Goal: Transaction & Acquisition: Book appointment/travel/reservation

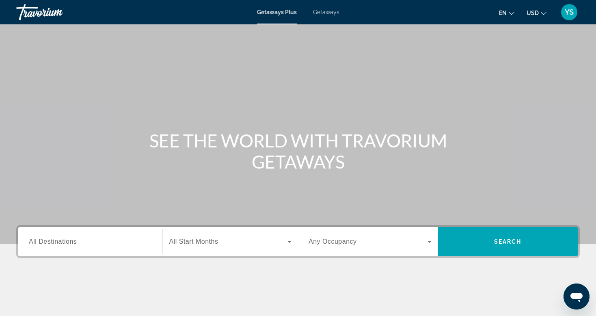
click at [326, 13] on span "Getaways" at bounding box center [326, 12] width 26 height 6
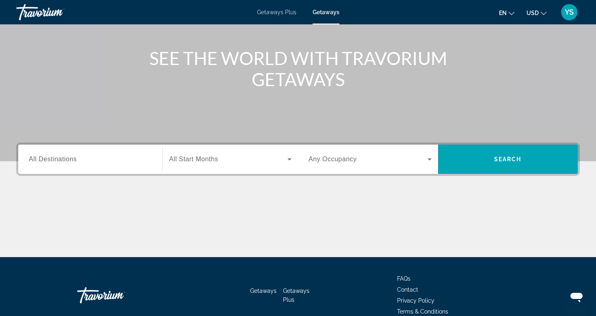
scroll to position [82, 0]
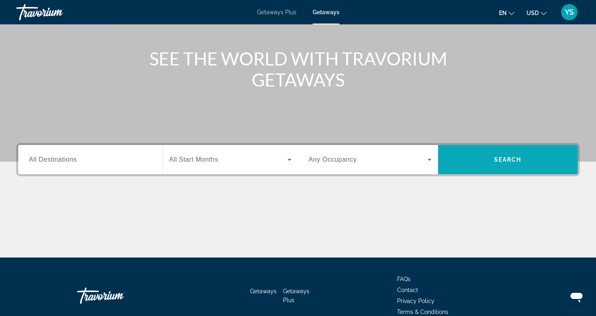
click at [513, 159] on span "Search" at bounding box center [508, 159] width 28 height 6
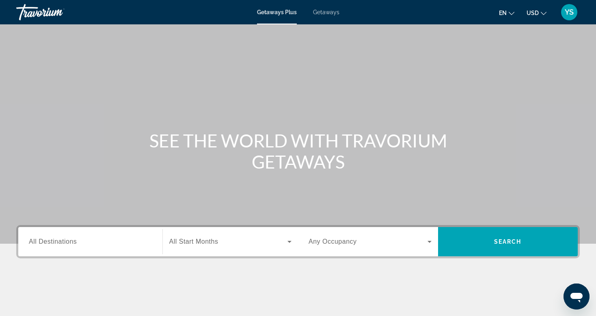
click at [428, 241] on icon "Search widget" at bounding box center [430, 242] width 4 height 2
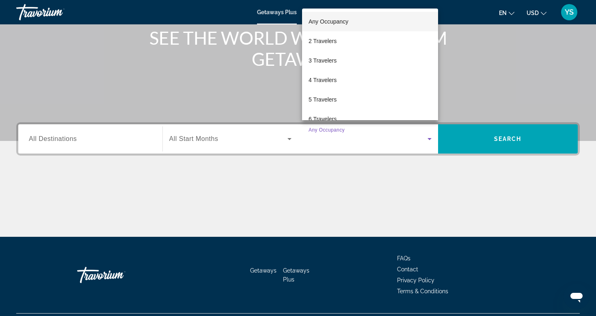
scroll to position [123, 0]
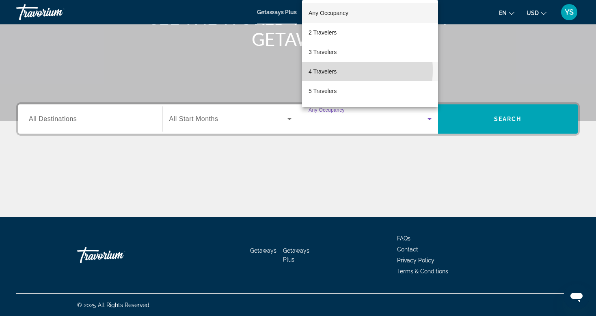
click at [329, 70] on span "4 Travelers" at bounding box center [323, 72] width 28 height 10
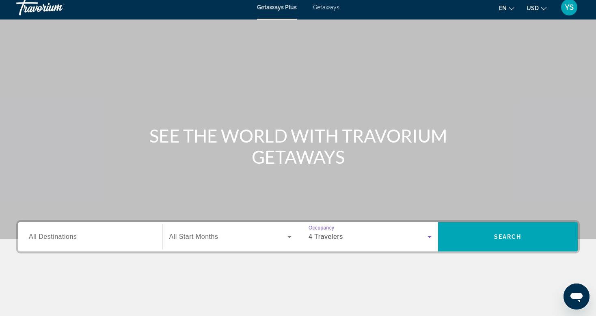
scroll to position [0, 0]
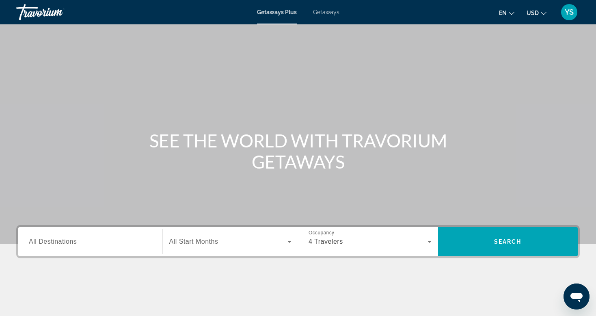
click at [325, 12] on span "Getaways" at bounding box center [326, 12] width 26 height 6
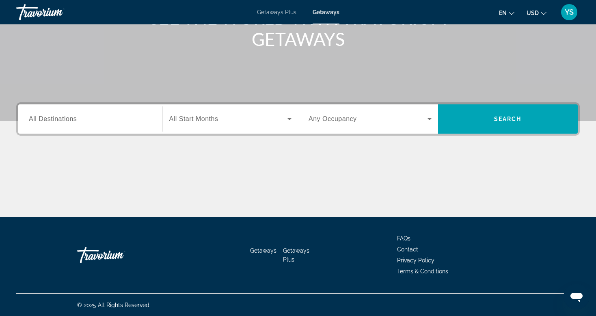
scroll to position [82, 0]
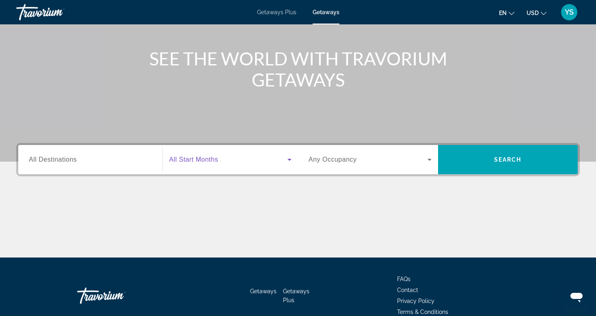
click at [287, 159] on icon "Search widget" at bounding box center [290, 160] width 10 height 10
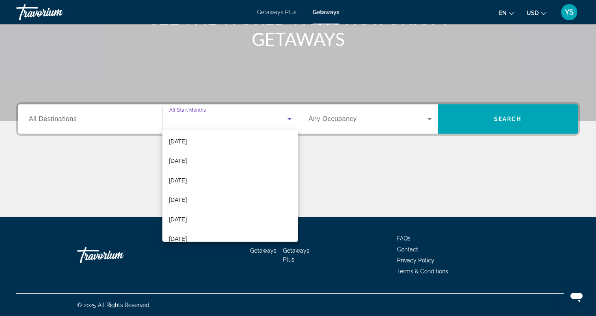
scroll to position [42, 0]
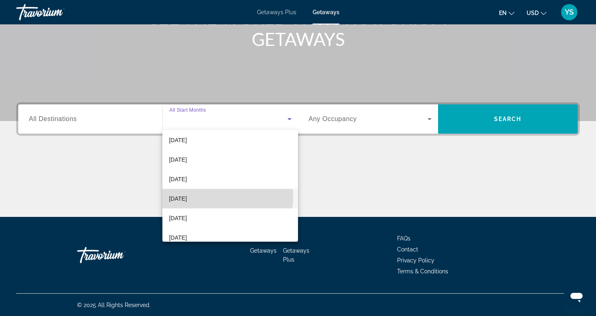
click at [187, 196] on span "[DATE]" at bounding box center [178, 199] width 18 height 10
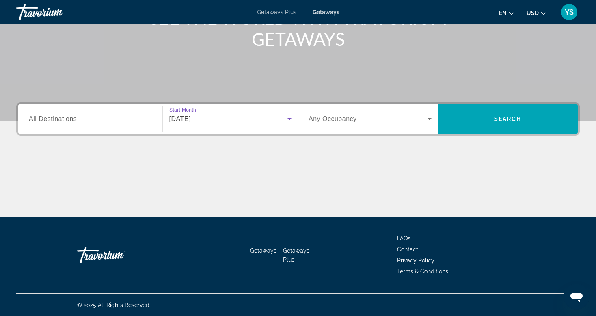
click at [428, 116] on icon "Search widget" at bounding box center [430, 119] width 10 height 10
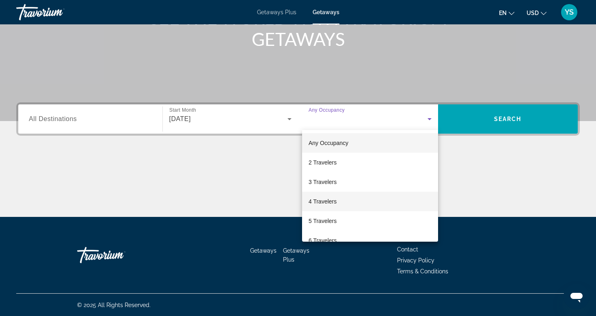
click at [326, 198] on span "4 Travelers" at bounding box center [323, 202] width 28 height 10
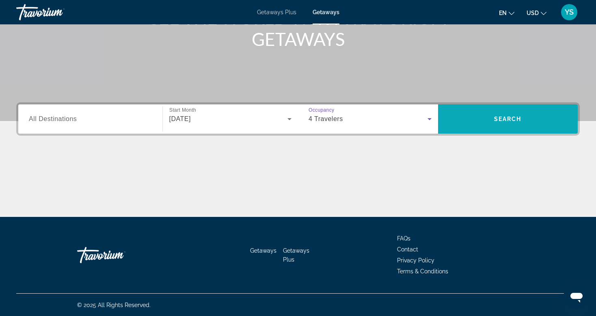
click at [500, 113] on span "Search widget" at bounding box center [508, 118] width 140 height 19
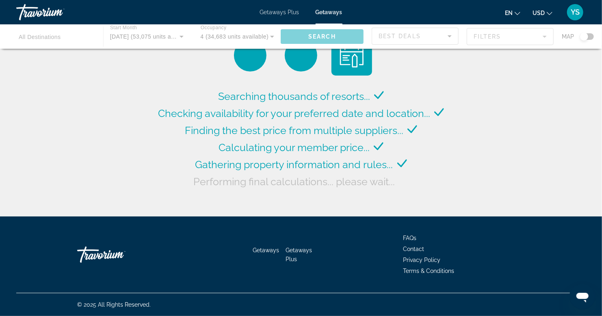
click at [451, 36] on div "Main content" at bounding box center [301, 36] width 602 height 24
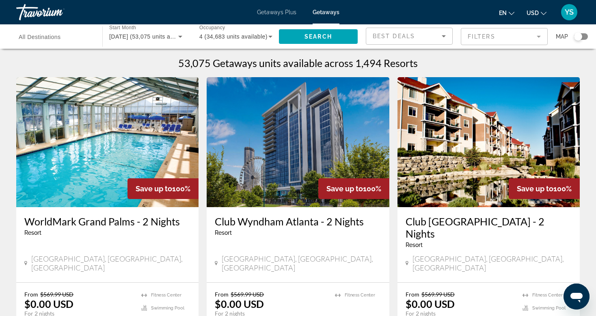
click at [443, 34] on icon "Sort by" at bounding box center [444, 36] width 10 height 10
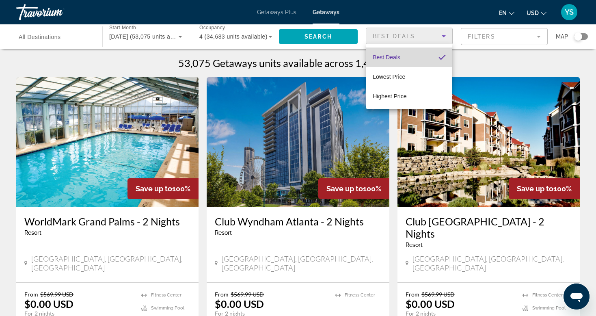
click at [428, 57] on mat-option "Best Deals" at bounding box center [409, 57] width 86 height 19
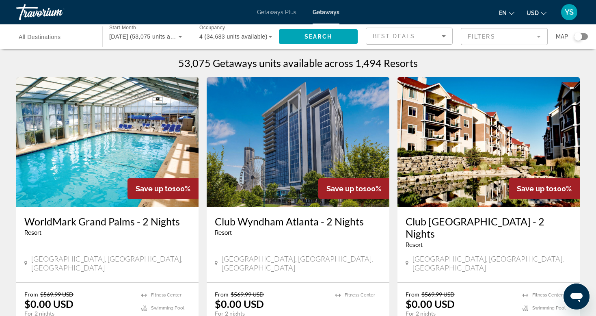
click at [484, 36] on mat-form-field "Filters" at bounding box center [504, 36] width 87 height 17
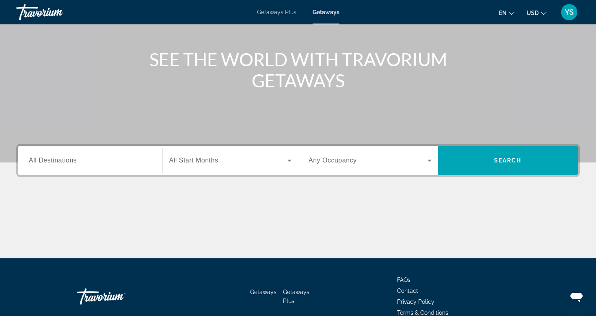
scroll to position [122, 0]
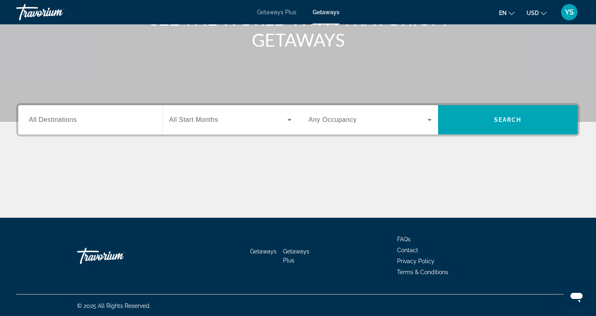
click at [287, 120] on icon "Search widget" at bounding box center [290, 120] width 10 height 10
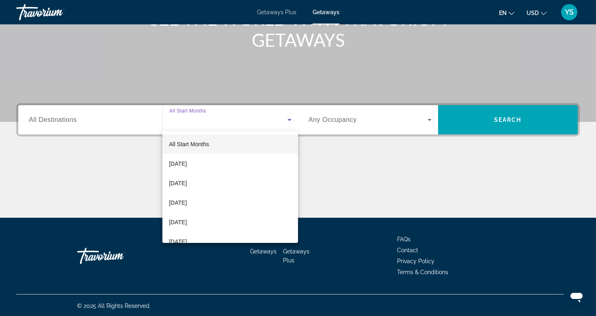
scroll to position [123, 0]
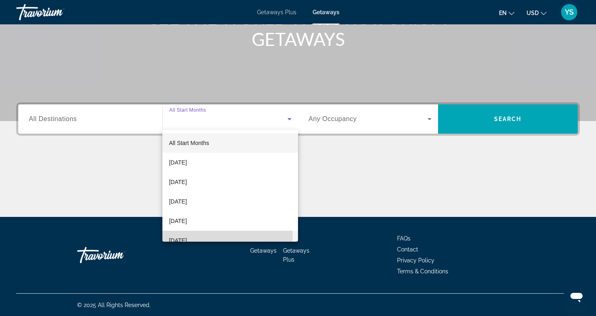
click at [187, 238] on span "[DATE]" at bounding box center [178, 241] width 18 height 10
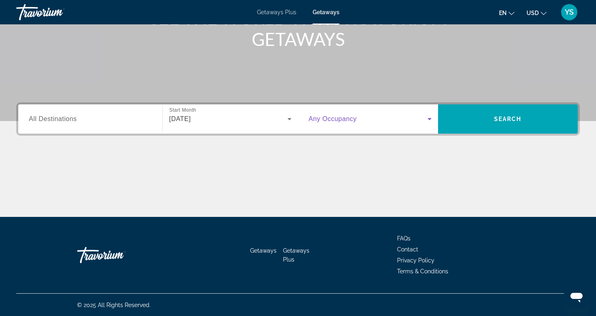
click at [430, 119] on icon "Search widget" at bounding box center [430, 119] width 4 height 2
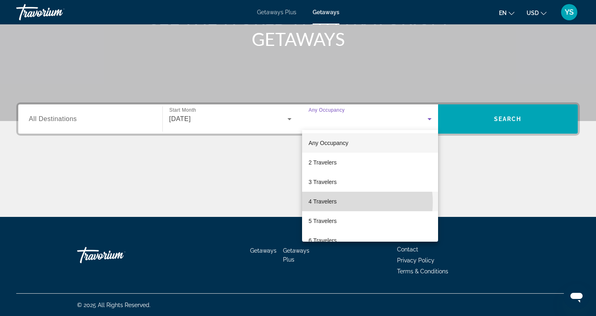
click at [342, 202] on mat-option "4 Travelers" at bounding box center [370, 201] width 136 height 19
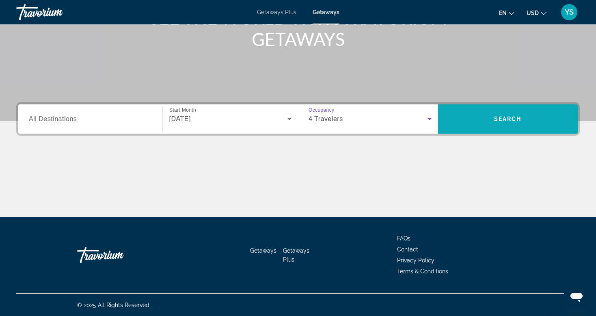
click at [498, 111] on span "Search widget" at bounding box center [508, 118] width 140 height 19
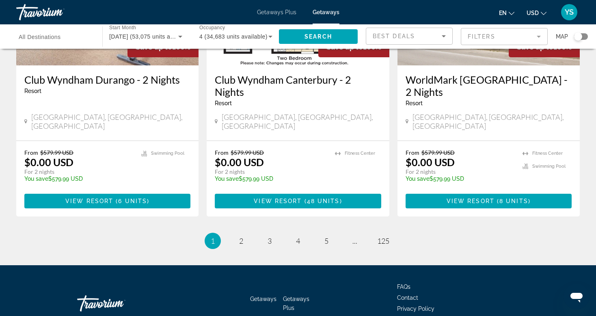
scroll to position [1046, 0]
click at [383, 236] on span "125" at bounding box center [383, 240] width 12 height 9
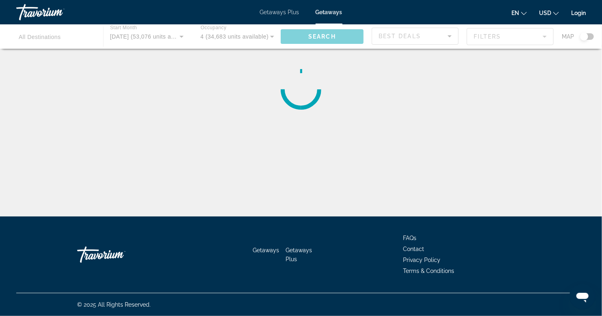
click at [449, 37] on div "Main content" at bounding box center [301, 36] width 602 height 24
click at [591, 36] on div "Main content" at bounding box center [301, 36] width 602 height 24
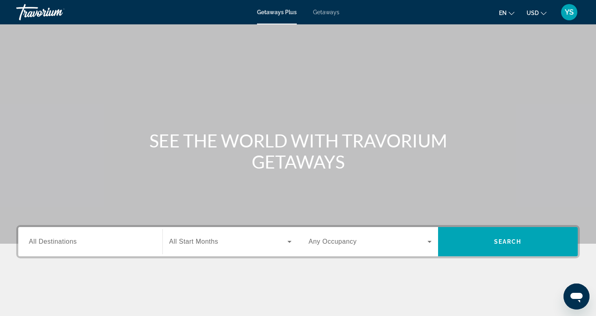
click at [323, 9] on span "Getaways" at bounding box center [326, 12] width 26 height 6
click at [287, 240] on icon "Search widget" at bounding box center [290, 242] width 10 height 10
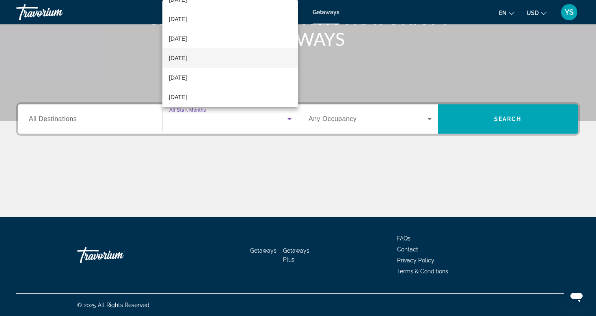
scroll to position [81, 0]
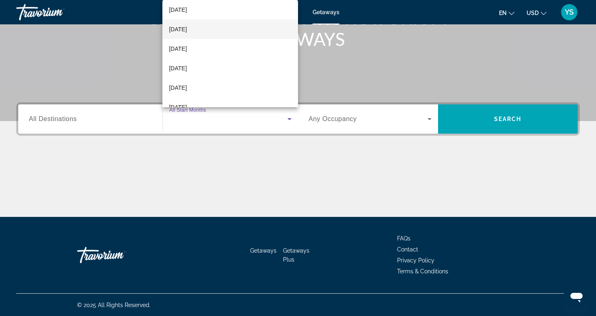
click at [187, 30] on span "[DATE]" at bounding box center [178, 29] width 18 height 10
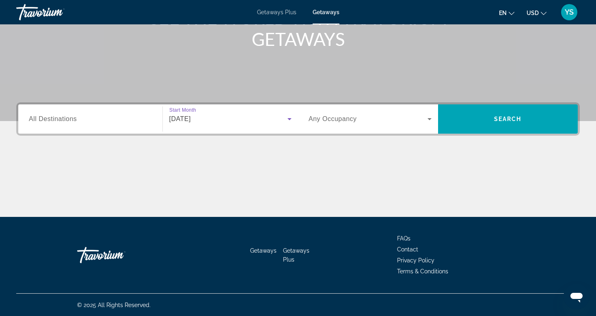
click at [427, 118] on icon "Search widget" at bounding box center [430, 119] width 10 height 10
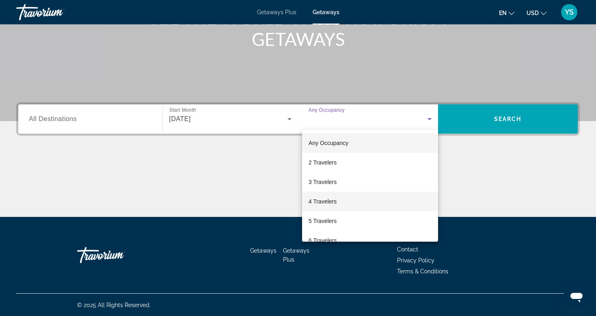
click at [324, 201] on span "4 Travelers" at bounding box center [323, 202] width 28 height 10
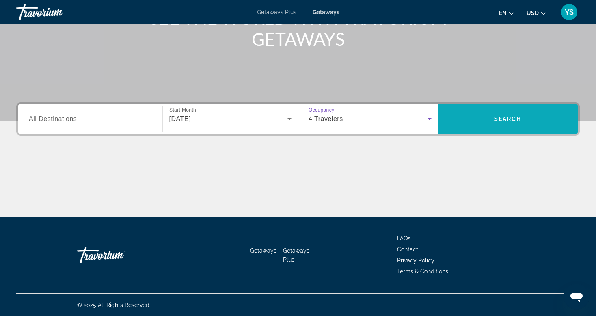
click at [503, 114] on span "Search widget" at bounding box center [508, 118] width 140 height 19
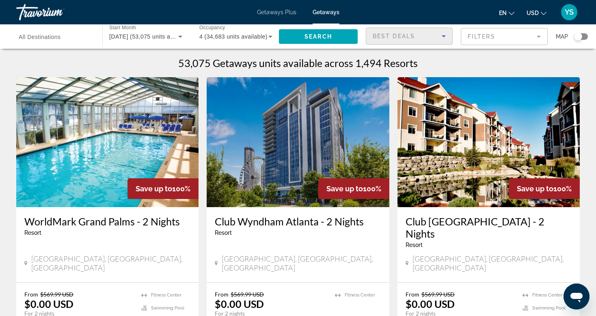
click at [443, 36] on icon "Sort by" at bounding box center [444, 36] width 4 height 2
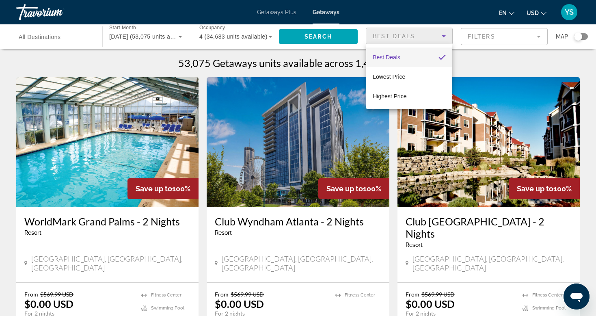
click at [416, 58] on mat-option "Best Deals" at bounding box center [409, 57] width 86 height 19
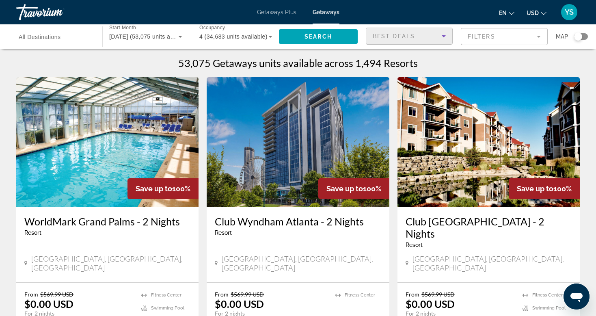
click at [535, 36] on mat-form-field "Filters" at bounding box center [504, 36] width 87 height 17
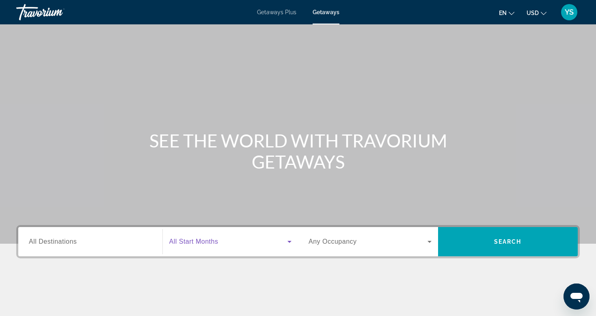
click at [291, 242] on icon "Search widget" at bounding box center [290, 242] width 10 height 10
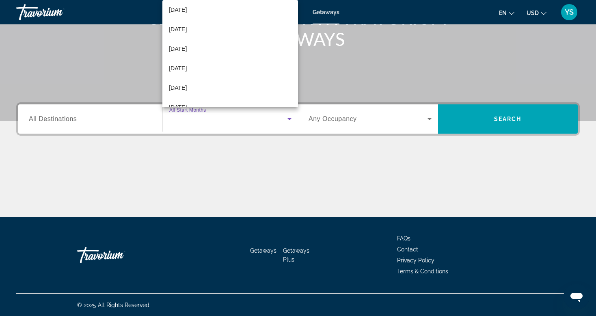
scroll to position [65, 0]
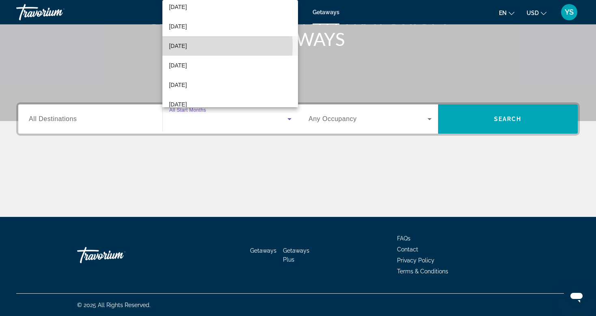
click at [205, 46] on mat-option "[DATE]" at bounding box center [230, 45] width 136 height 19
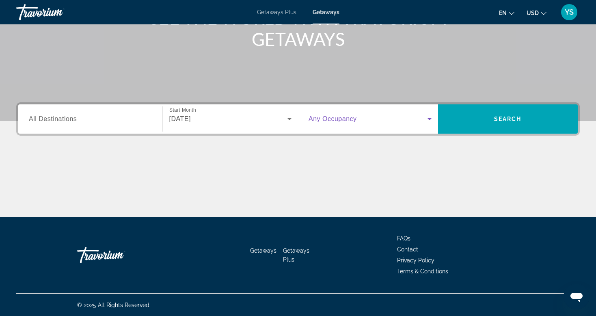
click at [431, 117] on icon "Search widget" at bounding box center [430, 119] width 10 height 10
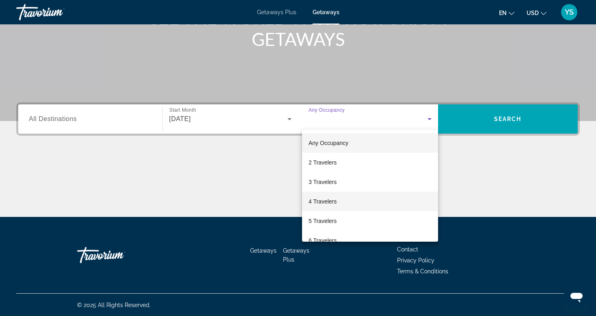
click at [327, 200] on span "4 Travelers" at bounding box center [323, 202] width 28 height 10
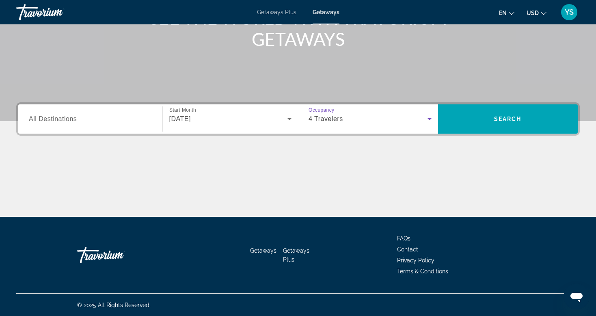
click at [425, 117] on icon "Search widget" at bounding box center [430, 119] width 10 height 10
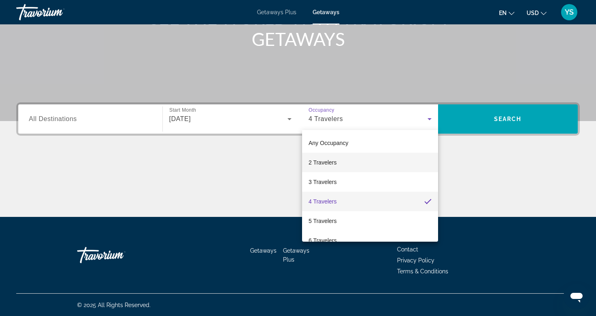
click at [330, 160] on span "2 Travelers" at bounding box center [323, 163] width 28 height 10
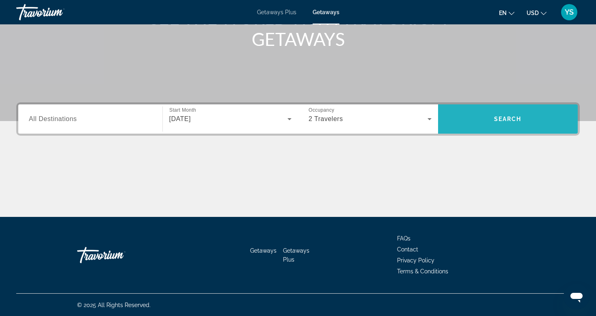
click at [481, 115] on span "Search widget" at bounding box center [508, 118] width 140 height 19
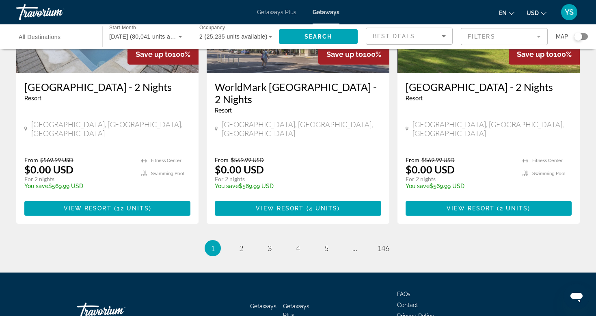
scroll to position [1046, 0]
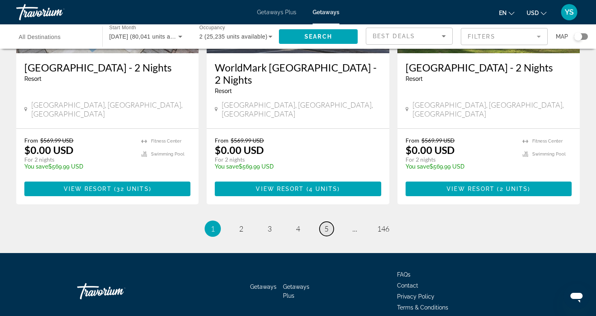
click at [325, 224] on span "5" at bounding box center [327, 228] width 4 height 9
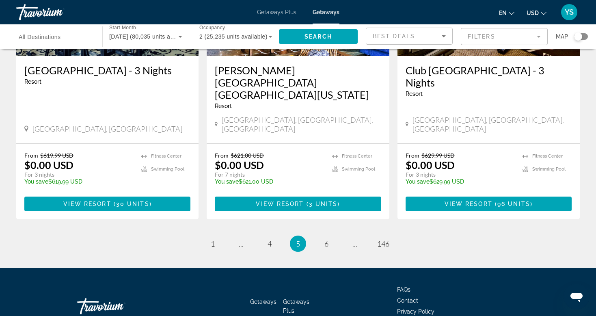
scroll to position [1022, 0]
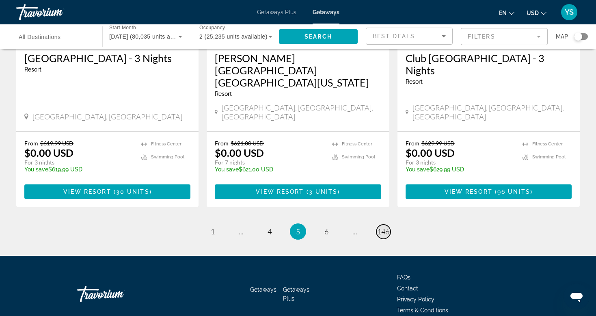
click at [381, 227] on span "146" at bounding box center [383, 231] width 12 height 9
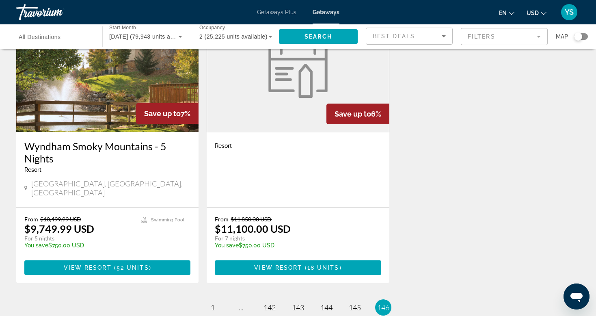
scroll to position [406, 0]
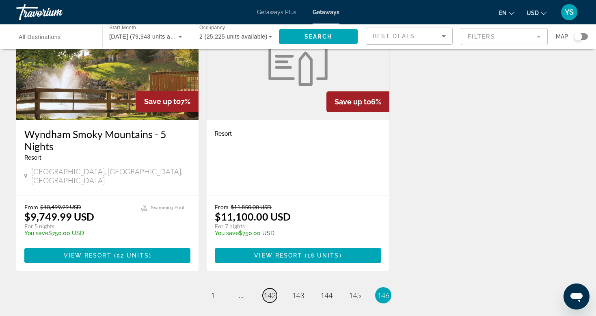
click at [264, 291] on span "142" at bounding box center [270, 295] width 12 height 9
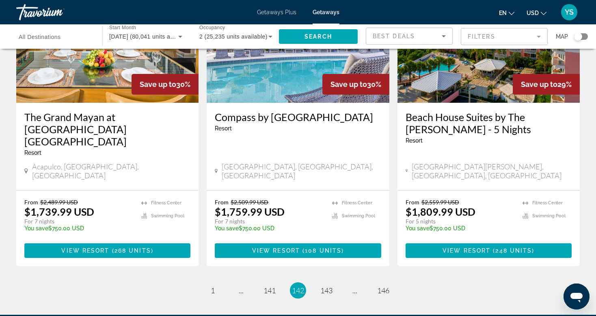
scroll to position [1015, 0]
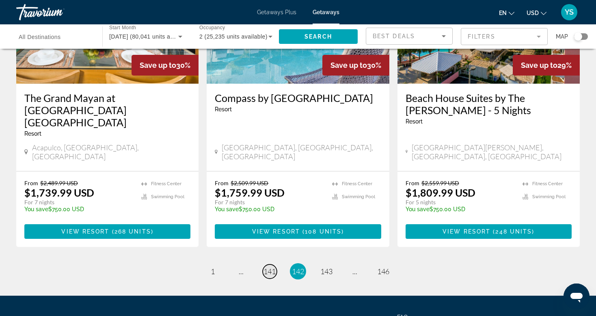
click at [264, 267] on span "141" at bounding box center [270, 271] width 12 height 9
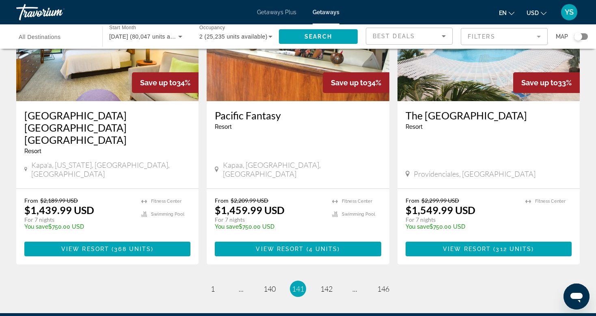
scroll to position [975, 0]
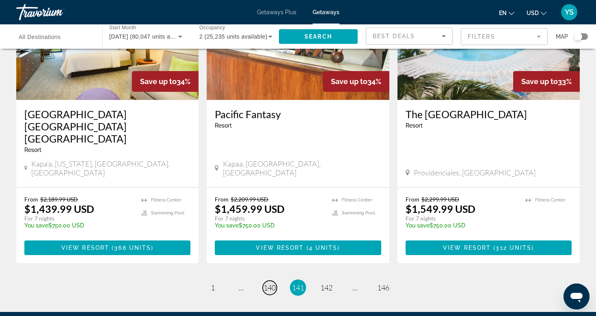
click at [266, 283] on span "140" at bounding box center [270, 287] width 12 height 9
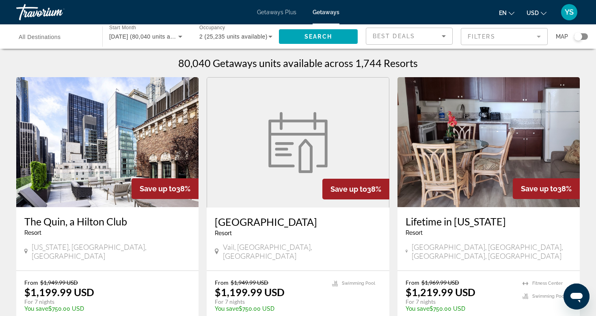
click at [113, 164] on img "Main content" at bounding box center [107, 142] width 182 height 130
click at [586, 35] on div "Search widget" at bounding box center [581, 36] width 14 height 6
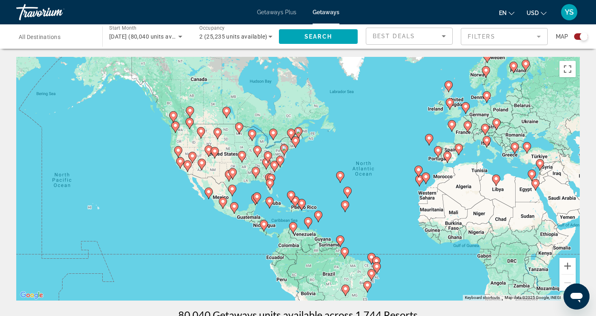
drag, startPoint x: 253, startPoint y: 151, endPoint x: 357, endPoint y: 153, distance: 104.0
click at [357, 153] on div "To activate drag with keyboard, press Alt + Enter. Once in keyboard drag state,…" at bounding box center [298, 179] width 564 height 244
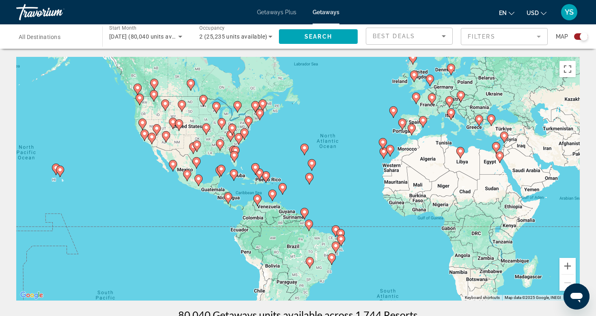
drag, startPoint x: 415, startPoint y: 122, endPoint x: 367, endPoint y: 94, distance: 56.2
click at [367, 94] on div "To activate drag with keyboard, press Alt + Enter. Once in keyboard drag state,…" at bounding box center [298, 179] width 564 height 244
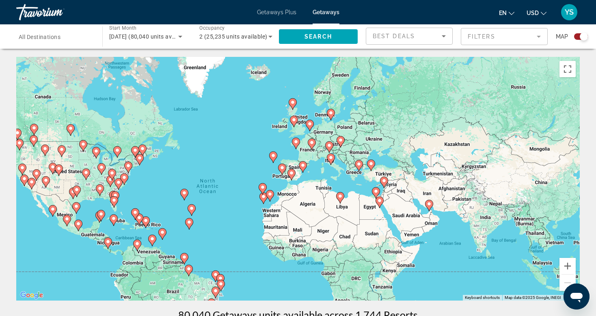
drag, startPoint x: 358, startPoint y: 119, endPoint x: 238, endPoint y: 164, distance: 128.3
click at [238, 164] on div "To activate drag with keyboard, press Alt + Enter. Once in keyboard drag state,…" at bounding box center [298, 179] width 564 height 244
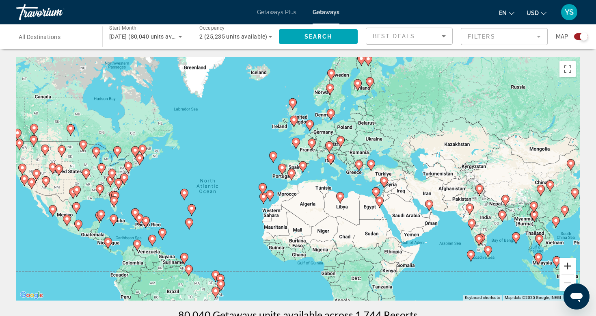
click at [567, 268] on button "Zoom in" at bounding box center [568, 266] width 16 height 16
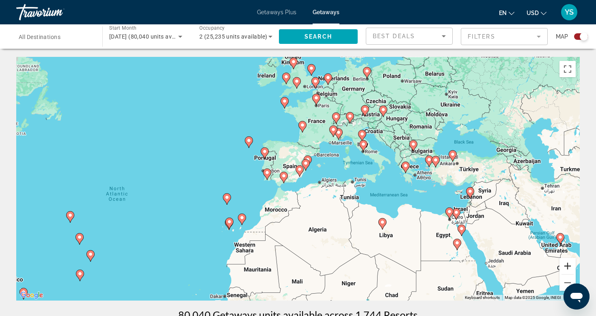
click at [567, 268] on button "Zoom in" at bounding box center [568, 266] width 16 height 16
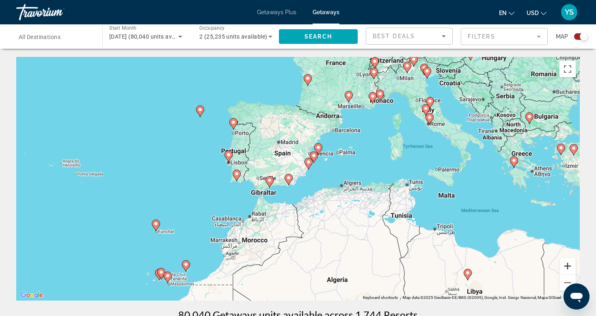
click at [567, 268] on button "Zoom in" at bounding box center [568, 266] width 16 height 16
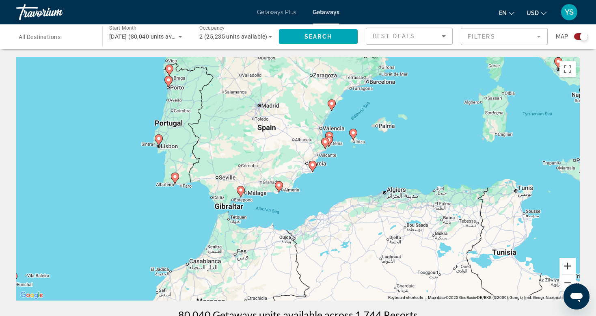
click at [567, 268] on button "Zoom in" at bounding box center [568, 266] width 16 height 16
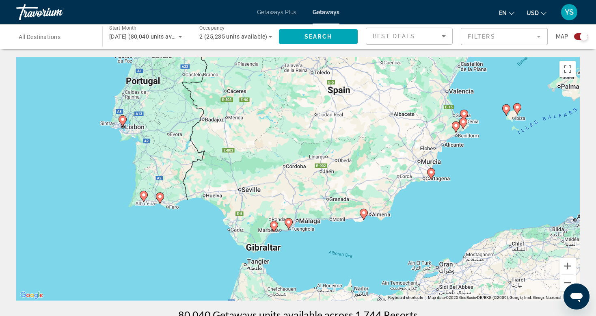
drag, startPoint x: 155, startPoint y: 142, endPoint x: 260, endPoint y: 156, distance: 105.4
click at [260, 156] on div "To activate drag with keyboard, press Alt + Enter. Once in keyboard drag state,…" at bounding box center [298, 179] width 564 height 244
click at [143, 195] on image "Main content" at bounding box center [143, 195] width 5 height 5
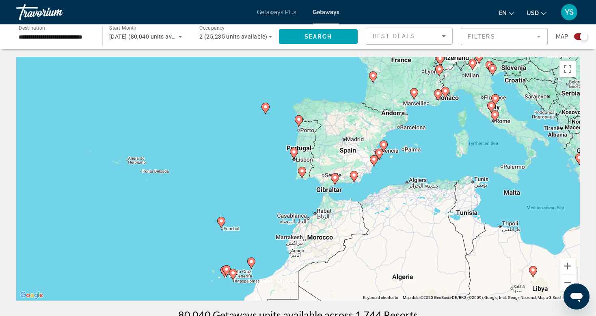
click at [301, 170] on image "Main content" at bounding box center [302, 171] width 5 height 5
type input "**********"
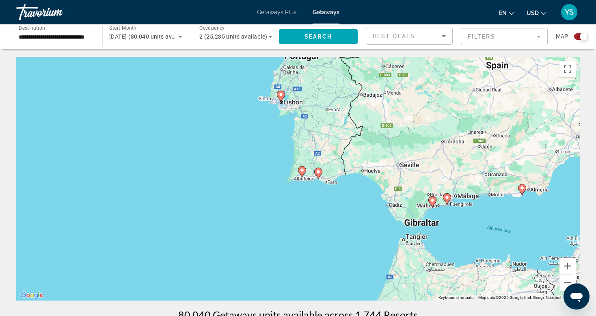
click at [301, 170] on image "Main content" at bounding box center [302, 170] width 5 height 5
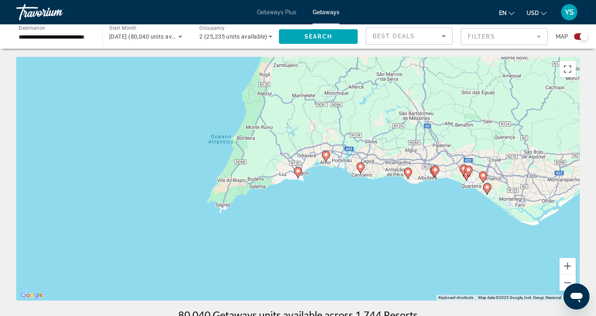
click at [299, 171] on image "Main content" at bounding box center [298, 171] width 5 height 5
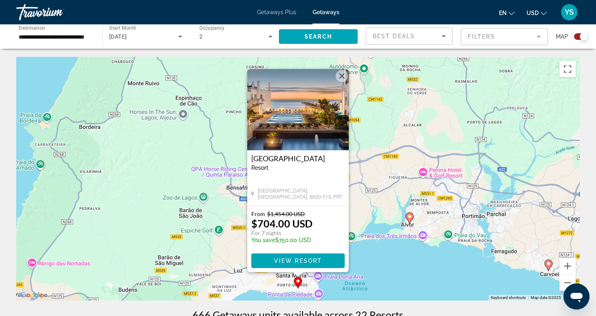
click at [343, 74] on button "Close" at bounding box center [342, 76] width 12 height 12
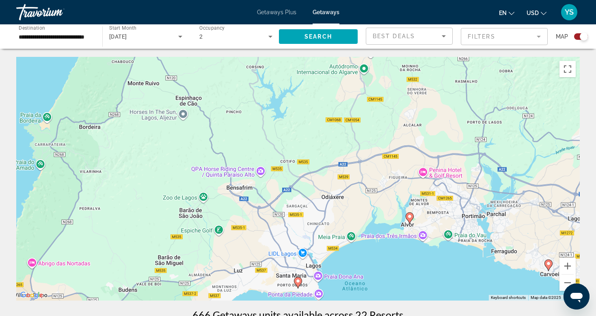
click at [408, 220] on icon "Main content" at bounding box center [410, 217] width 8 height 11
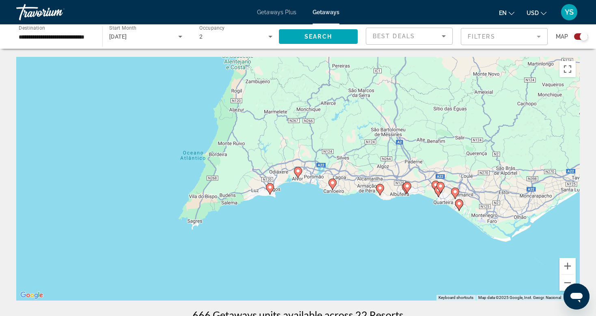
click at [298, 171] on image "Main content" at bounding box center [298, 171] width 5 height 5
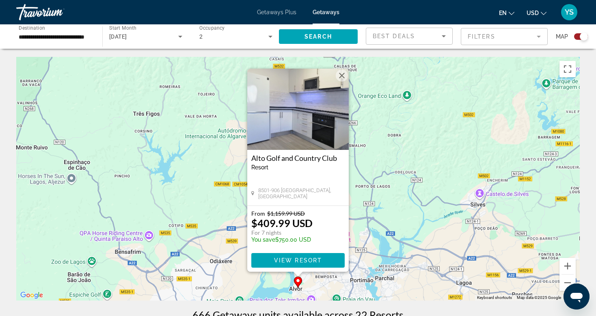
click at [422, 175] on div "To activate drag with keyboard, press Alt + Enter. Once in keyboard drag state,…" at bounding box center [298, 179] width 564 height 244
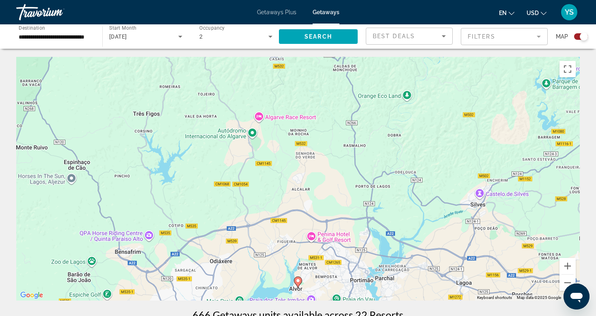
click at [297, 286] on gmp-advanced-marker "Main content" at bounding box center [298, 282] width 8 height 12
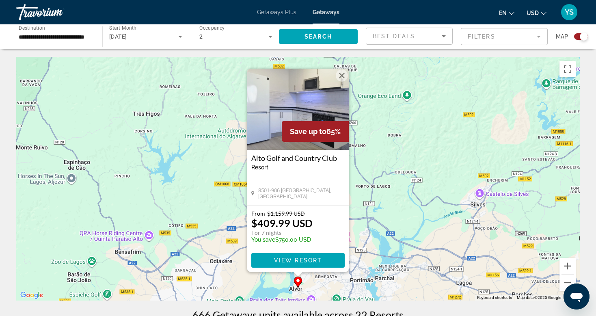
click at [300, 101] on img "Main content" at bounding box center [298, 109] width 102 height 81
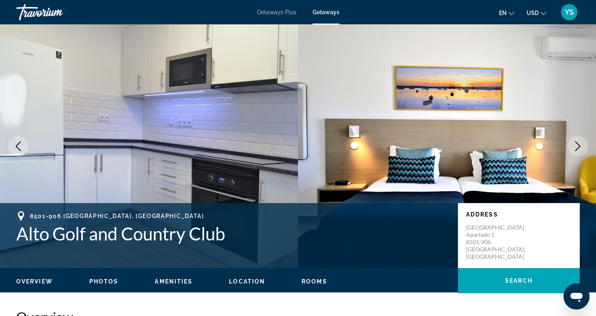
click at [573, 146] on icon "Next image" at bounding box center [578, 146] width 10 height 10
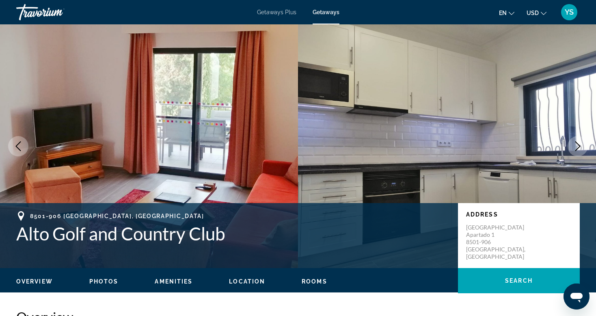
click at [573, 146] on icon "Next image" at bounding box center [578, 146] width 10 height 10
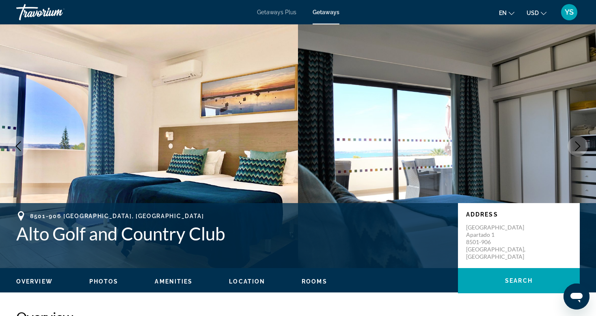
click at [573, 146] on icon "Next image" at bounding box center [578, 146] width 10 height 10
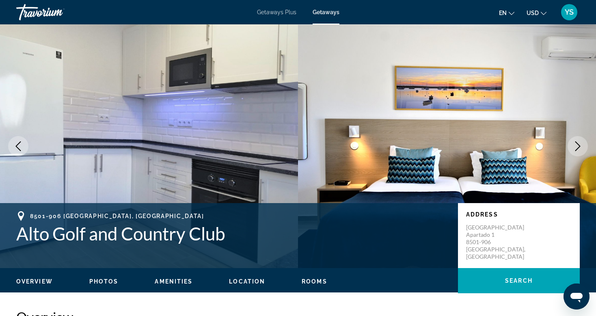
click at [573, 146] on icon "Next image" at bounding box center [578, 146] width 10 height 10
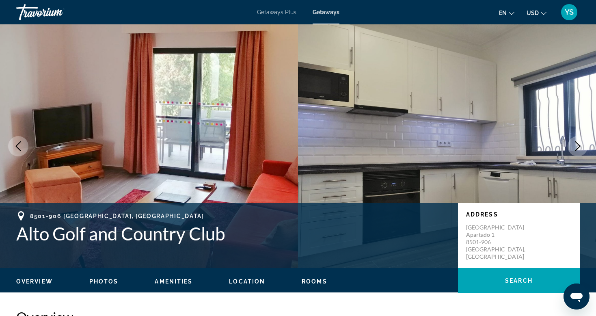
click at [573, 146] on icon "Next image" at bounding box center [578, 146] width 10 height 10
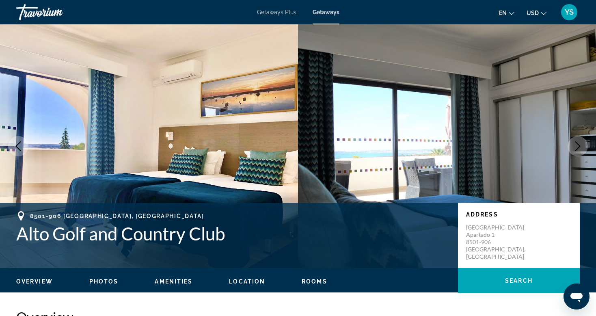
click at [573, 146] on icon "Next image" at bounding box center [578, 146] width 10 height 10
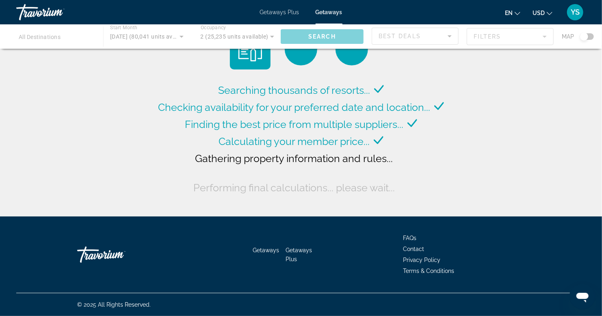
click at [589, 37] on div "Main content" at bounding box center [301, 36] width 602 height 24
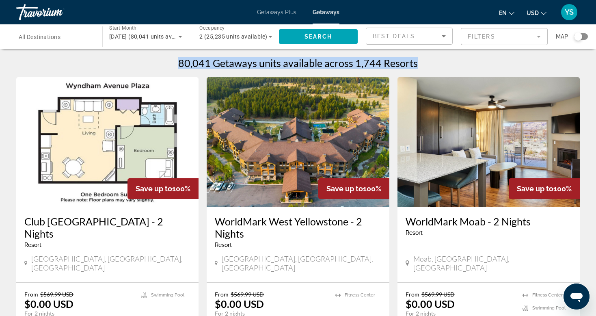
drag, startPoint x: 585, startPoint y: 37, endPoint x: 600, endPoint y: 41, distance: 16.1
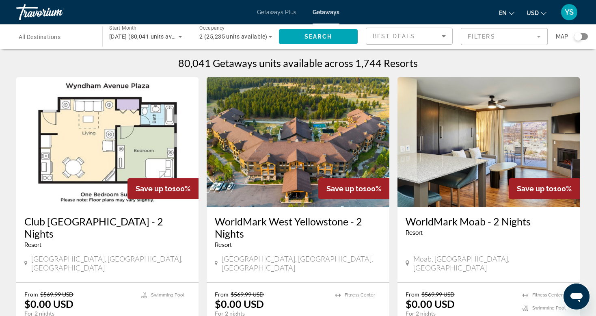
click at [584, 34] on div "Search widget" at bounding box center [581, 36] width 14 height 6
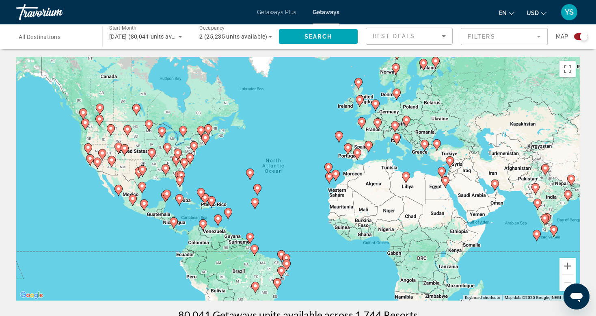
click at [214, 167] on div "To activate drag with keyboard, press Alt + Enter. Once in keyboard drag state,…" at bounding box center [298, 179] width 564 height 244
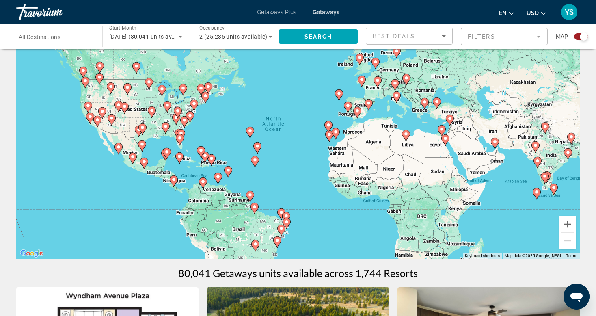
scroll to position [41, 0]
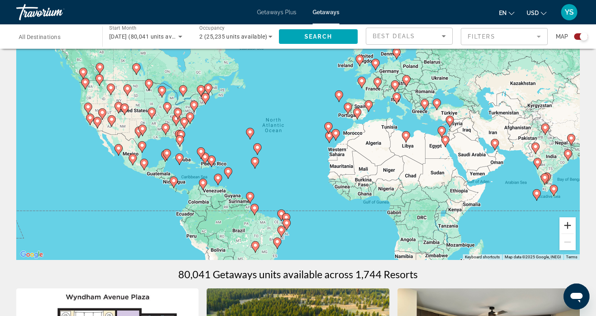
click at [567, 224] on button "Zoom in" at bounding box center [568, 225] width 16 height 16
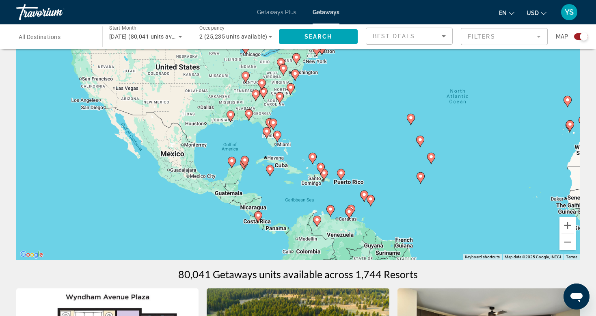
drag, startPoint x: 148, startPoint y: 183, endPoint x: 359, endPoint y: 167, distance: 211.0
click at [359, 167] on div "To activate drag with keyboard, press Alt + Enter. Once in keyboard drag state,…" at bounding box center [298, 138] width 564 height 244
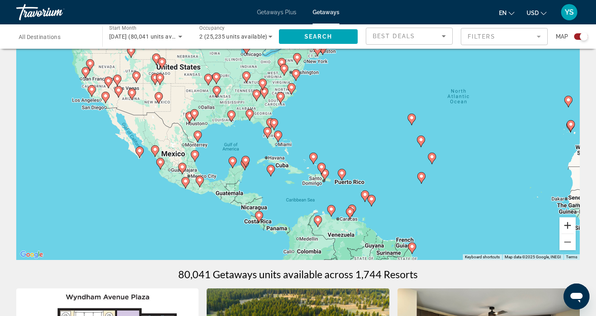
click at [566, 225] on button "Zoom in" at bounding box center [568, 225] width 16 height 16
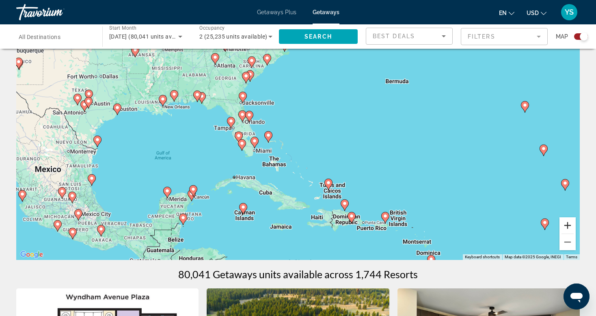
click at [566, 225] on button "Zoom in" at bounding box center [568, 225] width 16 height 16
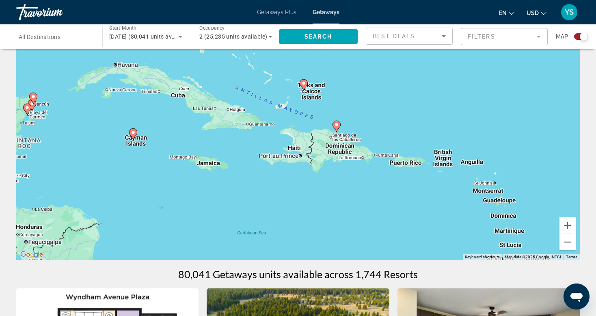
drag, startPoint x: 301, startPoint y: 219, endPoint x: 244, endPoint y: 66, distance: 163.6
click at [244, 66] on div "To activate drag with keyboard, press Alt + Enter. Once in keyboard drag state,…" at bounding box center [298, 138] width 564 height 244
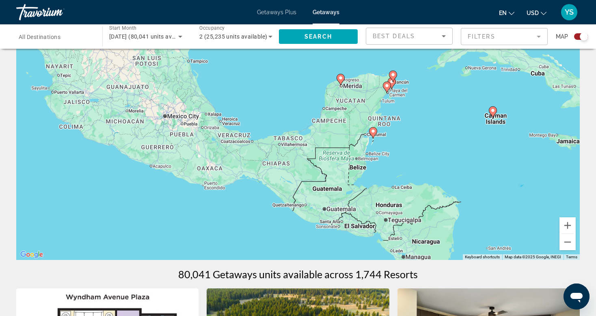
drag, startPoint x: 48, startPoint y: 148, endPoint x: 411, endPoint y: 126, distance: 364.6
click at [411, 126] on div "To activate drag with keyboard, press Alt + Enter. Once in keyboard drag state,…" at bounding box center [298, 138] width 564 height 244
click at [372, 133] on image "Main content" at bounding box center [373, 131] width 5 height 5
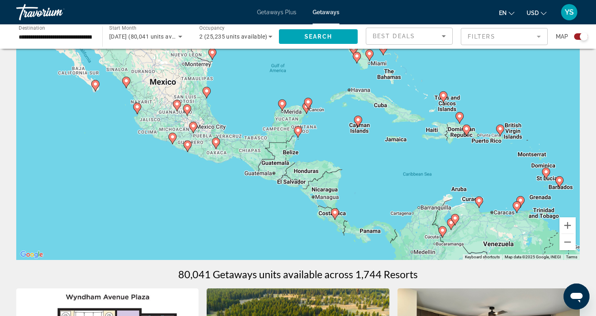
click at [297, 131] on image "Main content" at bounding box center [298, 130] width 5 height 5
type input "**********"
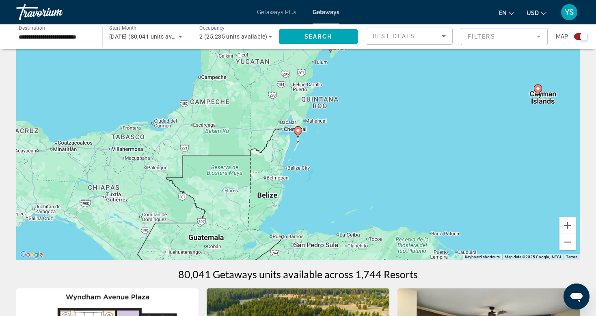
click at [297, 131] on image "Main content" at bounding box center [298, 130] width 5 height 5
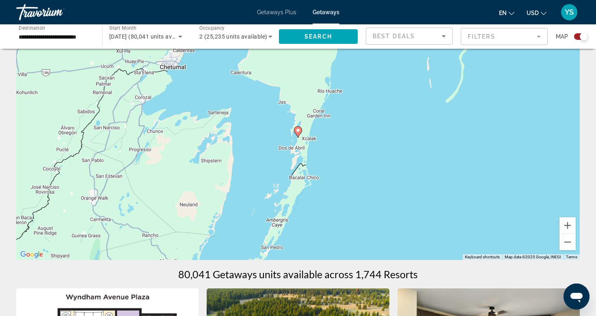
click at [297, 130] on image "Main content" at bounding box center [298, 130] width 5 height 5
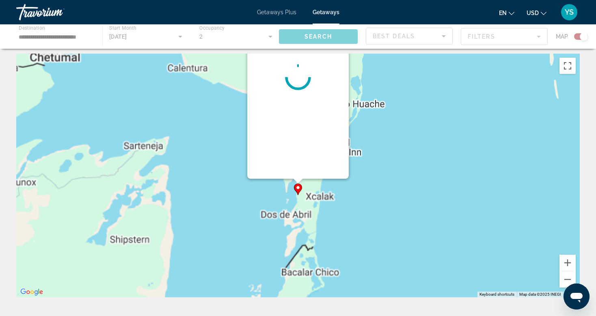
scroll to position [0, 0]
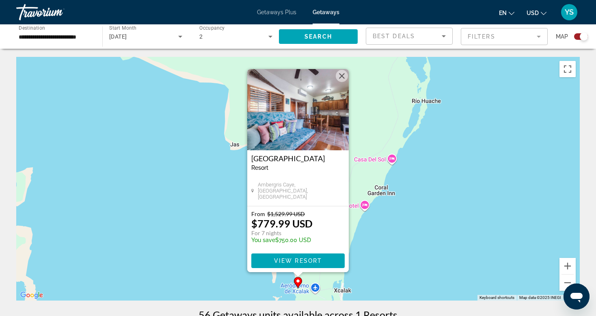
click at [299, 105] on img "Main content" at bounding box center [298, 109] width 102 height 81
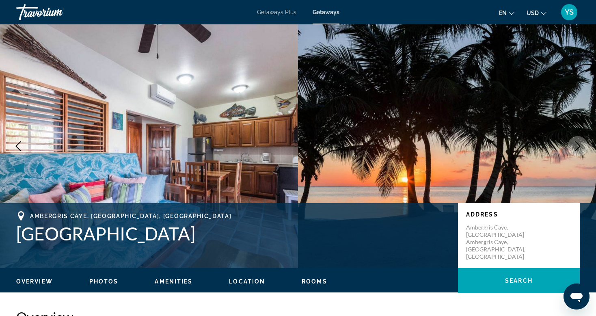
click at [576, 143] on icon "Next image" at bounding box center [578, 146] width 10 height 10
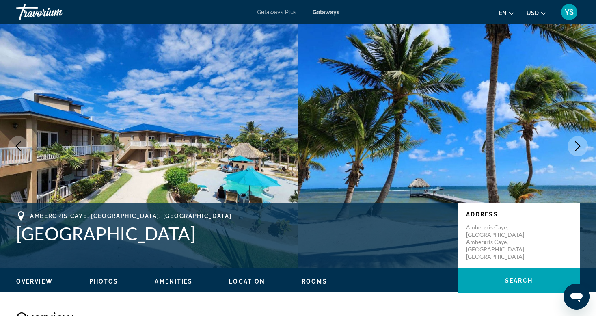
click at [576, 143] on icon "Next image" at bounding box center [578, 146] width 10 height 10
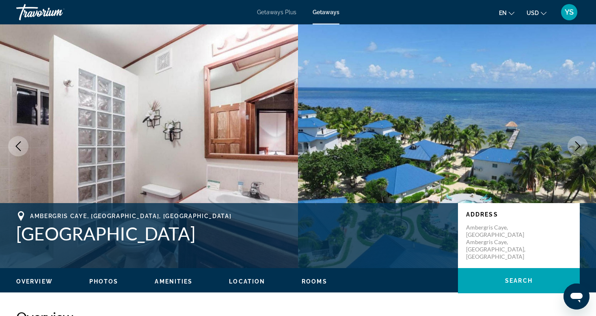
click at [576, 143] on icon "Next image" at bounding box center [578, 146] width 10 height 10
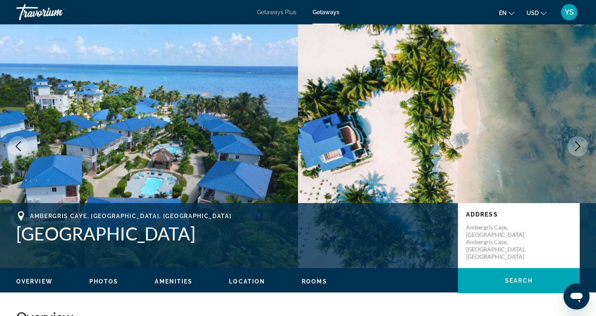
click at [576, 143] on icon "Next image" at bounding box center [578, 146] width 10 height 10
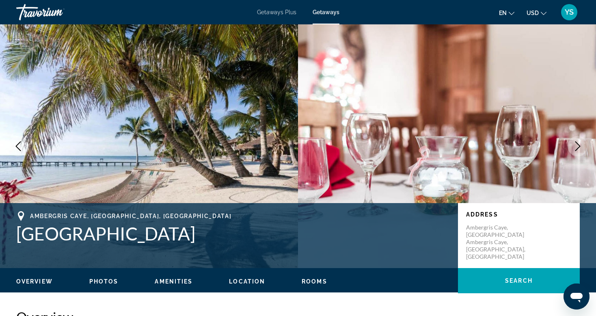
click at [576, 143] on icon "Next image" at bounding box center [578, 146] width 10 height 10
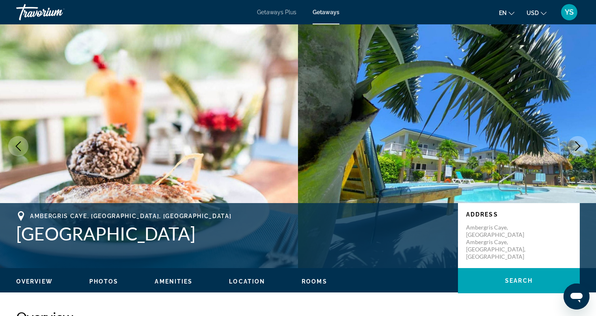
click at [576, 143] on icon "Next image" at bounding box center [578, 146] width 10 height 10
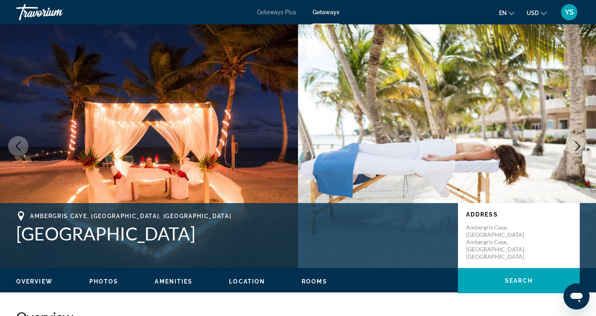
click at [576, 143] on icon "Next image" at bounding box center [578, 146] width 10 height 10
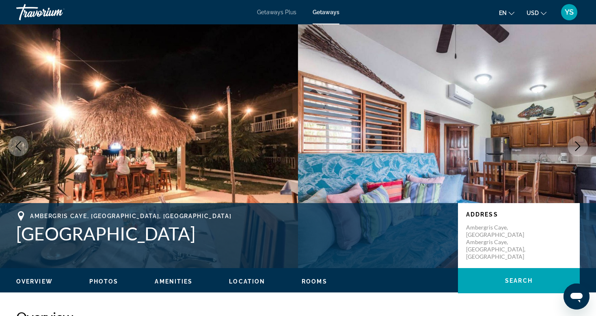
click at [576, 143] on icon "Next image" at bounding box center [578, 146] width 10 height 10
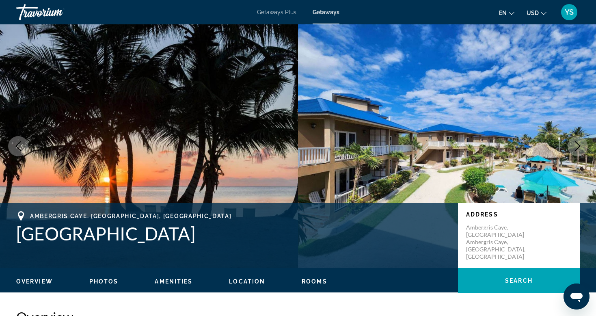
click at [576, 143] on icon "Next image" at bounding box center [578, 146] width 10 height 10
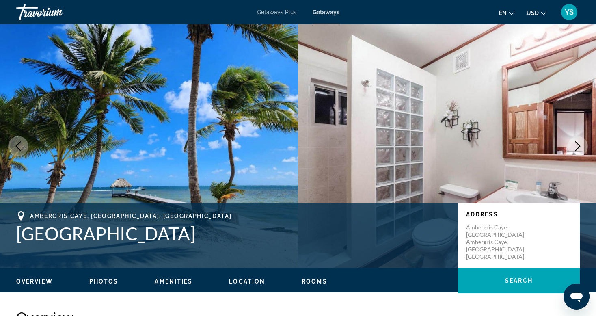
click at [576, 143] on icon "Next image" at bounding box center [578, 146] width 10 height 10
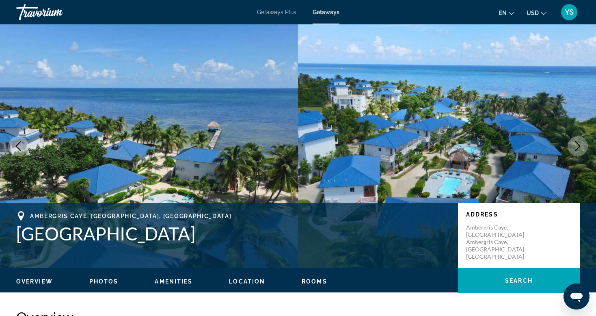
click at [576, 143] on icon "Next image" at bounding box center [578, 146] width 10 height 10
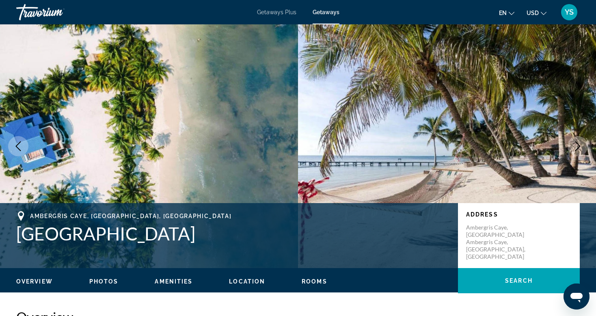
click at [576, 143] on icon "Next image" at bounding box center [578, 146] width 10 height 10
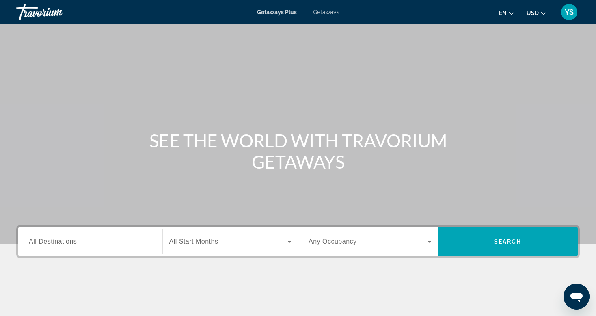
click at [428, 242] on icon "Search widget" at bounding box center [430, 242] width 10 height 10
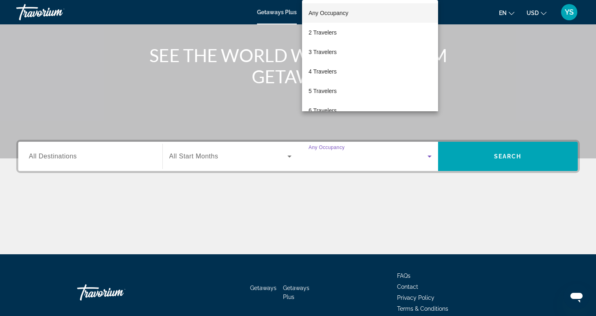
scroll to position [123, 0]
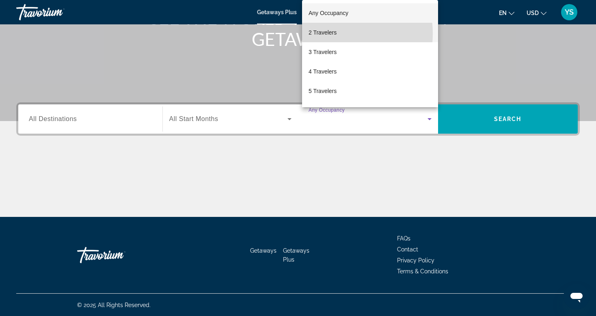
click at [331, 34] on span "2 Travelers" at bounding box center [323, 33] width 28 height 10
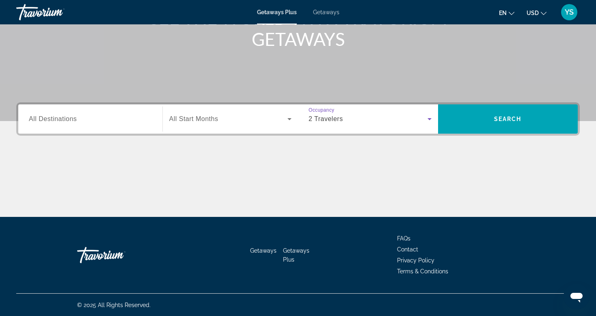
click at [289, 118] on icon "Search widget" at bounding box center [290, 119] width 4 height 2
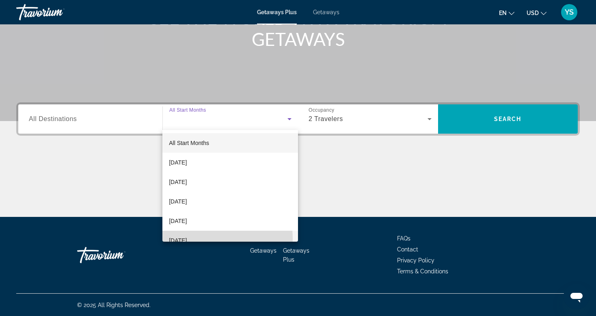
click at [187, 239] on span "[DATE]" at bounding box center [178, 241] width 18 height 10
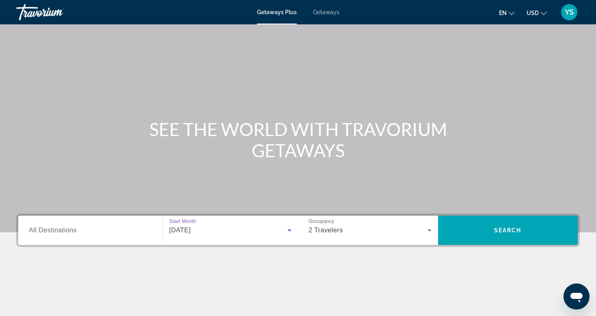
scroll to position [0, 0]
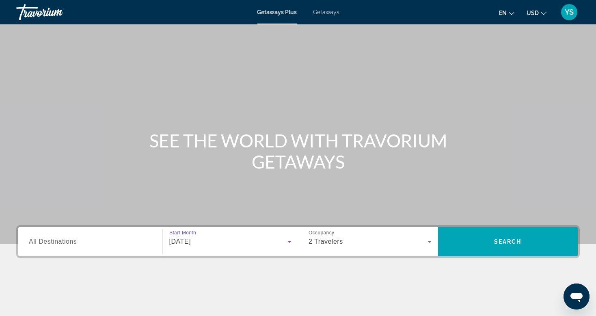
click at [328, 13] on span "Getaways" at bounding box center [326, 12] width 26 height 6
click at [287, 241] on icon "Search widget" at bounding box center [290, 242] width 10 height 10
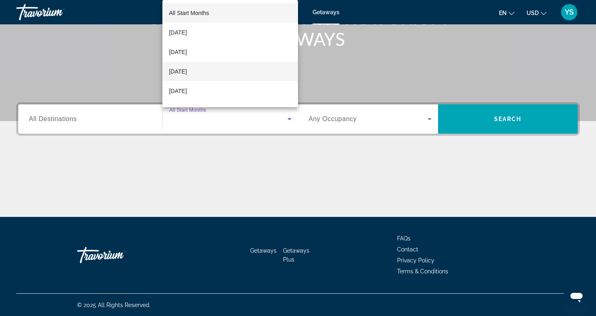
scroll to position [41, 0]
click at [187, 69] on span "[DATE]" at bounding box center [178, 70] width 18 height 10
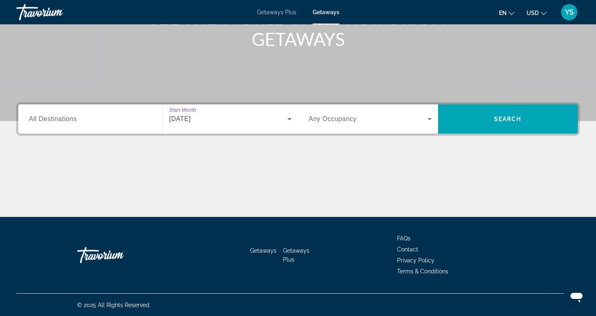
click at [425, 118] on icon "Search widget" at bounding box center [430, 119] width 10 height 10
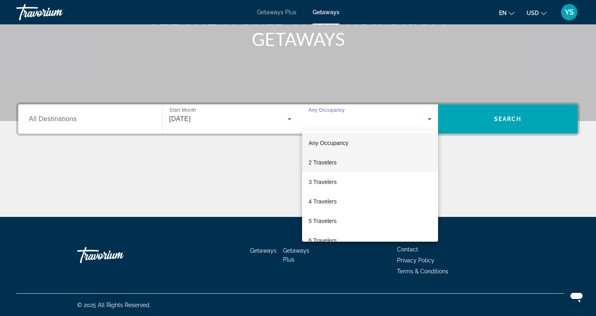
click at [316, 162] on span "2 Travelers" at bounding box center [323, 163] width 28 height 10
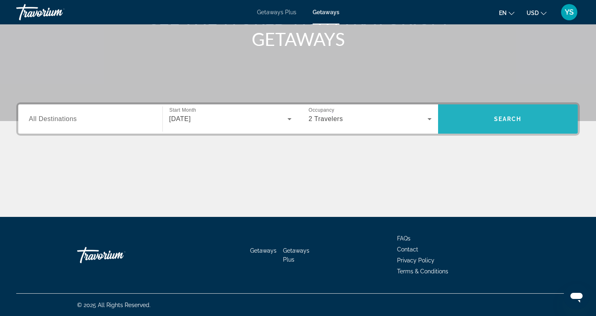
click at [499, 118] on span "Search" at bounding box center [508, 119] width 28 height 6
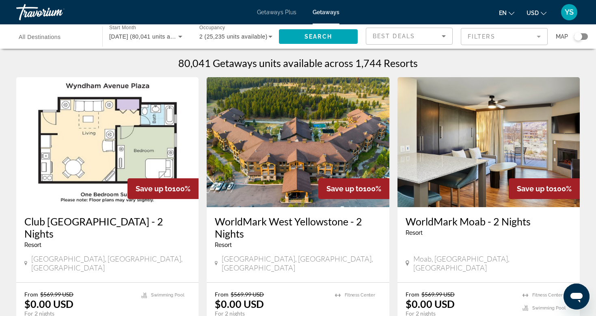
click at [538, 36] on mat-form-field "Filters" at bounding box center [504, 36] width 87 height 17
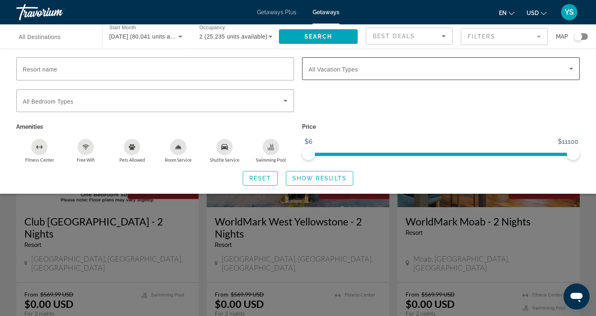
click at [570, 68] on icon "Search widget" at bounding box center [571, 69] width 4 height 2
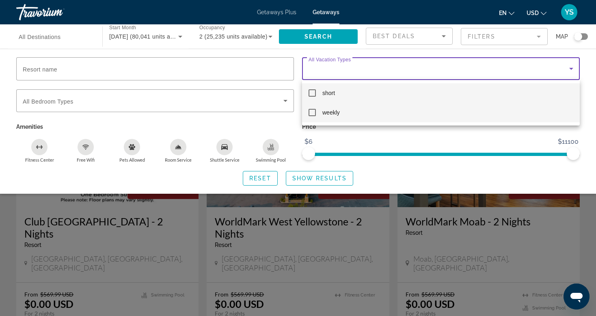
click at [312, 114] on mat-pseudo-checkbox at bounding box center [312, 112] width 7 height 7
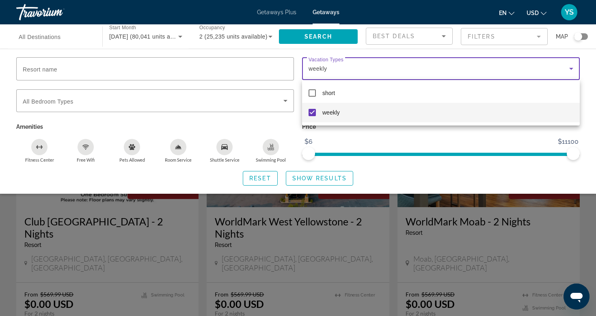
click at [441, 35] on div at bounding box center [298, 158] width 596 height 316
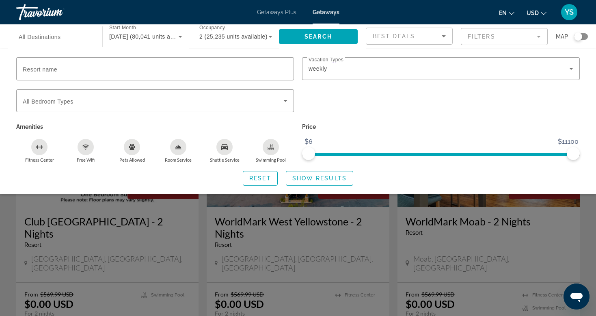
click at [441, 35] on icon "Sort by" at bounding box center [444, 36] width 10 height 10
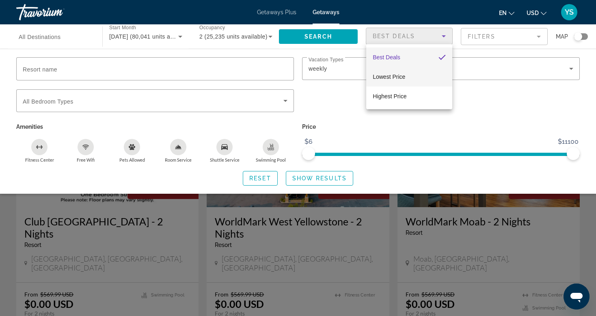
click at [419, 74] on mat-option "Lowest Price" at bounding box center [409, 76] width 86 height 19
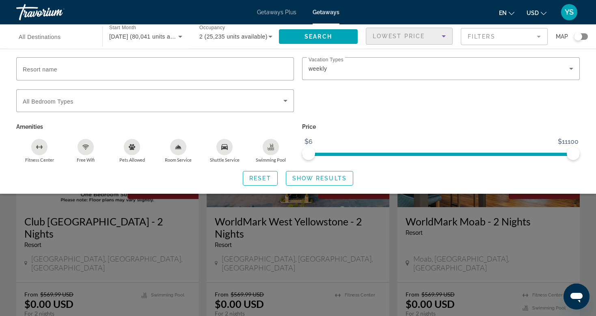
click at [581, 35] on div "Search widget" at bounding box center [578, 36] width 8 height 8
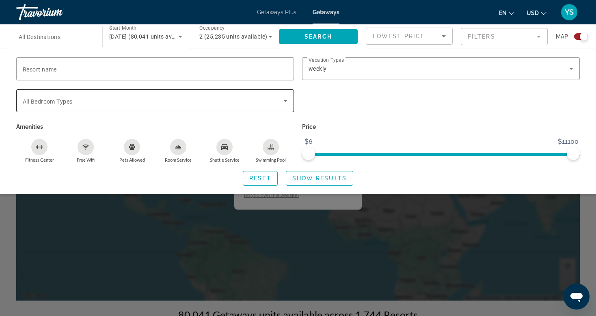
click at [284, 100] on icon "Search widget" at bounding box center [286, 101] width 10 height 10
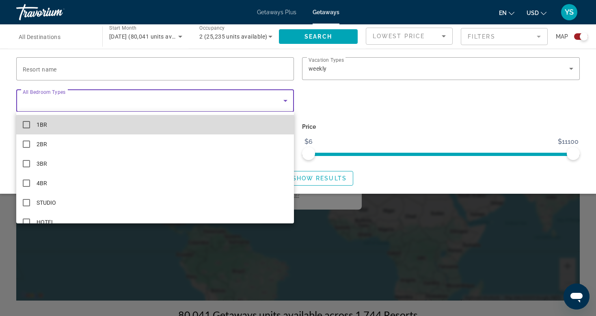
click at [232, 123] on mat-option "1BR" at bounding box center [155, 124] width 278 height 19
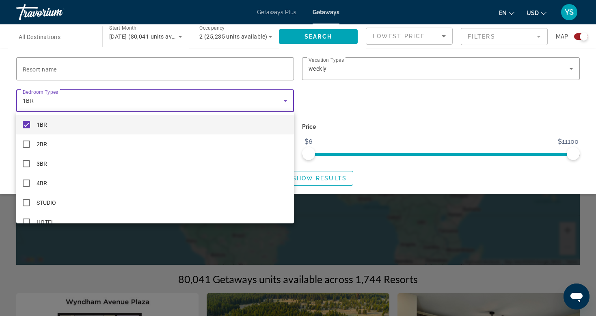
scroll to position [34, 0]
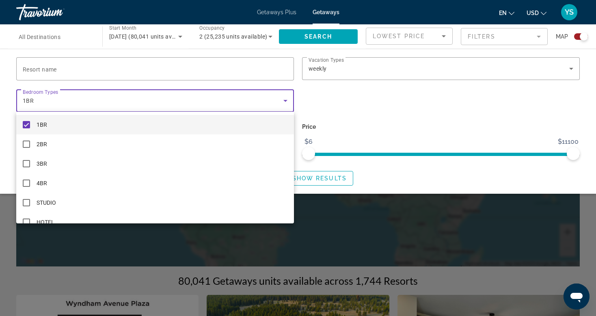
click at [456, 123] on div at bounding box center [298, 158] width 596 height 316
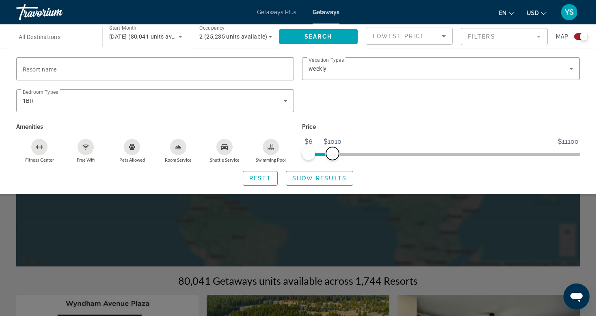
drag, startPoint x: 571, startPoint y: 154, endPoint x: 333, endPoint y: 151, distance: 238.0
click at [333, 151] on span "ngx-slider-max" at bounding box center [332, 153] width 13 height 13
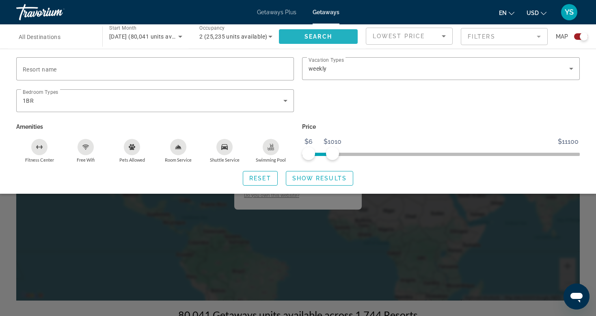
click at [311, 36] on span "Search" at bounding box center [319, 36] width 28 height 6
click at [313, 35] on span "Search" at bounding box center [319, 36] width 28 height 6
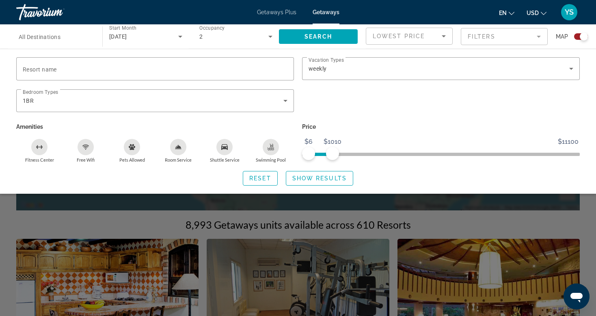
scroll to position [81, 0]
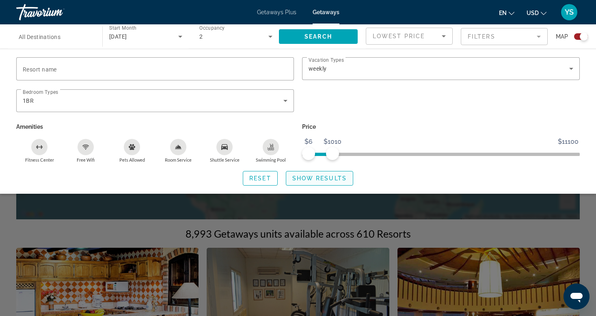
click at [312, 181] on span "Show Results" at bounding box center [319, 178] width 54 height 6
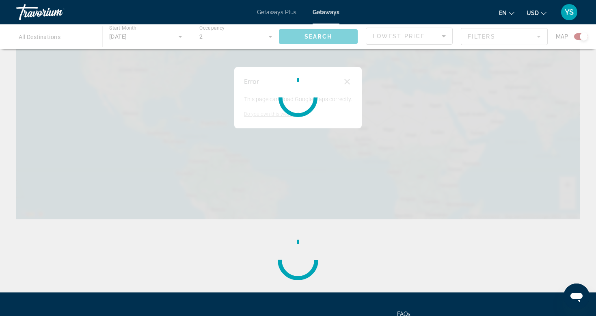
scroll to position [0, 0]
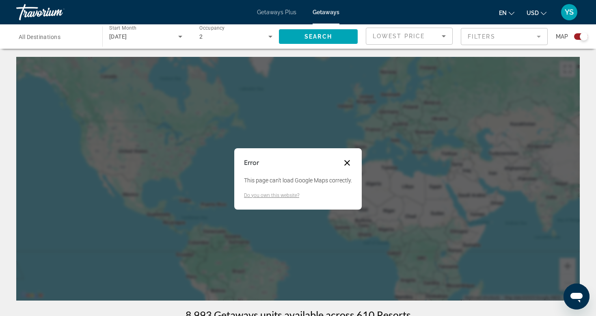
click at [343, 161] on button "Close dialog" at bounding box center [347, 163] width 10 height 10
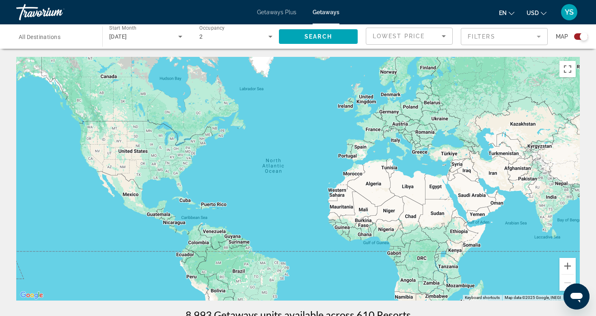
click at [536, 37] on mat-form-field "Filters" at bounding box center [504, 36] width 87 height 17
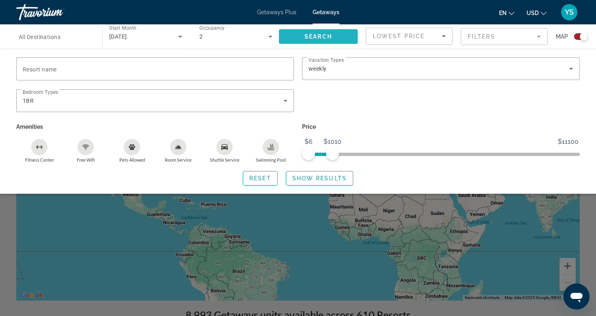
click at [320, 35] on span "Search" at bounding box center [319, 36] width 28 height 6
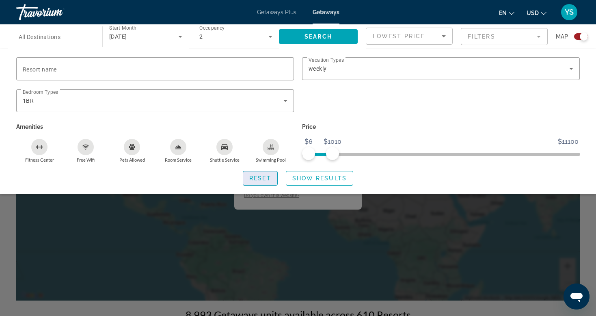
click at [258, 179] on span "Reset" at bounding box center [260, 178] width 22 height 6
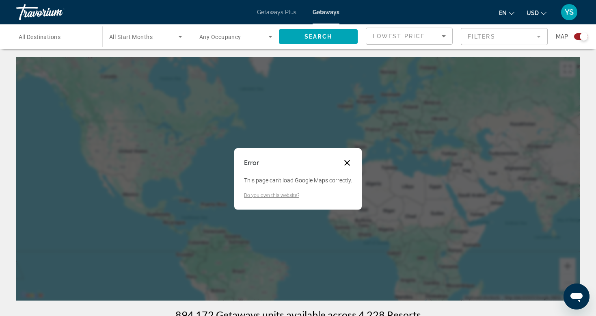
click at [350, 159] on button "Close dialog" at bounding box center [347, 163] width 10 height 10
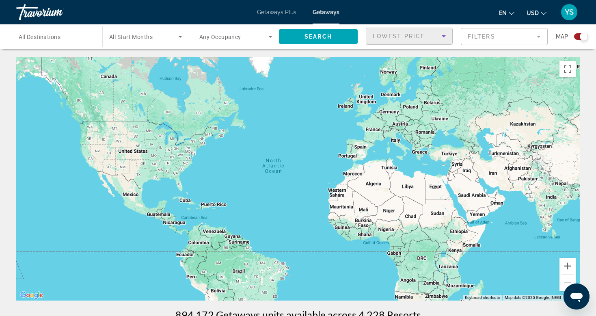
click at [443, 36] on icon "Sort by" at bounding box center [444, 36] width 4 height 2
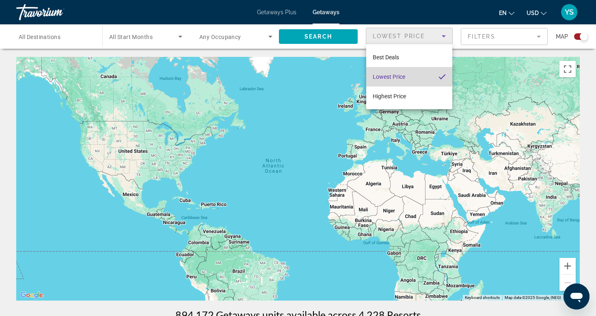
click at [394, 75] on span "Lowest Price" at bounding box center [389, 77] width 32 height 6
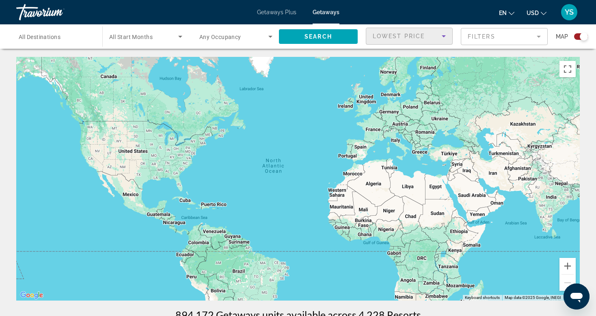
click at [537, 36] on mat-form-field "Filters" at bounding box center [504, 36] width 87 height 17
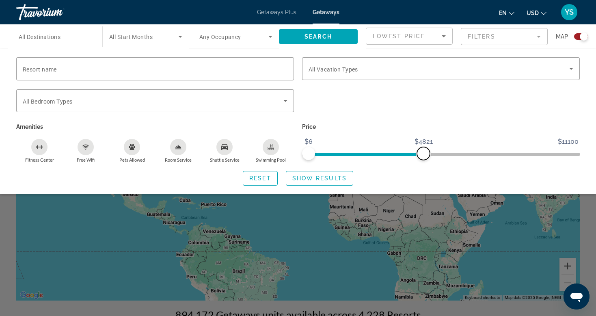
drag, startPoint x: 332, startPoint y: 151, endPoint x: 420, endPoint y: 156, distance: 88.7
click at [420, 156] on span "ngx-slider-max" at bounding box center [423, 153] width 13 height 13
click at [309, 177] on span "Show Results" at bounding box center [319, 178] width 54 height 6
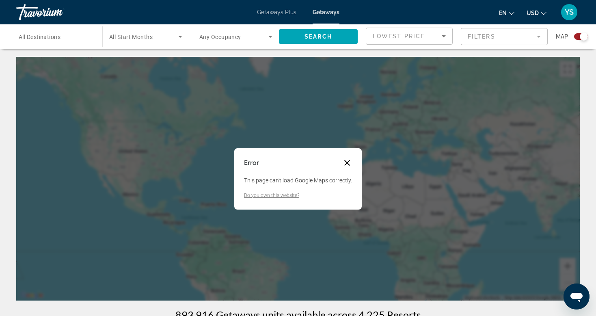
click at [342, 159] on button "Close dialog" at bounding box center [347, 163] width 10 height 10
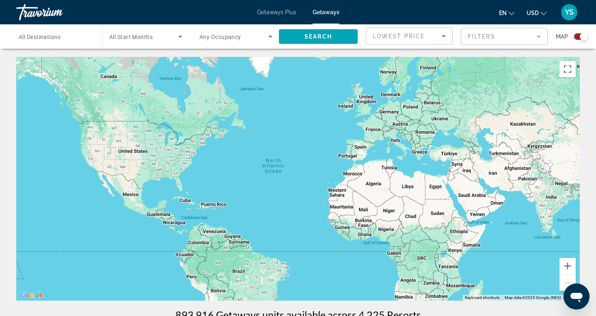
click at [576, 36] on div "Search widget" at bounding box center [581, 36] width 14 height 6
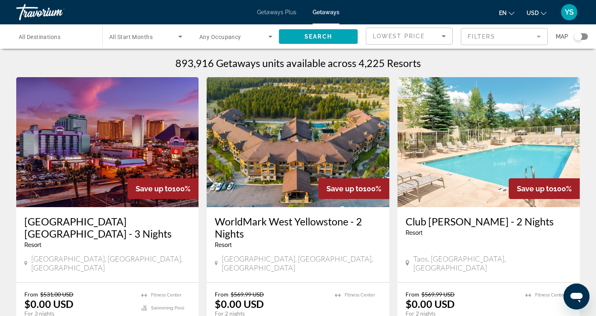
click at [537, 37] on mat-form-field "Filters" at bounding box center [504, 36] width 87 height 17
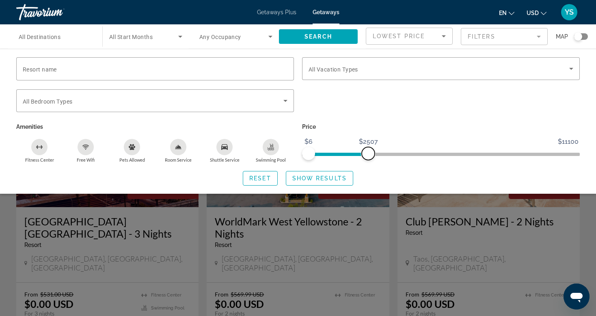
drag, startPoint x: 420, startPoint y: 151, endPoint x: 368, endPoint y: 158, distance: 51.6
click at [368, 158] on span "ngx-slider-max" at bounding box center [368, 153] width 13 height 13
click at [323, 32] on span "Search widget" at bounding box center [318, 36] width 79 height 19
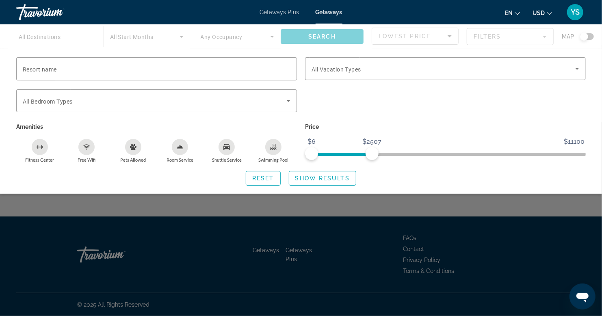
click at [320, 37] on div "Main content" at bounding box center [301, 36] width 602 height 24
click at [275, 10] on span "Getaways Plus" at bounding box center [279, 12] width 39 height 6
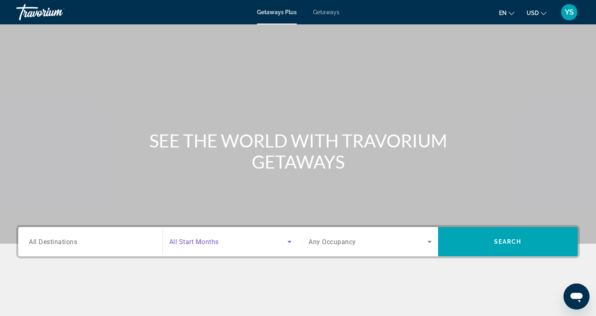
click at [292, 240] on icon "Search widget" at bounding box center [290, 242] width 10 height 10
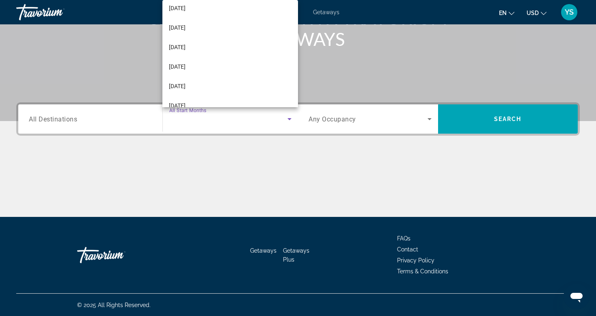
scroll to position [41, 0]
click at [176, 70] on span "January 2026" at bounding box center [177, 70] width 17 height 10
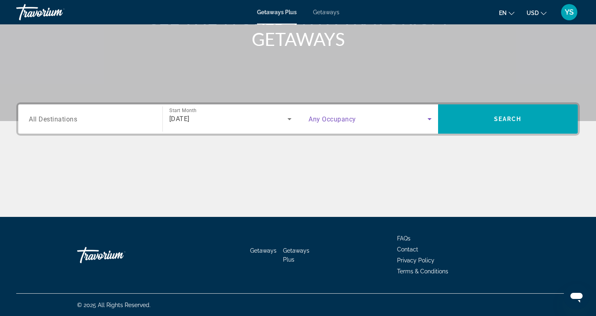
click at [426, 119] on icon "Search widget" at bounding box center [430, 119] width 10 height 10
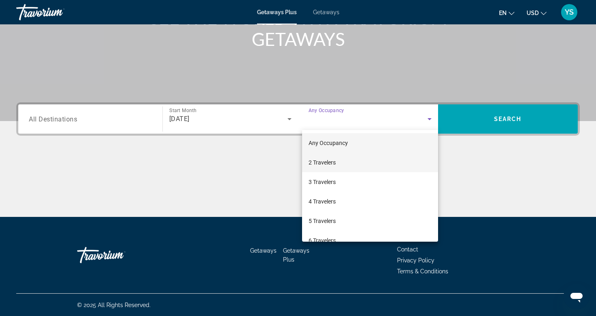
click at [318, 160] on span "2 Travelers" at bounding box center [322, 163] width 27 height 10
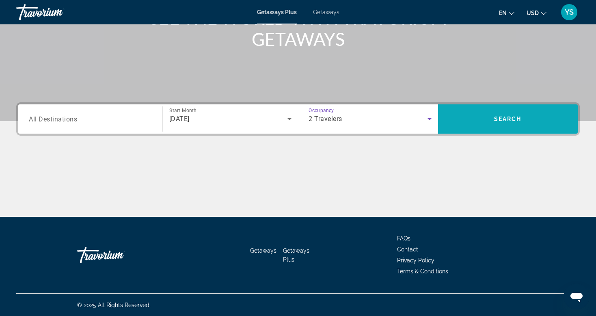
click at [471, 118] on span "Search widget" at bounding box center [508, 118] width 140 height 19
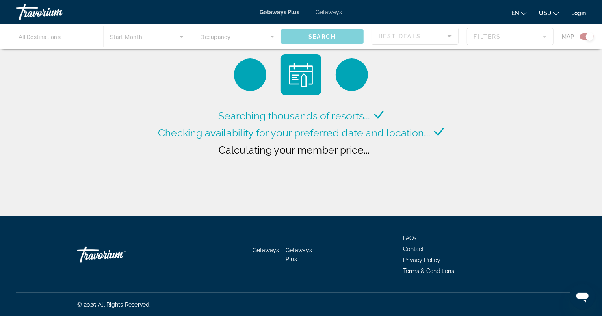
click at [323, 12] on span "Getaways" at bounding box center [329, 12] width 26 height 6
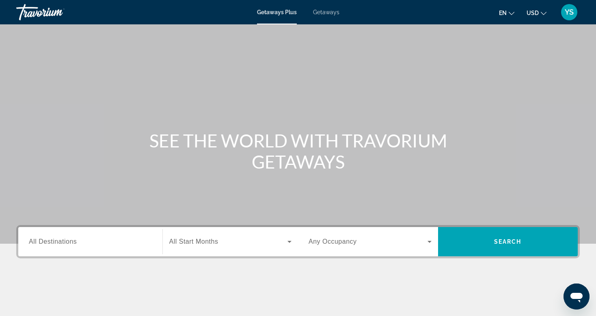
click at [321, 12] on span "Getaways" at bounding box center [326, 12] width 26 height 6
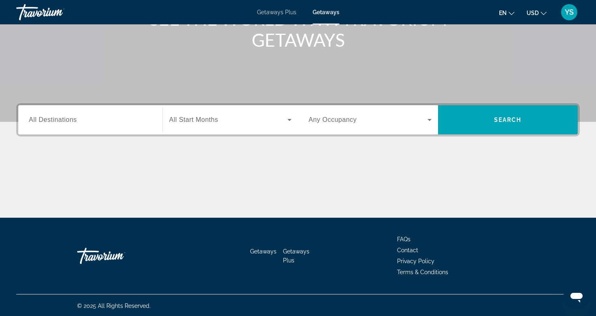
scroll to position [123, 0]
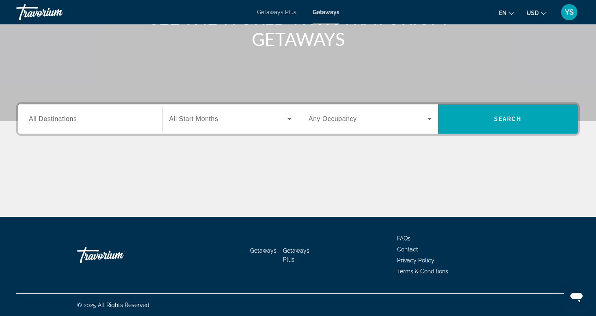
click at [287, 117] on icon "Search widget" at bounding box center [290, 119] width 10 height 10
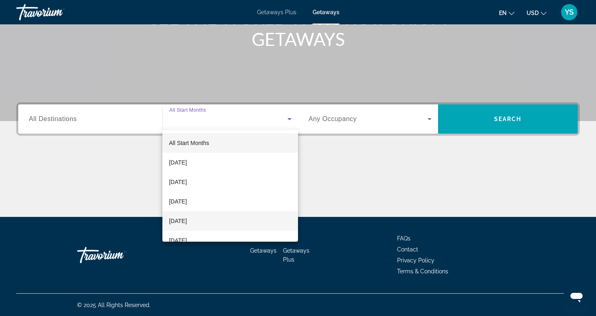
scroll to position [41, 0]
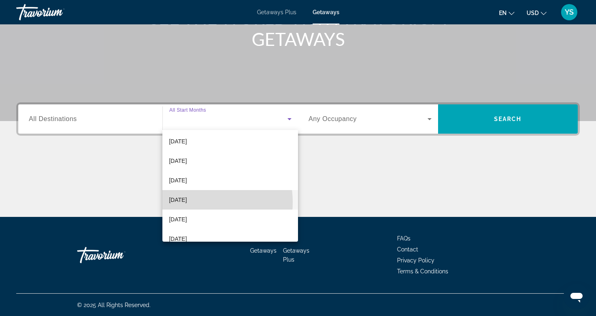
click at [187, 202] on span "January 2026" at bounding box center [178, 200] width 18 height 10
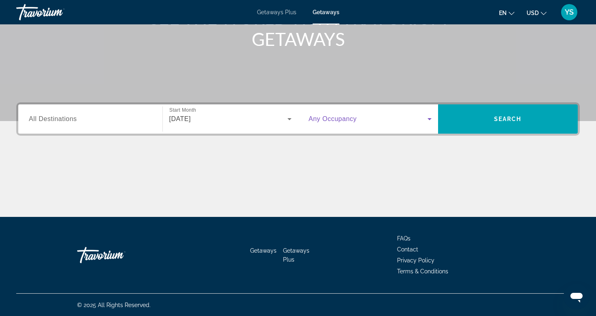
click at [427, 118] on icon "Search widget" at bounding box center [430, 119] width 10 height 10
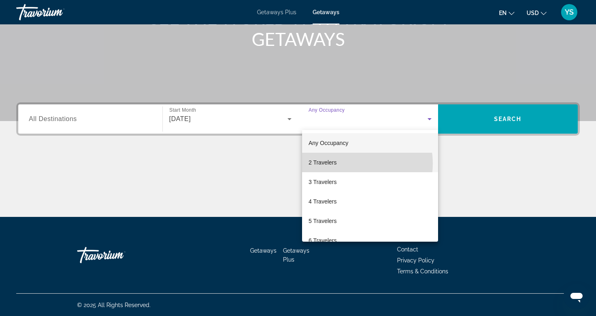
click at [347, 164] on mat-option "2 Travelers" at bounding box center [370, 162] width 136 height 19
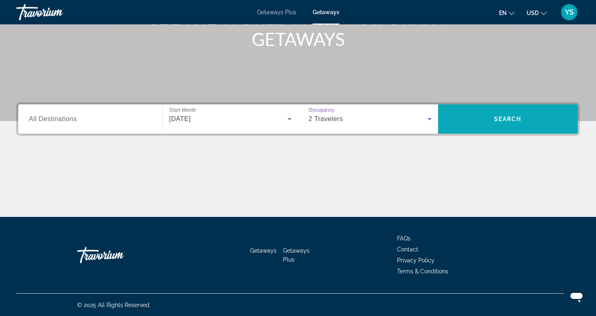
click at [505, 113] on span "Search widget" at bounding box center [508, 118] width 140 height 19
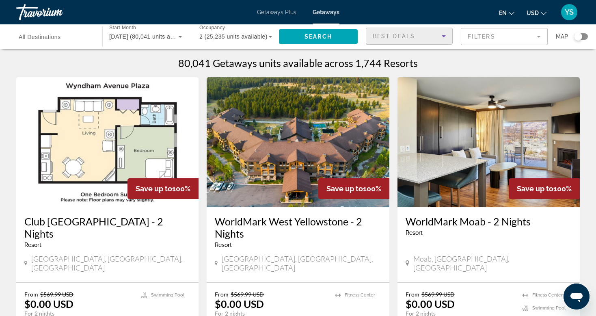
click at [443, 35] on icon "Sort by" at bounding box center [444, 36] width 10 height 10
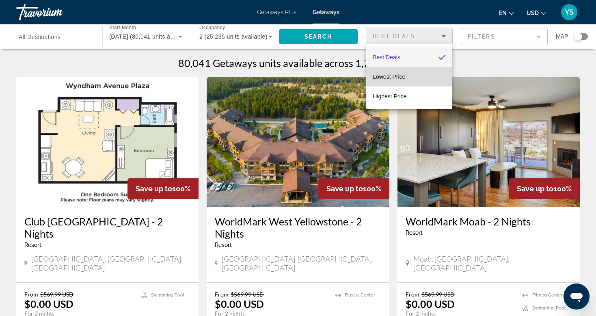
click at [428, 73] on mat-option "Lowest Price" at bounding box center [409, 76] width 86 height 19
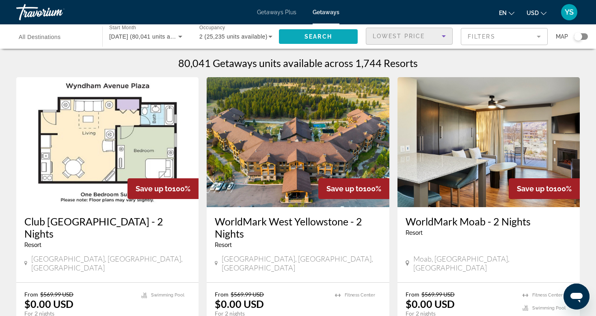
click at [313, 35] on span "Search" at bounding box center [319, 36] width 28 height 6
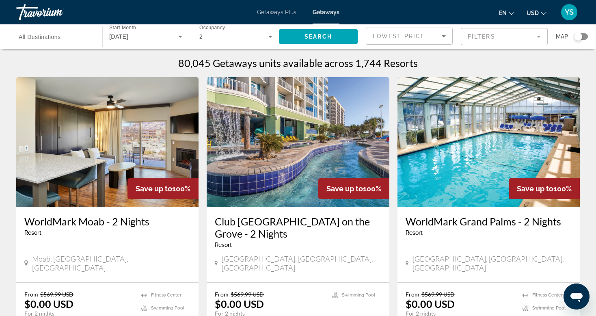
click at [536, 36] on mat-form-field "Filters" at bounding box center [504, 36] width 87 height 17
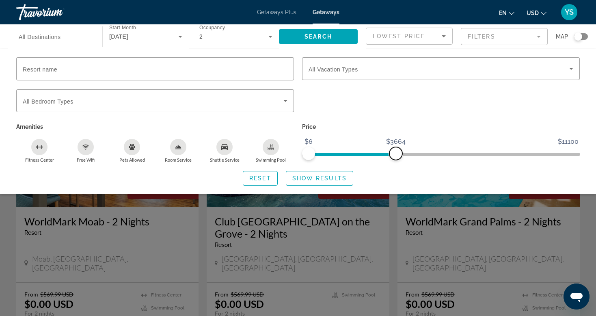
drag, startPoint x: 575, startPoint y: 153, endPoint x: 396, endPoint y: 155, distance: 179.1
click at [396, 155] on span "ngx-slider-max" at bounding box center [395, 153] width 13 height 13
click at [318, 36] on span "Search" at bounding box center [319, 36] width 28 height 6
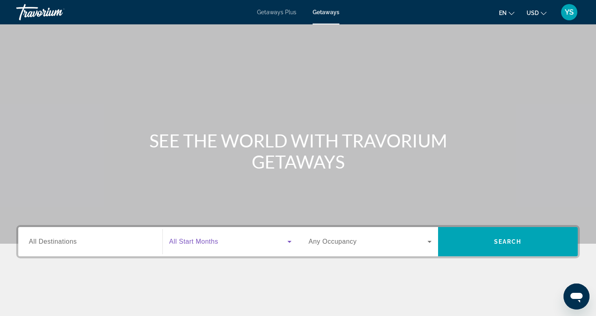
click at [288, 242] on icon "Search widget" at bounding box center [290, 242] width 10 height 10
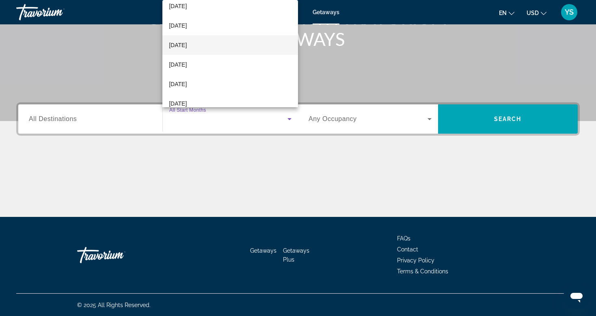
scroll to position [41, 0]
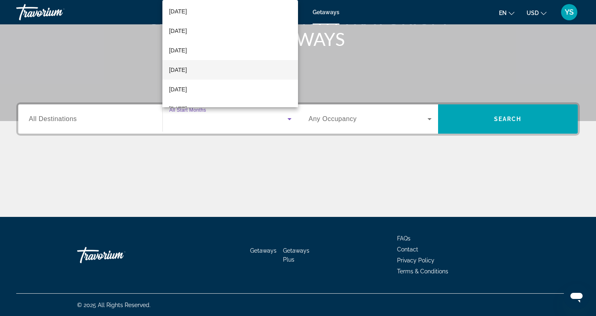
click at [187, 71] on span "January 2026" at bounding box center [178, 70] width 18 height 10
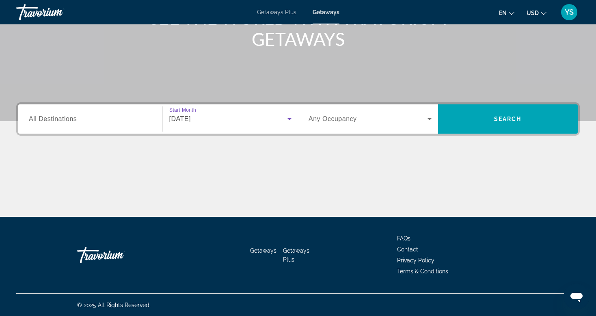
click at [431, 117] on icon "Search widget" at bounding box center [430, 119] width 10 height 10
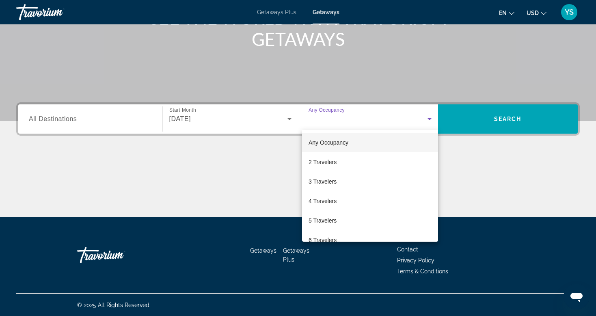
scroll to position [0, 0]
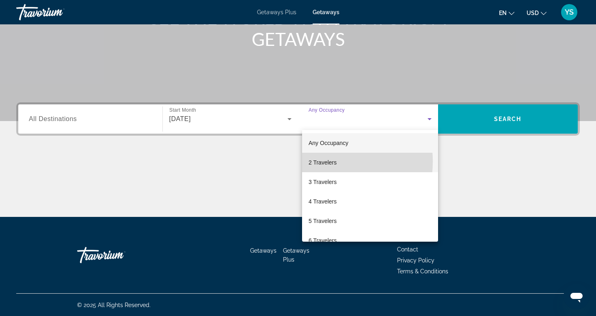
click at [318, 161] on span "2 Travelers" at bounding box center [323, 163] width 28 height 10
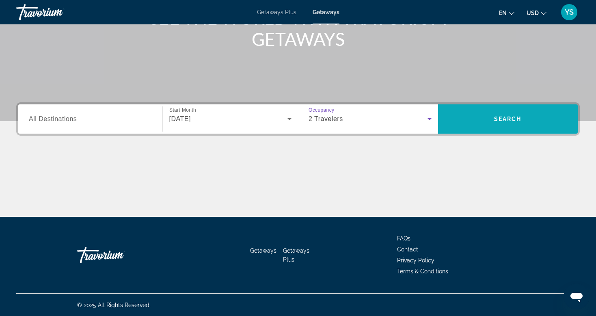
click at [493, 119] on span "Search widget" at bounding box center [508, 118] width 140 height 19
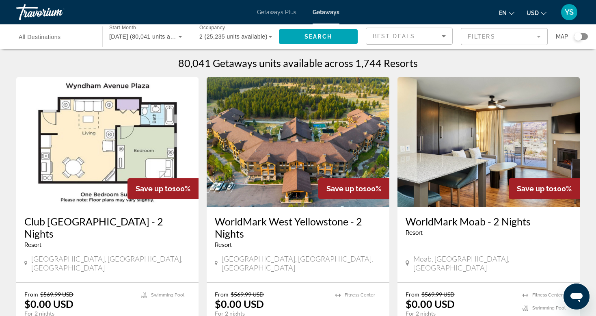
click at [539, 38] on mat-form-field "Filters" at bounding box center [504, 36] width 87 height 17
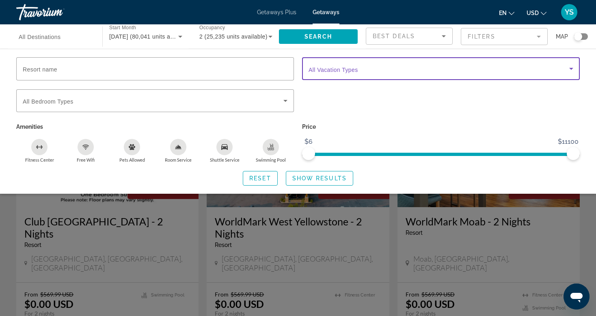
click at [569, 70] on icon "Search widget" at bounding box center [572, 69] width 10 height 10
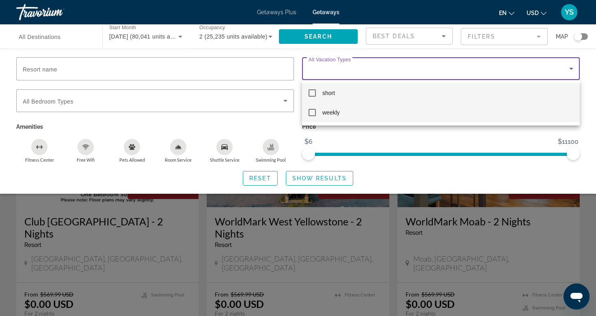
click at [312, 112] on mat-pseudo-checkbox at bounding box center [312, 112] width 7 height 7
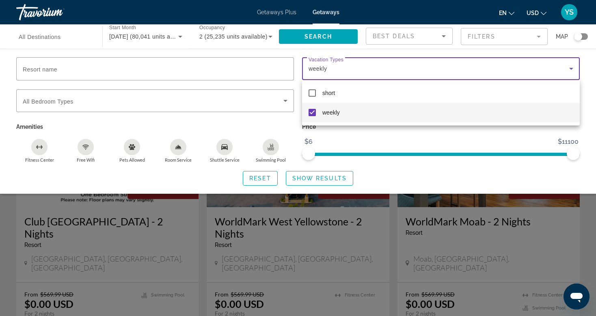
click at [587, 76] on div at bounding box center [298, 158] width 596 height 316
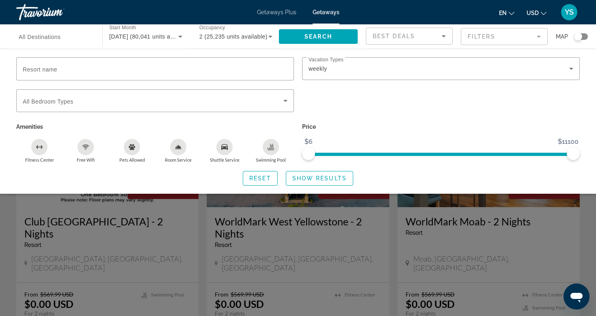
click at [441, 35] on icon "Sort by" at bounding box center [444, 36] width 10 height 10
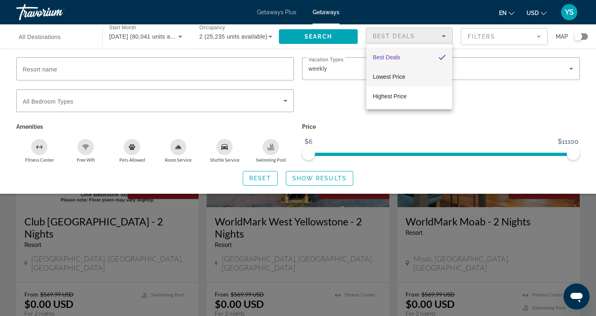
click at [399, 74] on span "Lowest Price" at bounding box center [389, 77] width 32 height 6
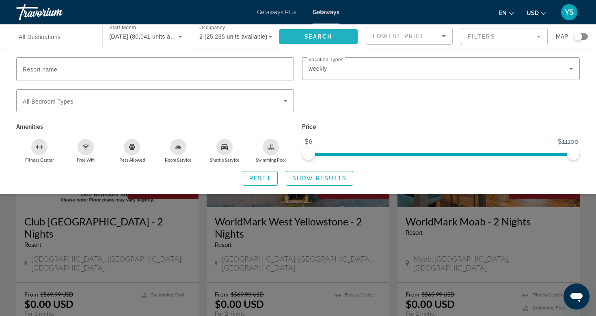
click at [316, 34] on span "Search" at bounding box center [319, 36] width 28 height 6
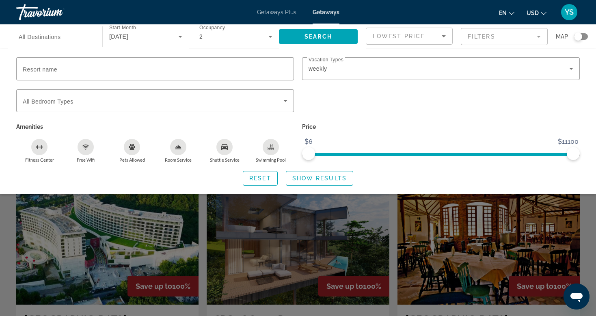
scroll to position [203, 0]
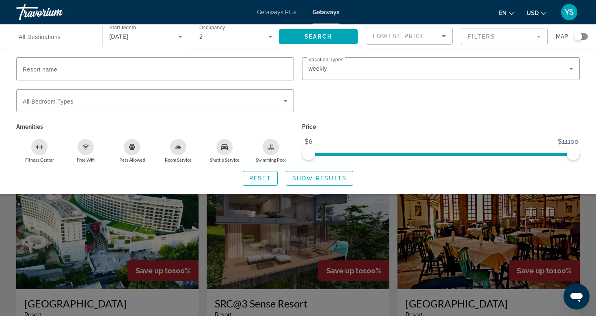
click at [465, 250] on div "Search widget" at bounding box center [298, 219] width 596 height 194
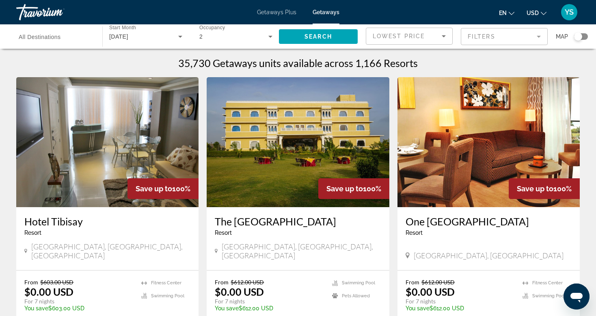
scroll to position [0, 0]
click at [537, 37] on mat-form-field "Filters" at bounding box center [504, 36] width 87 height 17
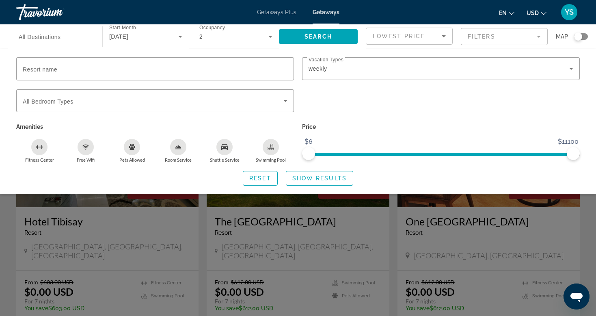
click at [576, 38] on div "Search widget" at bounding box center [578, 36] width 8 height 8
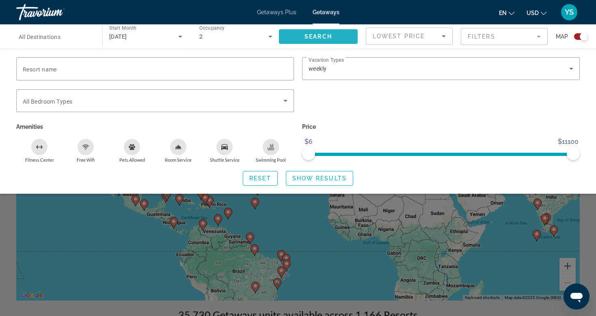
click at [310, 37] on span "Search" at bounding box center [319, 36] width 28 height 6
click at [290, 240] on div "Search widget" at bounding box center [298, 219] width 596 height 194
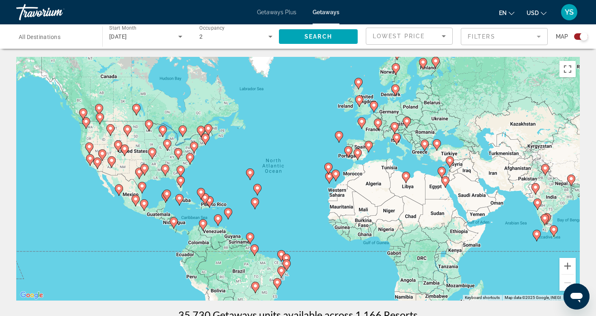
click at [232, 181] on div "To activate drag with keyboard, press Alt + Enter. Once in keyboard drag state,…" at bounding box center [298, 179] width 564 height 244
click at [568, 262] on button "Zoom in" at bounding box center [568, 266] width 16 height 16
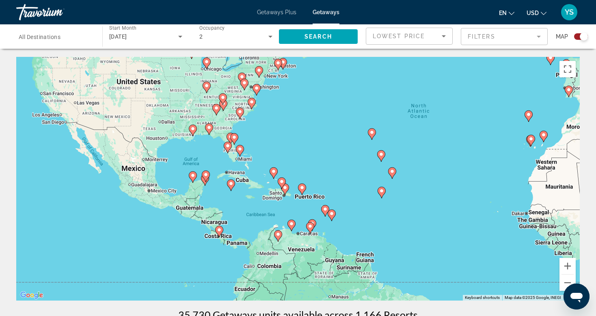
drag, startPoint x: 179, startPoint y: 203, endPoint x: 358, endPoint y: 162, distance: 184.1
click at [358, 162] on div "To activate drag with keyboard, press Alt + Enter. Once in keyboard drag state,…" at bounding box center [298, 179] width 564 height 244
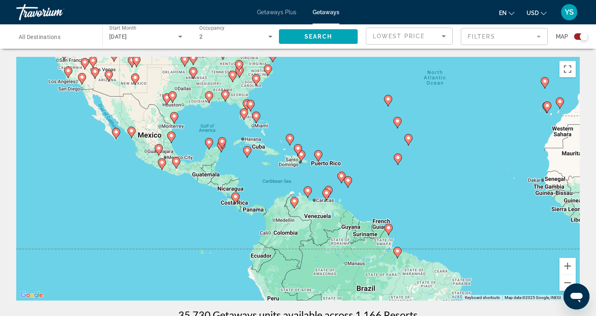
drag, startPoint x: 358, startPoint y: 162, endPoint x: 374, endPoint y: 125, distance: 40.7
click at [374, 125] on div "To activate drag with keyboard, press Alt + Enter. Once in keyboard drag state,…" at bounding box center [298, 179] width 564 height 244
click at [565, 266] on button "Zoom in" at bounding box center [568, 266] width 16 height 16
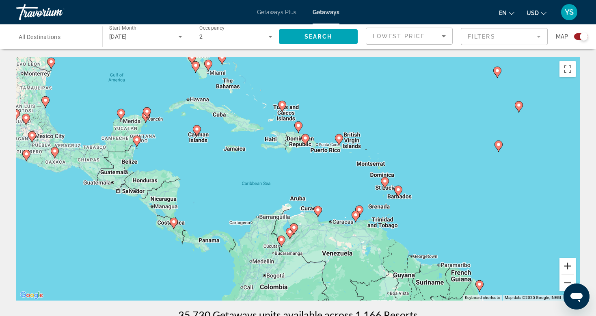
click at [565, 266] on button "Zoom in" at bounding box center [568, 266] width 16 height 16
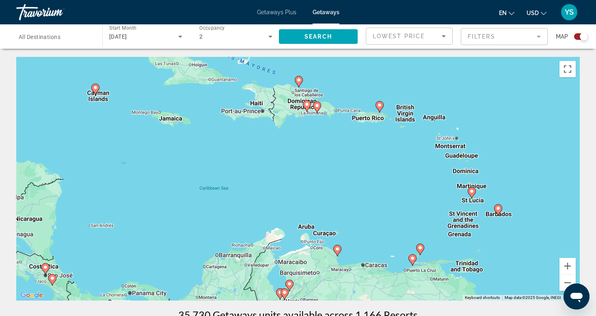
click at [319, 208] on div "To activate drag with keyboard, press Alt + Enter. Once in keyboard drag state,…" at bounding box center [298, 179] width 564 height 244
click at [569, 264] on button "Zoom in" at bounding box center [568, 266] width 16 height 16
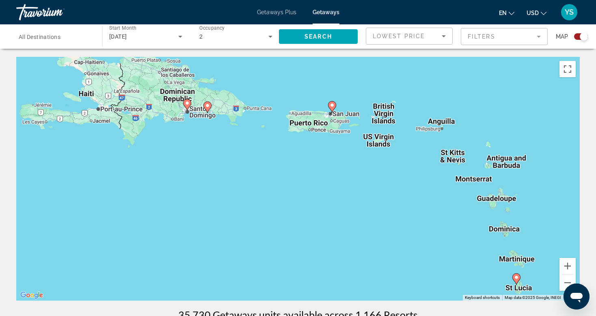
drag, startPoint x: 355, startPoint y: 185, endPoint x: 224, endPoint y: 252, distance: 146.8
click at [225, 253] on div "To activate drag with keyboard, press Alt + Enter. Once in keyboard drag state,…" at bounding box center [298, 179] width 564 height 244
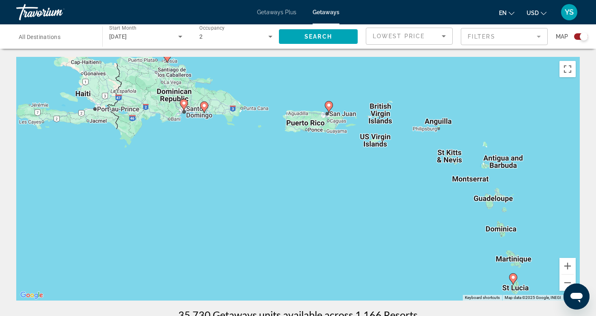
click at [329, 104] on image "Main content" at bounding box center [329, 105] width 5 height 5
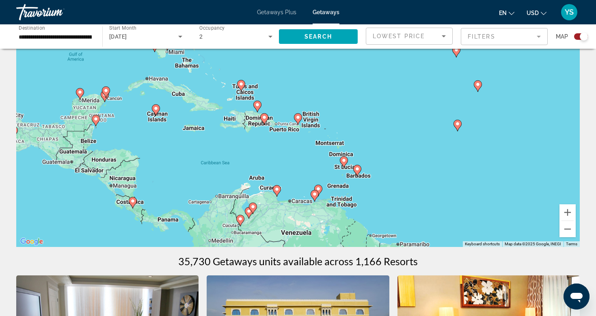
scroll to position [41, 0]
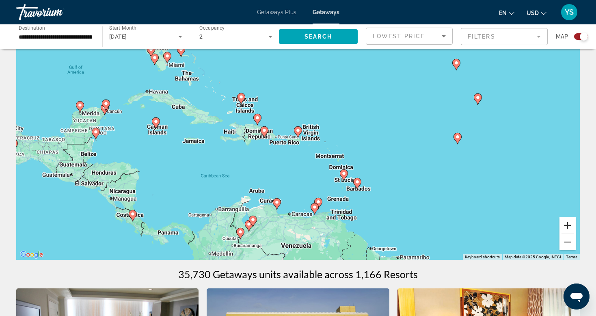
click at [570, 222] on button "Zoom in" at bounding box center [568, 225] width 16 height 16
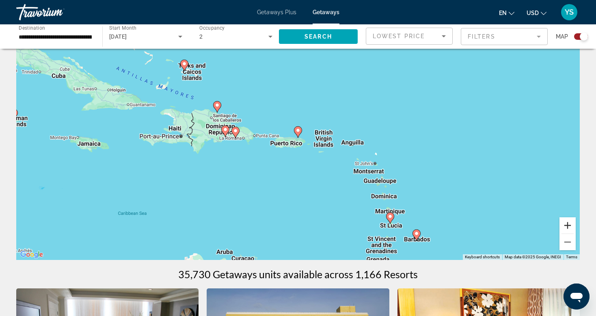
click at [570, 222] on button "Zoom in" at bounding box center [568, 225] width 16 height 16
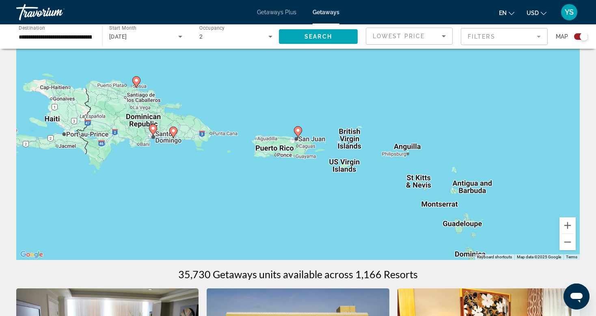
click at [300, 132] on image "Main content" at bounding box center [298, 130] width 5 height 5
type input "**********"
click at [298, 130] on image "Main content" at bounding box center [298, 130] width 5 height 5
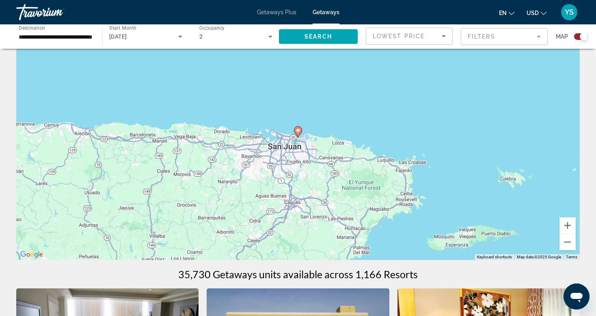
click at [298, 132] on image "Main content" at bounding box center [298, 130] width 5 height 5
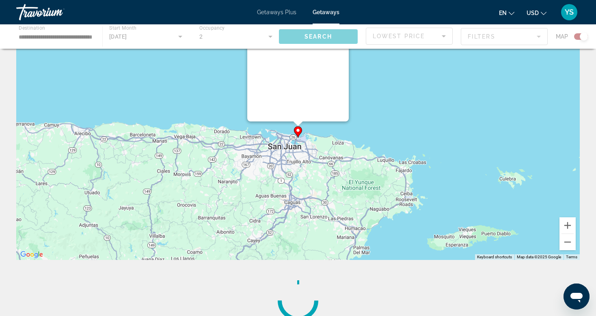
scroll to position [0, 0]
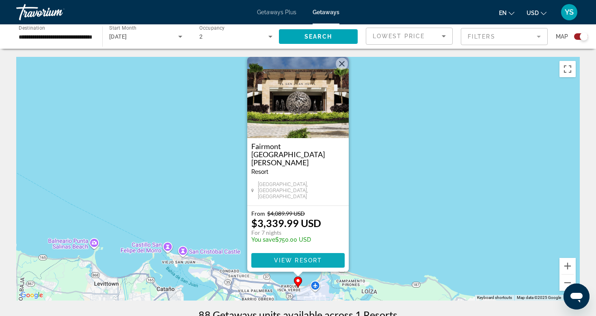
click at [300, 257] on span "View Resort" at bounding box center [298, 260] width 48 height 6
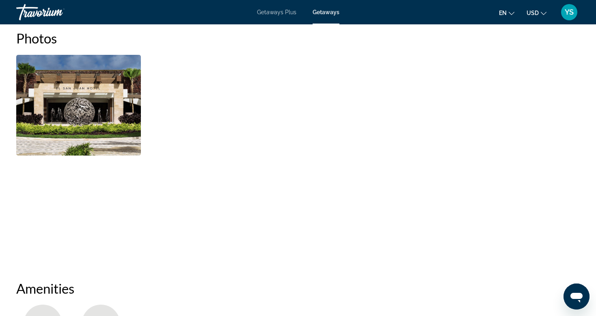
scroll to position [366, 0]
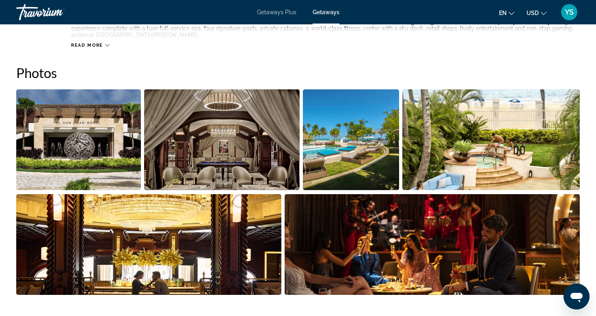
click at [77, 132] on img "Open full-screen image slider" at bounding box center [78, 139] width 125 height 101
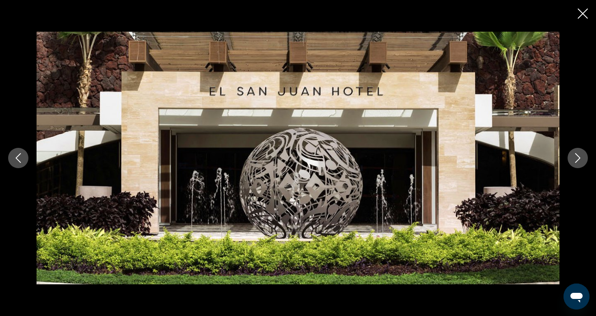
click at [576, 156] on icon "Next image" at bounding box center [578, 158] width 10 height 10
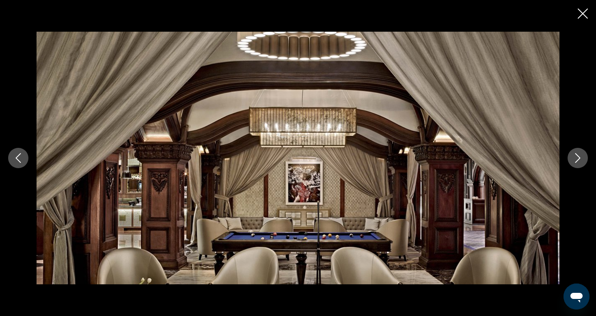
click at [576, 156] on icon "Next image" at bounding box center [578, 158] width 10 height 10
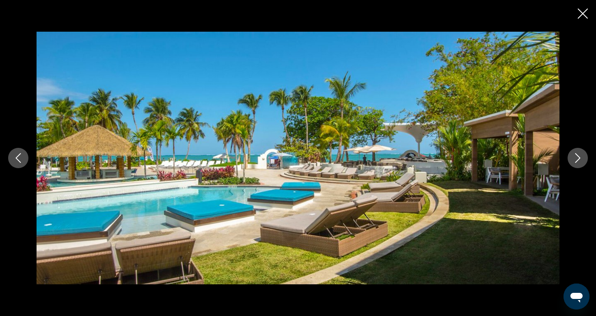
click at [576, 156] on icon "Next image" at bounding box center [578, 158] width 10 height 10
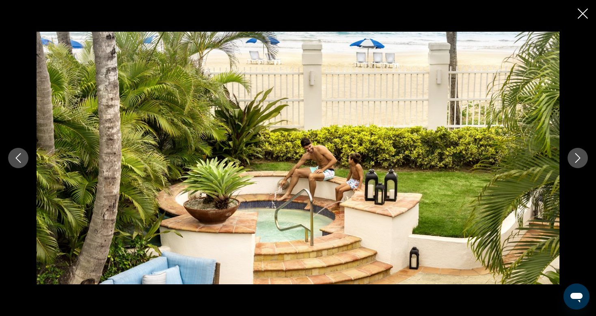
click at [576, 156] on icon "Next image" at bounding box center [578, 158] width 10 height 10
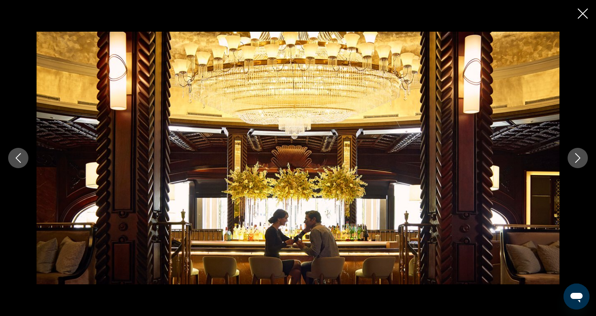
click at [576, 156] on icon "Next image" at bounding box center [578, 158] width 10 height 10
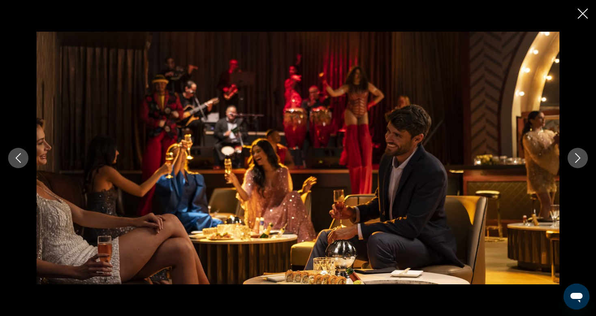
click at [576, 156] on icon "Next image" at bounding box center [578, 158] width 10 height 10
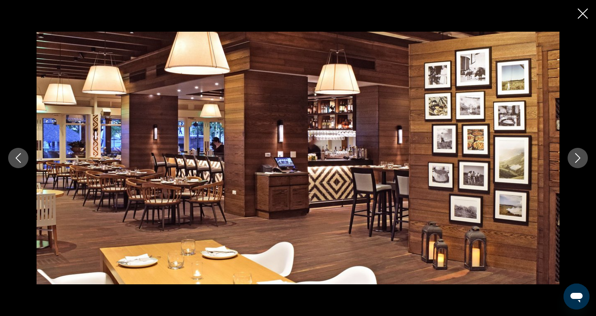
click at [576, 156] on icon "Next image" at bounding box center [578, 158] width 10 height 10
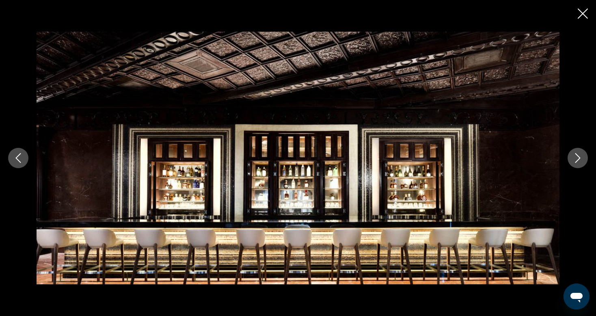
click at [576, 156] on icon "Next image" at bounding box center [578, 158] width 10 height 10
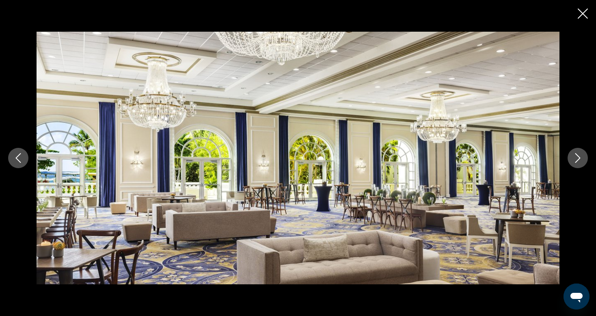
click at [580, 12] on icon "Close slideshow" at bounding box center [583, 14] width 10 height 10
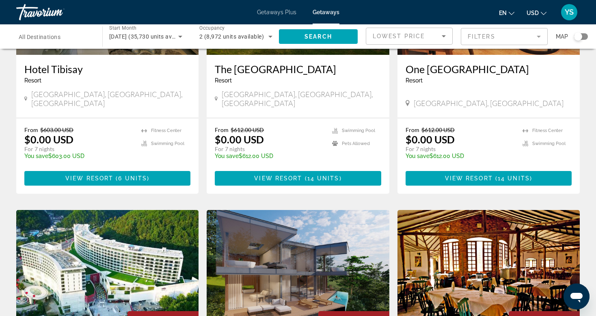
scroll to position [122, 0]
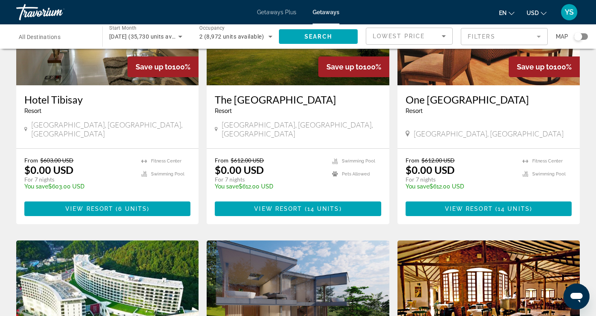
click at [444, 36] on icon "Sort by" at bounding box center [444, 36] width 4 height 2
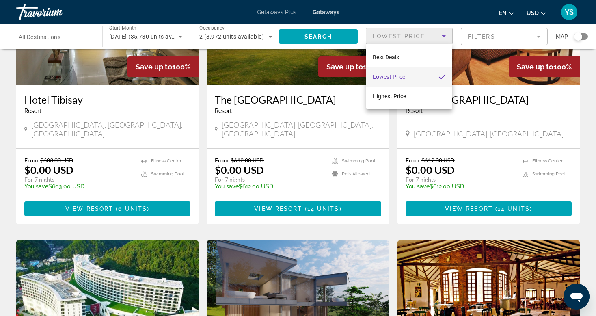
click at [539, 38] on div at bounding box center [298, 158] width 596 height 316
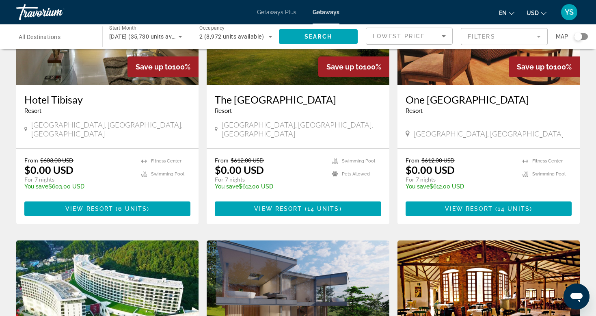
click at [539, 38] on mat-form-field "Filters" at bounding box center [504, 36] width 87 height 17
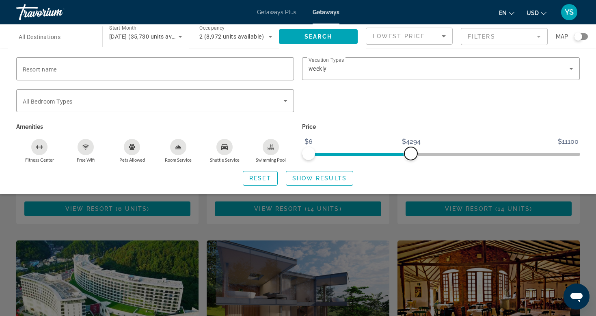
drag, startPoint x: 573, startPoint y: 151, endPoint x: 411, endPoint y: 146, distance: 163.0
click at [411, 153] on ngx-slider "$6 $11100 $6 $4294" at bounding box center [441, 154] width 278 height 2
click at [307, 34] on span "Search" at bounding box center [319, 36] width 28 height 6
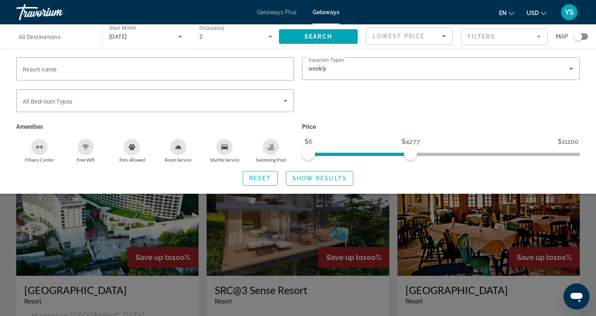
scroll to position [203, 0]
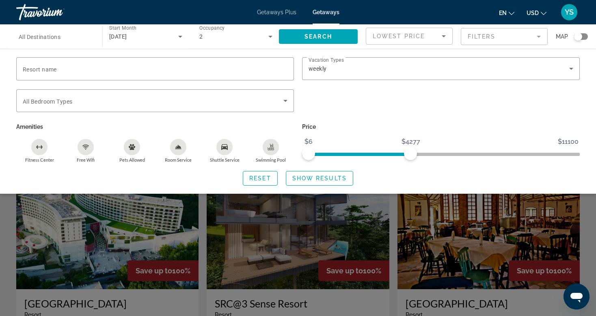
click at [291, 247] on div "Search widget" at bounding box center [298, 219] width 596 height 194
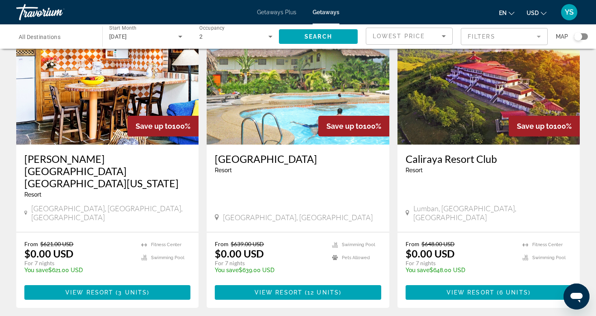
scroll to position [1009, 0]
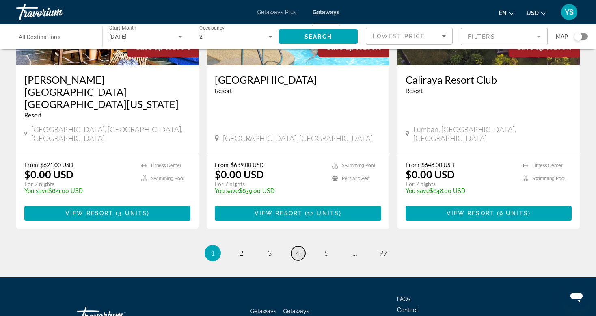
click at [296, 249] on span "4" at bounding box center [298, 253] width 4 height 9
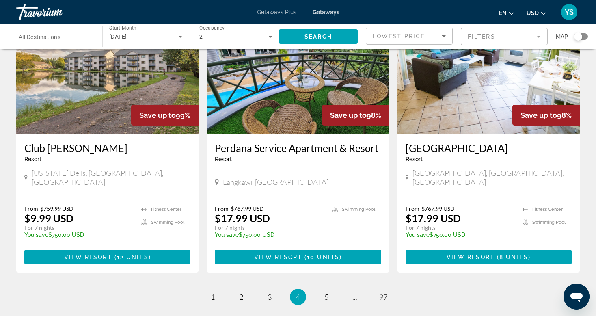
scroll to position [975, 0]
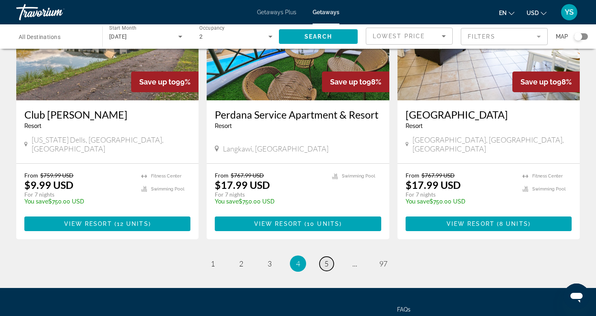
click at [327, 259] on span "5" at bounding box center [327, 263] width 4 height 9
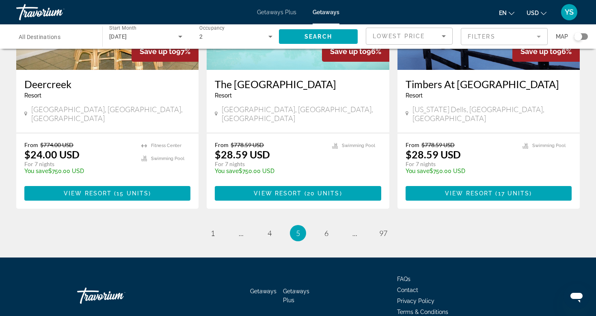
scroll to position [1010, 0]
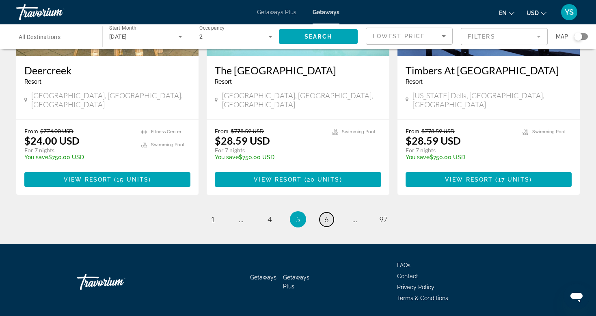
click at [324, 212] on link "page 6" at bounding box center [327, 219] width 14 height 14
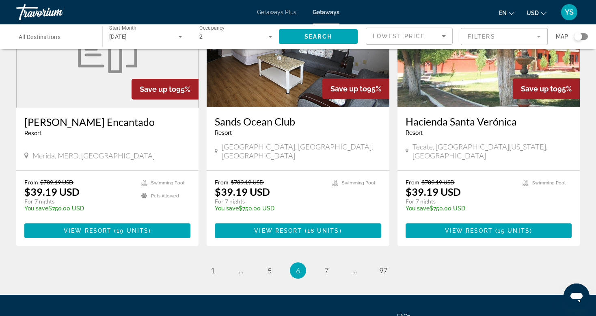
scroll to position [997, 0]
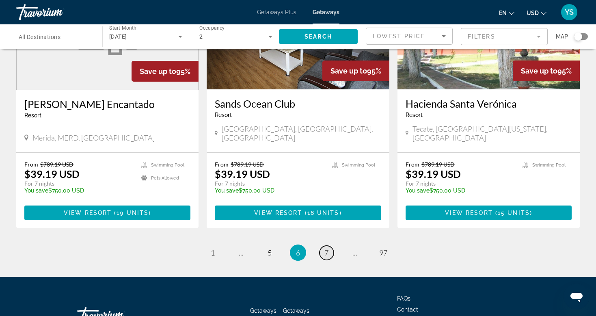
click at [325, 248] on span "7" at bounding box center [327, 252] width 4 height 9
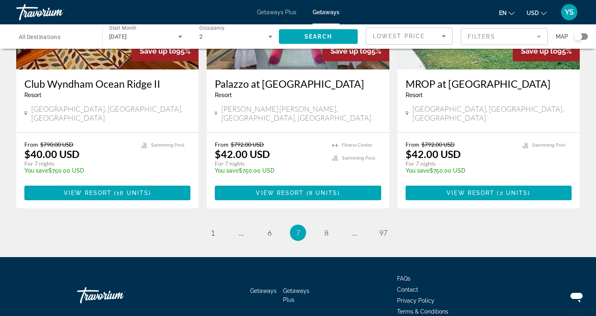
scroll to position [1009, 0]
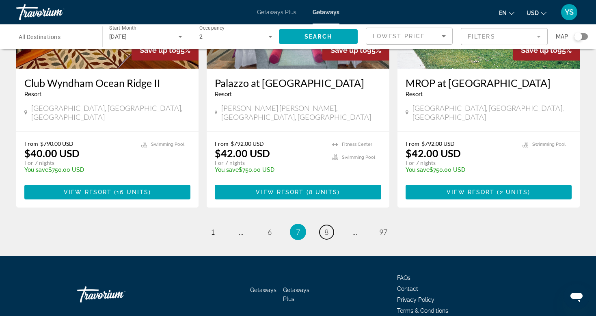
click at [325, 227] on span "8" at bounding box center [327, 231] width 4 height 9
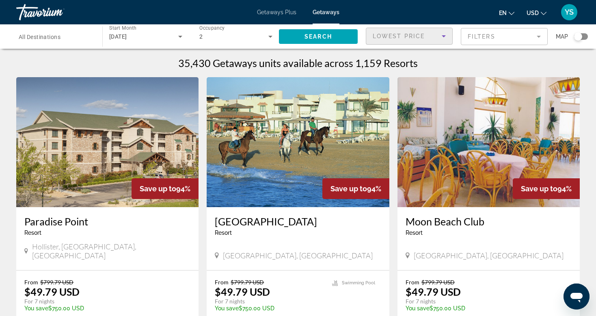
click at [443, 34] on icon "Sort by" at bounding box center [444, 36] width 10 height 10
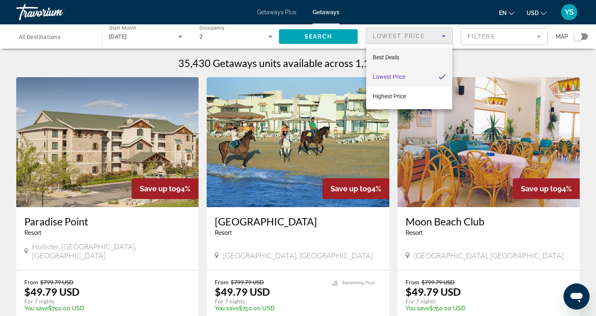
click at [411, 58] on mat-option "Best Deals" at bounding box center [409, 57] width 86 height 19
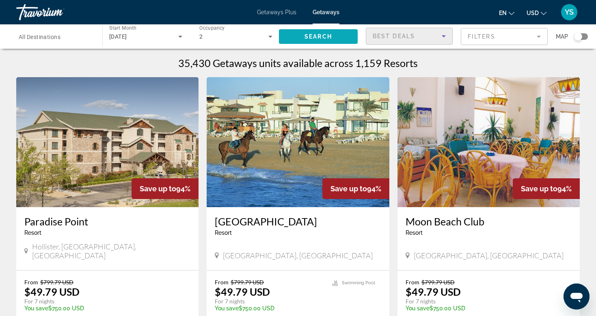
click at [318, 37] on span "Search" at bounding box center [319, 36] width 28 height 6
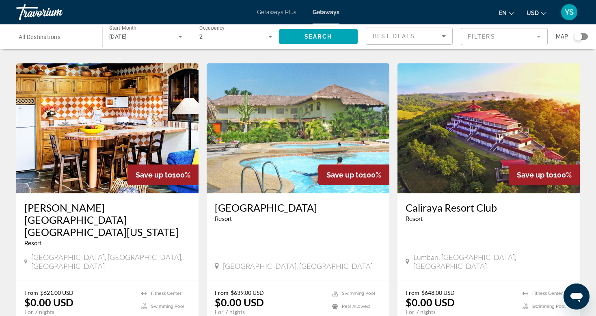
scroll to position [857, 0]
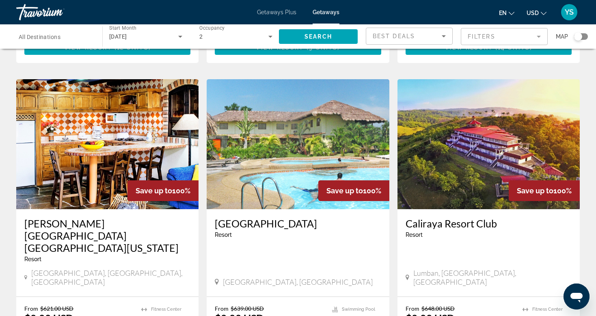
click at [584, 37] on div "Search widget" at bounding box center [581, 36] width 14 height 6
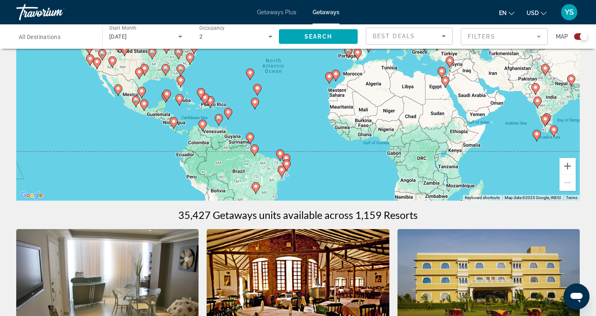
scroll to position [81, 0]
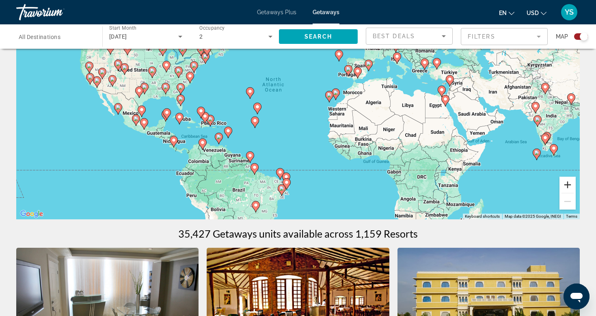
click at [568, 184] on button "Zoom in" at bounding box center [568, 185] width 16 height 16
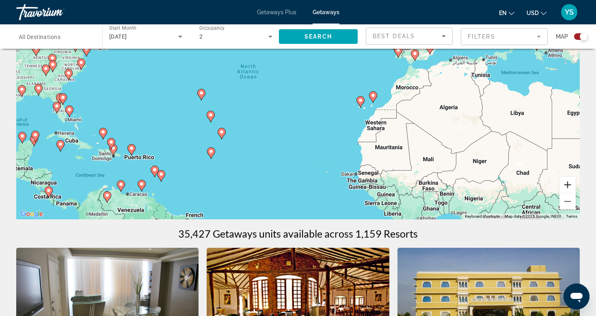
click at [568, 184] on button "Zoom in" at bounding box center [568, 185] width 16 height 16
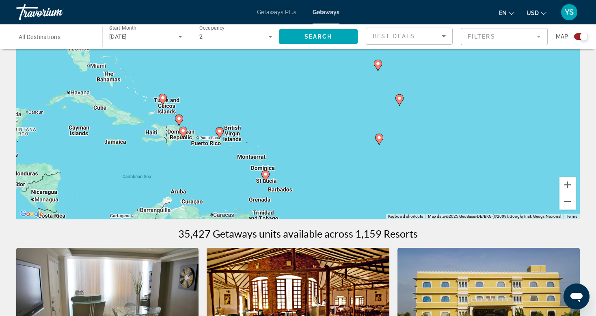
drag, startPoint x: 227, startPoint y: 192, endPoint x: 482, endPoint y: 121, distance: 264.9
click at [482, 119] on div "To activate drag with keyboard, press Alt + Enter. Once in keyboard drag state,…" at bounding box center [298, 98] width 564 height 244
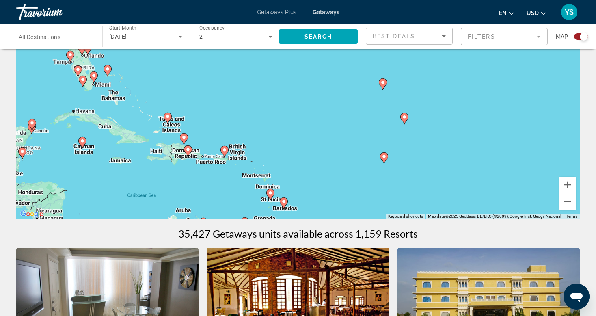
drag, startPoint x: 484, startPoint y: 126, endPoint x: 480, endPoint y: 132, distance: 7.6
click at [487, 137] on div "To activate drag with keyboard, press Alt + Enter. Once in keyboard drag state,…" at bounding box center [298, 98] width 564 height 244
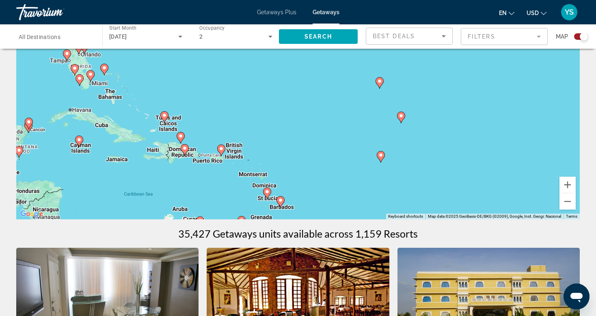
click at [379, 81] on image "Main content" at bounding box center [379, 81] width 5 height 5
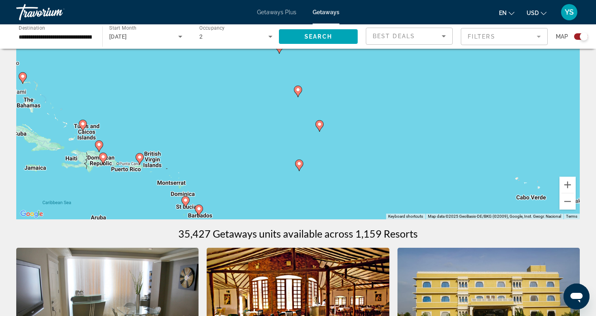
click at [297, 90] on image "Main content" at bounding box center [298, 89] width 5 height 5
type input "**********"
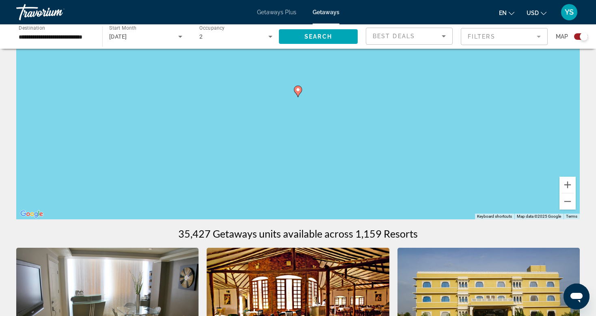
click at [297, 90] on image "Main content" at bounding box center [298, 89] width 5 height 5
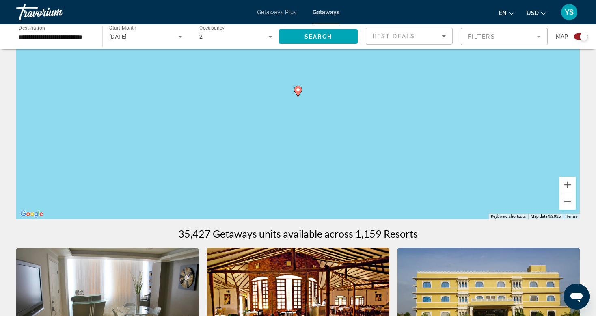
click at [297, 90] on image "Main content" at bounding box center [298, 89] width 5 height 5
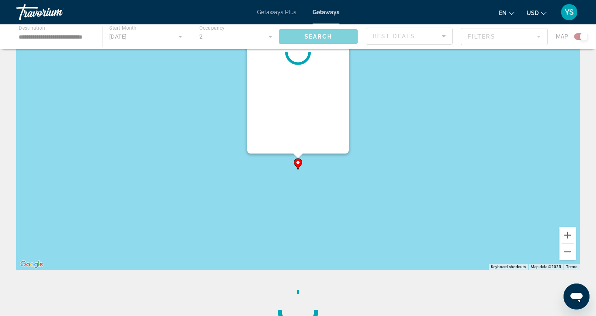
scroll to position [0, 0]
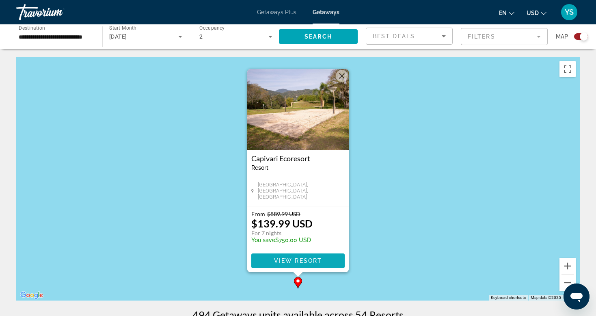
click at [307, 262] on span "View Resort" at bounding box center [298, 260] width 48 height 6
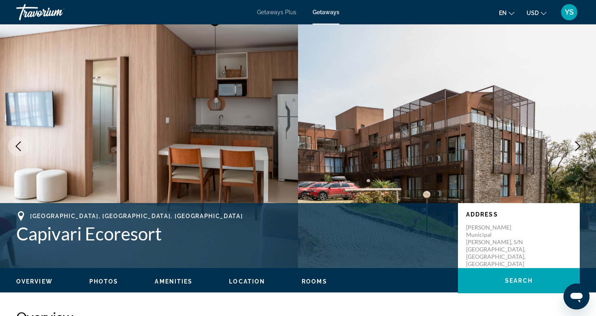
click at [576, 145] on icon "Next image" at bounding box center [578, 146] width 10 height 10
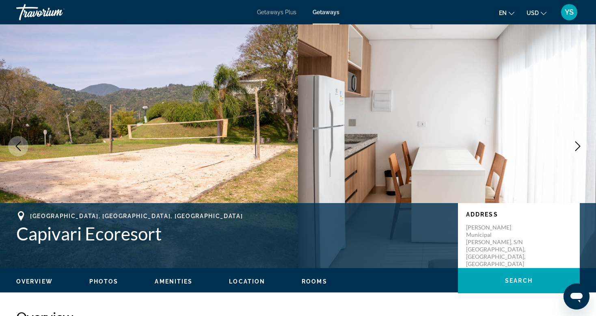
click at [576, 145] on icon "Next image" at bounding box center [578, 146] width 10 height 10
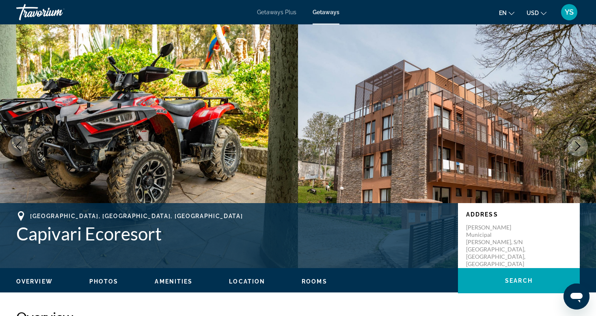
click at [576, 145] on icon "Next image" at bounding box center [578, 146] width 10 height 10
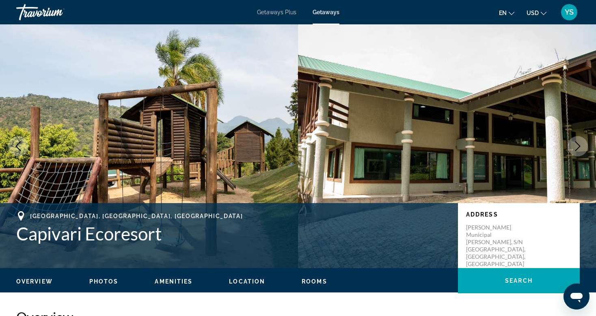
click at [576, 145] on icon "Next image" at bounding box center [578, 146] width 10 height 10
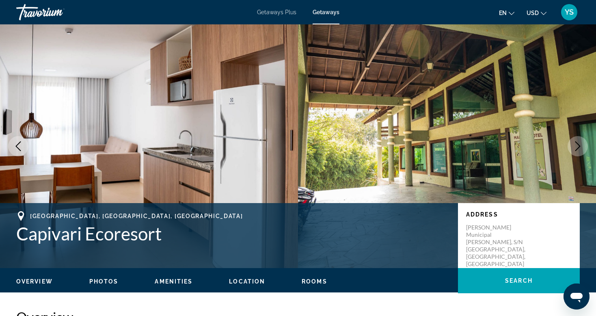
click at [576, 145] on icon "Next image" at bounding box center [578, 146] width 10 height 10
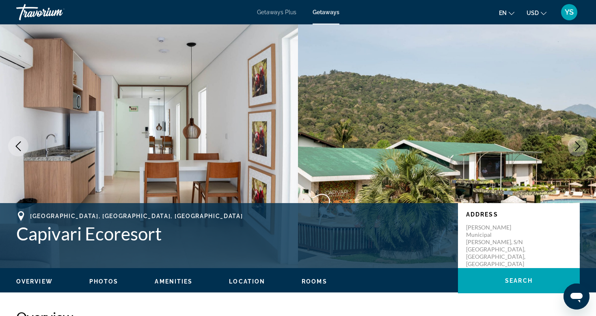
click at [576, 145] on icon "Next image" at bounding box center [578, 146] width 10 height 10
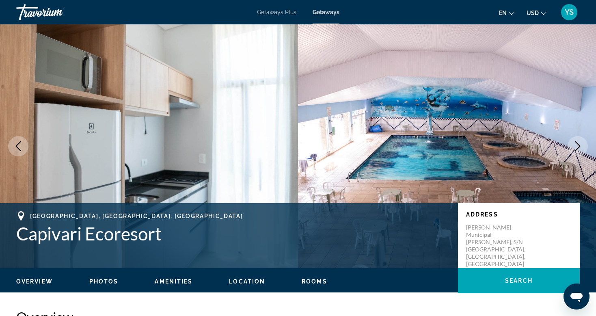
click at [576, 145] on icon "Next image" at bounding box center [578, 146] width 10 height 10
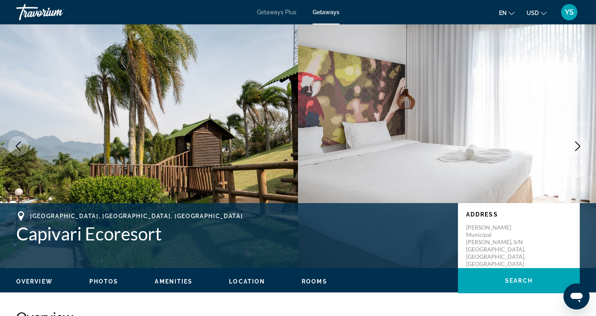
click at [576, 145] on icon "Next image" at bounding box center [578, 146] width 10 height 10
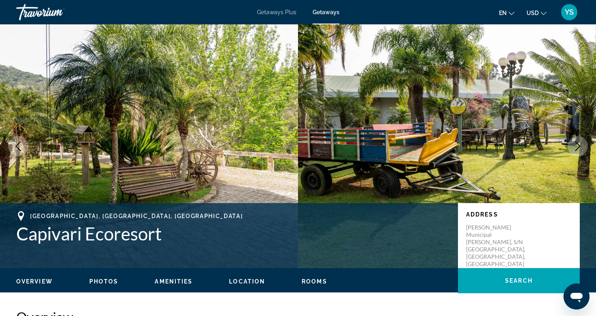
click at [15, 144] on icon "Previous image" at bounding box center [18, 146] width 10 height 10
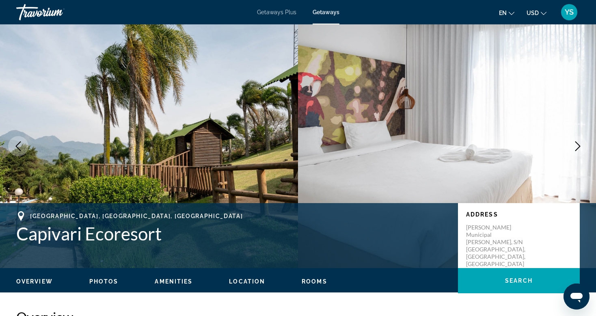
click at [573, 145] on icon "Next image" at bounding box center [578, 146] width 10 height 10
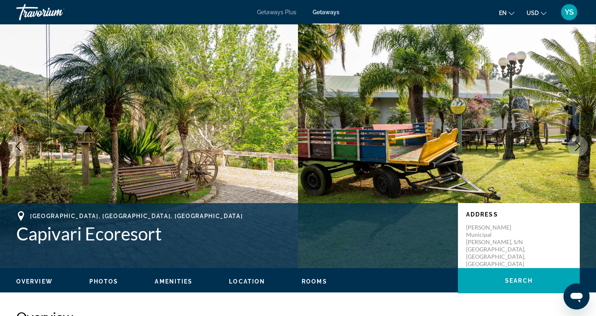
click at [573, 145] on icon "Next image" at bounding box center [578, 146] width 10 height 10
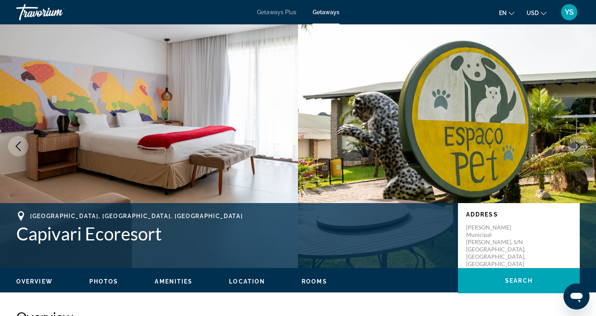
click at [573, 145] on icon "Next image" at bounding box center [578, 146] width 10 height 10
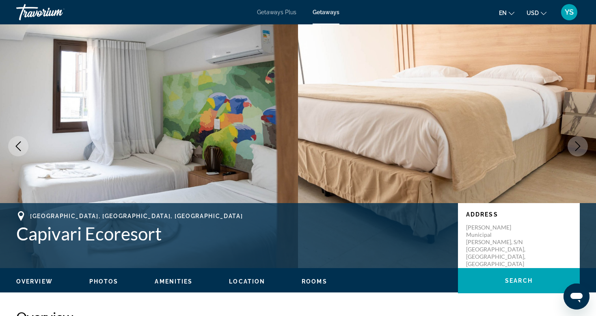
click at [573, 145] on icon "Next image" at bounding box center [578, 146] width 10 height 10
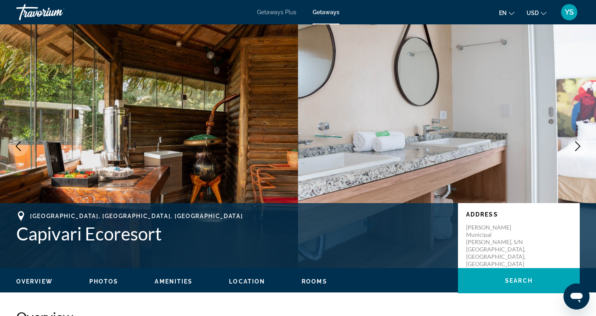
click at [573, 145] on icon "Next image" at bounding box center [578, 146] width 10 height 10
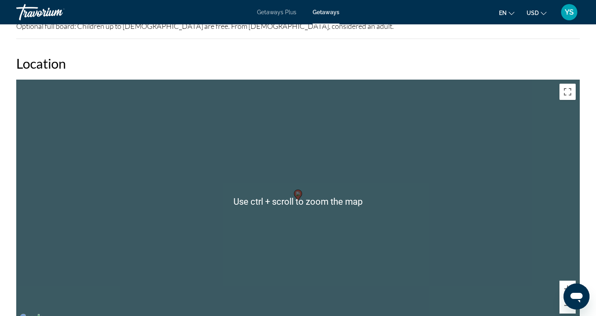
scroll to position [934, 0]
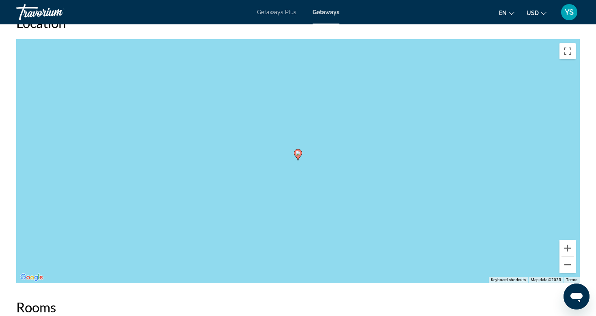
click at [568, 261] on button "Zoom out" at bounding box center [568, 265] width 16 height 16
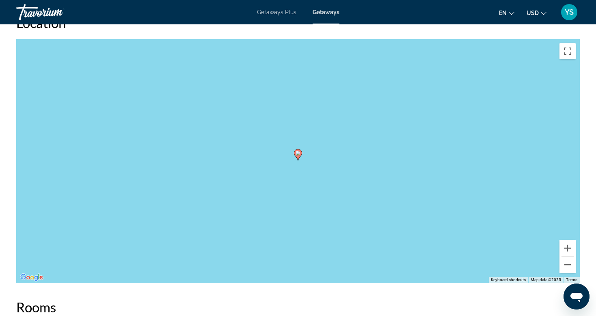
click at [568, 261] on button "Zoom out" at bounding box center [568, 265] width 16 height 16
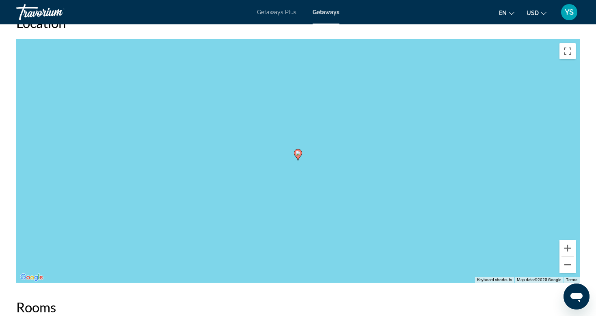
click at [565, 268] on button "Zoom out" at bounding box center [568, 265] width 16 height 16
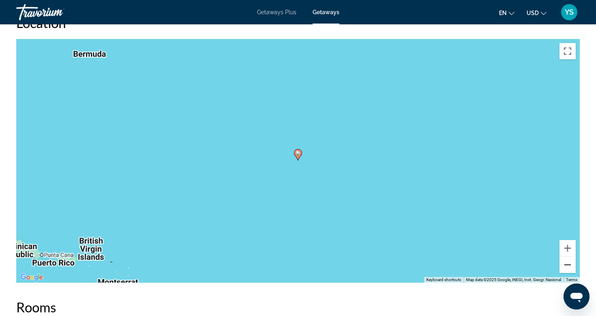
click at [565, 268] on button "Zoom out" at bounding box center [568, 265] width 16 height 16
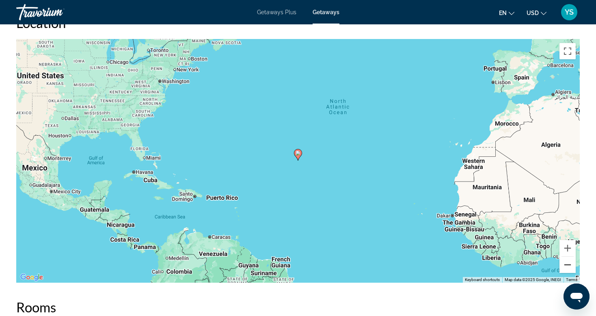
click at [565, 268] on button "Zoom out" at bounding box center [568, 265] width 16 height 16
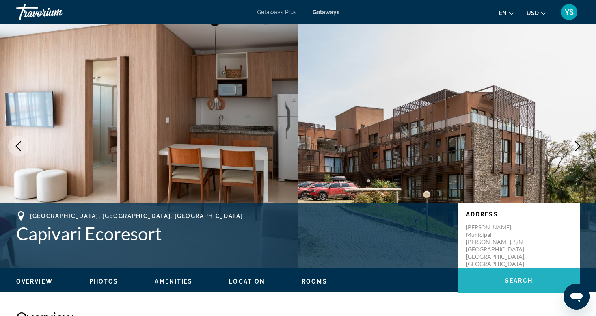
click at [532, 280] on span "Search" at bounding box center [519, 280] width 28 height 6
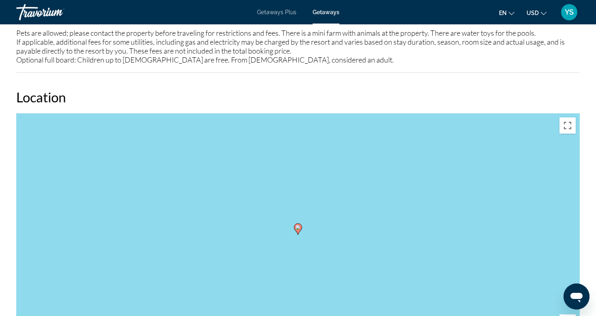
scroll to position [859, 0]
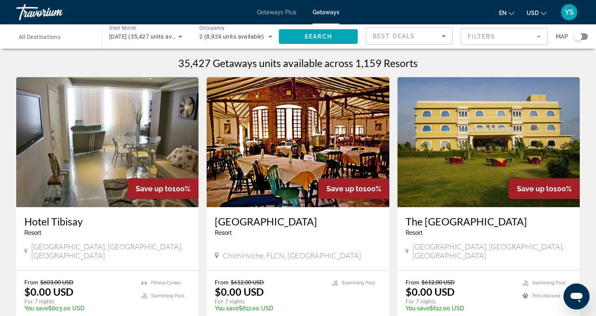
click at [580, 38] on div "Search widget" at bounding box center [578, 36] width 8 height 8
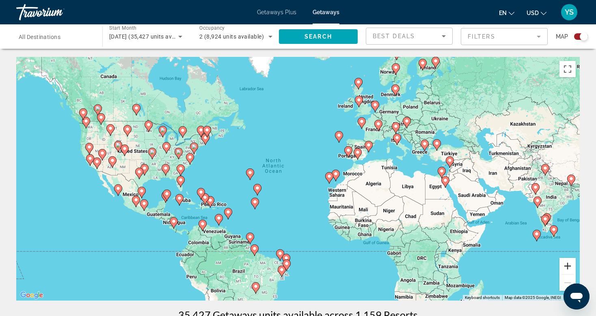
click at [562, 265] on button "Zoom in" at bounding box center [568, 266] width 16 height 16
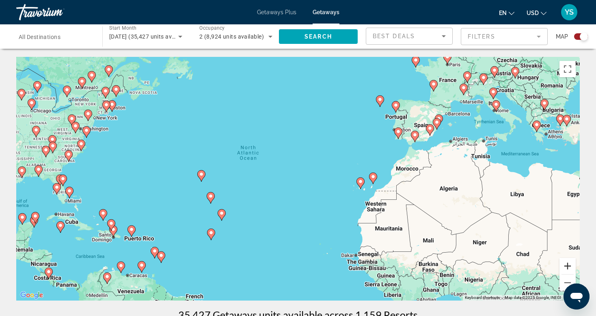
click at [562, 265] on button "Zoom in" at bounding box center [568, 266] width 16 height 16
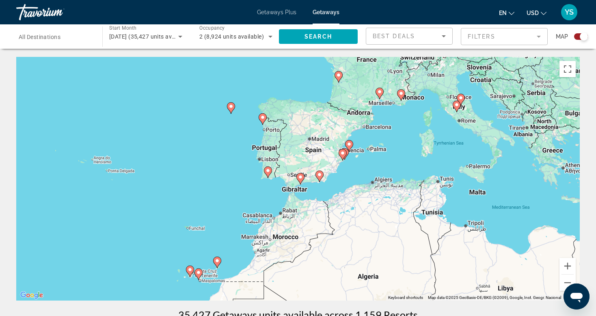
drag, startPoint x: 433, startPoint y: 160, endPoint x: 200, endPoint y: 238, distance: 245.6
click at [200, 238] on div "To activate drag with keyboard, press Alt + Enter. Once in keyboard drag state,…" at bounding box center [298, 179] width 564 height 244
click at [567, 261] on button "Zoom in" at bounding box center [568, 266] width 16 height 16
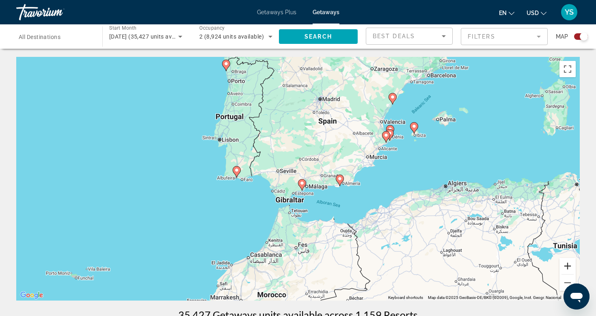
click at [567, 261] on button "Zoom in" at bounding box center [568, 266] width 16 height 16
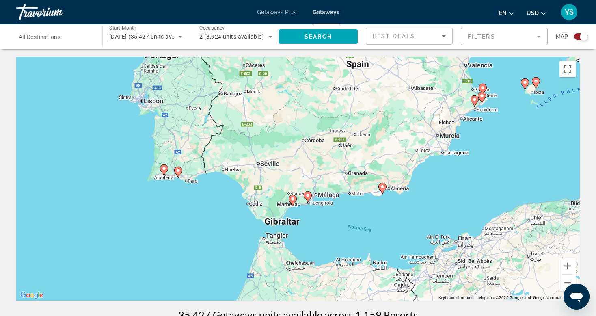
click at [308, 195] on image "Main content" at bounding box center [307, 195] width 5 height 5
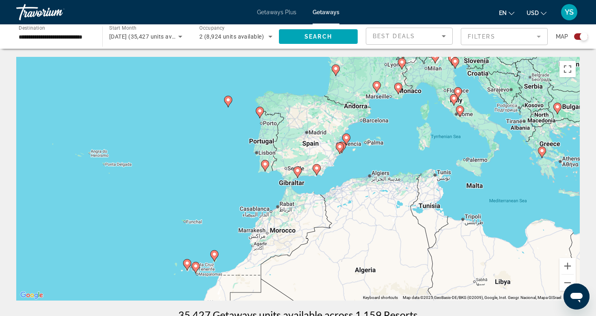
click at [315, 171] on icon "Main content" at bounding box center [316, 169] width 7 height 11
type input "**********"
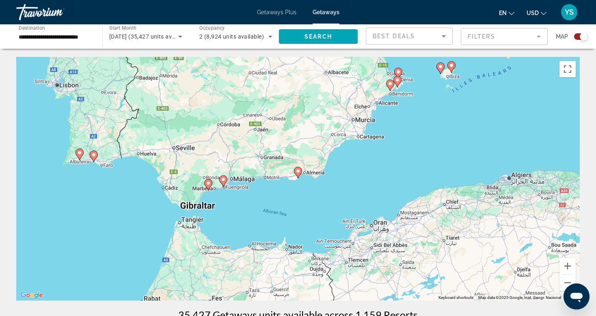
click at [223, 180] on image "Main content" at bounding box center [223, 179] width 5 height 5
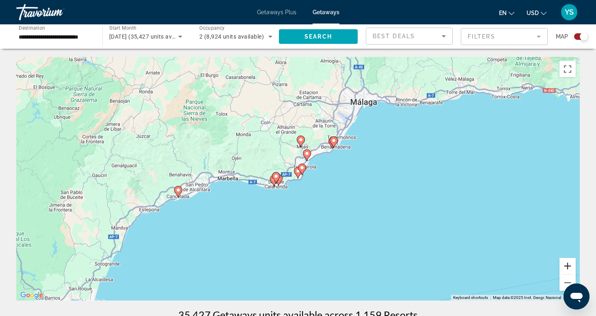
click at [567, 262] on button "Zoom in" at bounding box center [568, 266] width 16 height 16
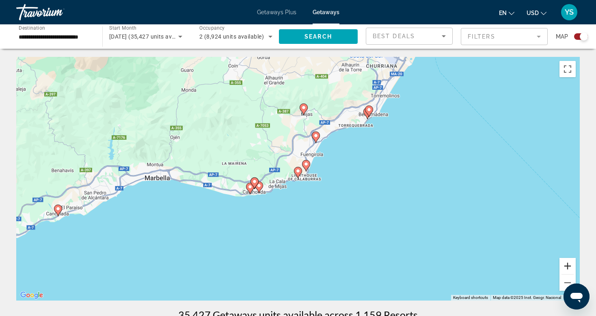
click at [567, 262] on button "Zoom in" at bounding box center [568, 266] width 16 height 16
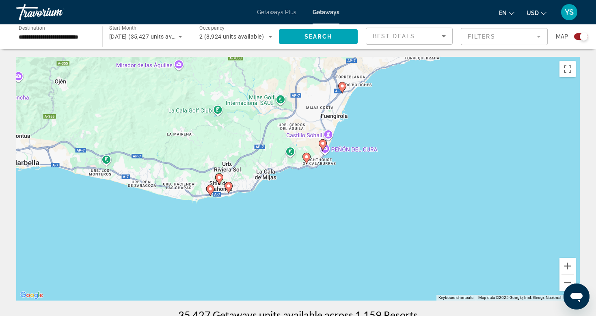
drag, startPoint x: 175, startPoint y: 166, endPoint x: 184, endPoint y: 152, distance: 15.9
click at [184, 152] on div "To activate drag with keyboard, press Alt + Enter. Once in keyboard drag state,…" at bounding box center [298, 179] width 564 height 244
click at [307, 157] on image "Main content" at bounding box center [306, 156] width 5 height 5
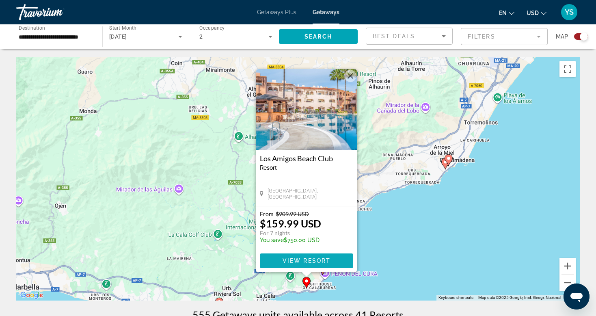
click at [298, 261] on span "View Resort" at bounding box center [307, 260] width 48 height 6
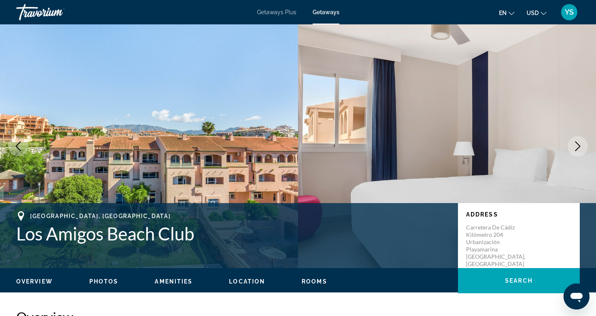
click at [570, 145] on button "Next image" at bounding box center [578, 146] width 20 height 20
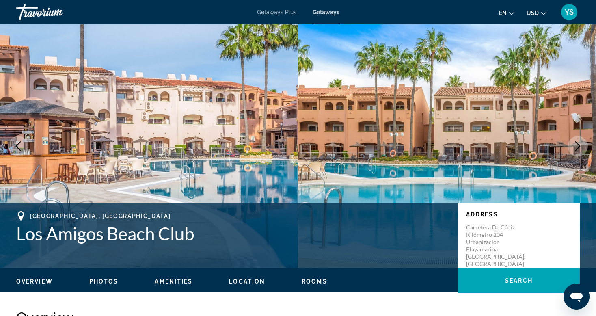
click at [570, 145] on button "Next image" at bounding box center [578, 146] width 20 height 20
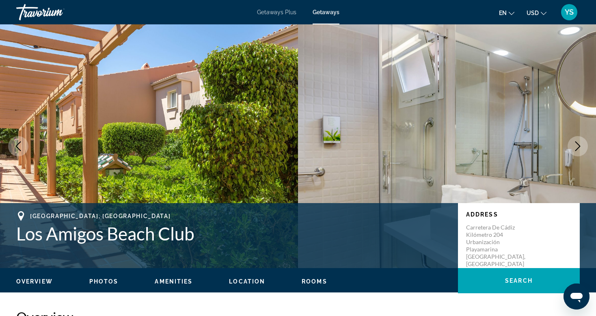
click at [570, 145] on button "Next image" at bounding box center [578, 146] width 20 height 20
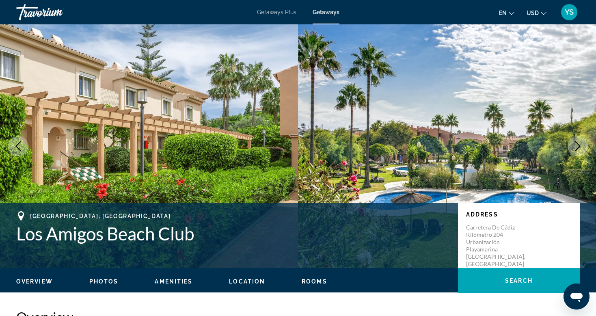
click at [576, 146] on icon "Next image" at bounding box center [578, 146] width 10 height 10
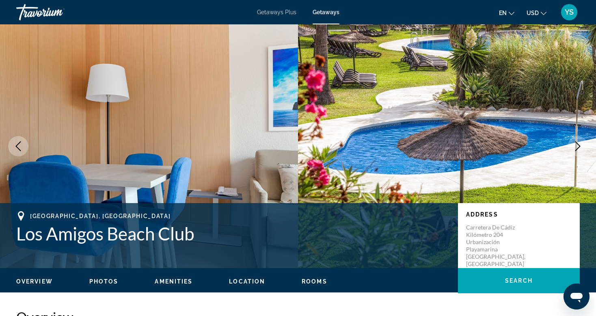
click at [576, 146] on icon "Next image" at bounding box center [578, 146] width 10 height 10
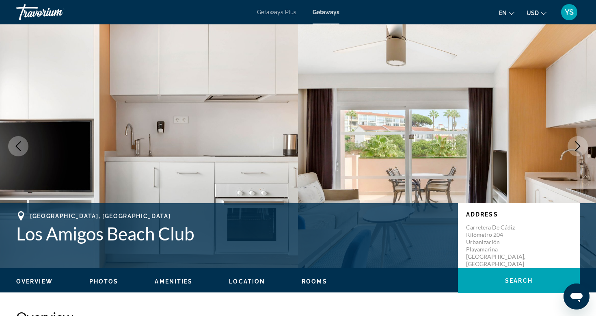
click at [576, 146] on icon "Next image" at bounding box center [578, 146] width 10 height 10
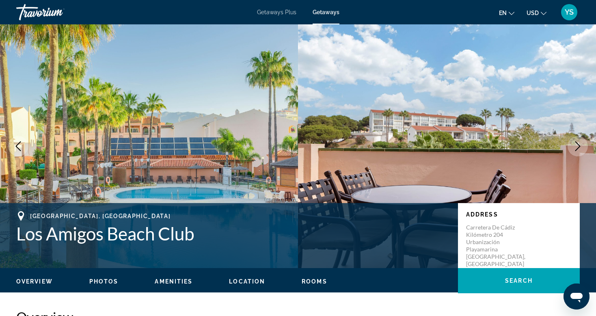
click at [576, 146] on icon "Next image" at bounding box center [578, 146] width 10 height 10
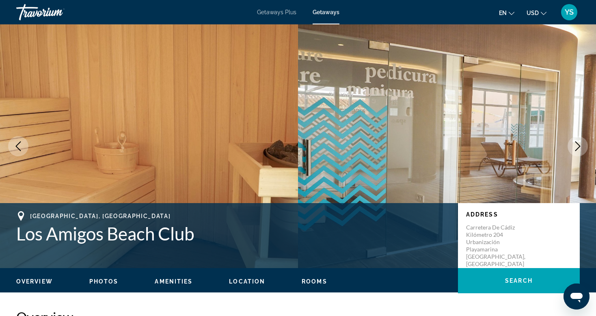
click at [576, 146] on icon "Next image" at bounding box center [578, 146] width 10 height 10
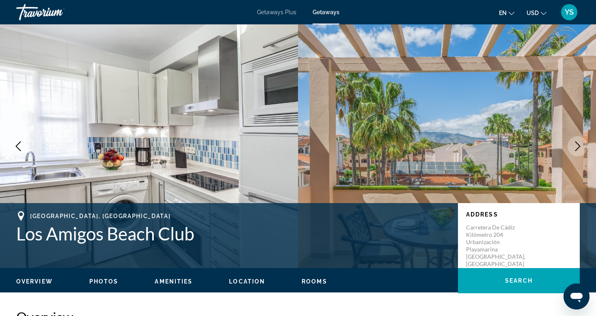
click at [576, 146] on icon "Next image" at bounding box center [578, 146] width 10 height 10
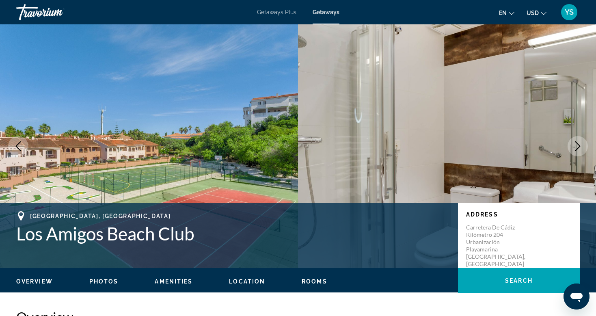
click at [576, 146] on icon "Next image" at bounding box center [578, 146] width 10 height 10
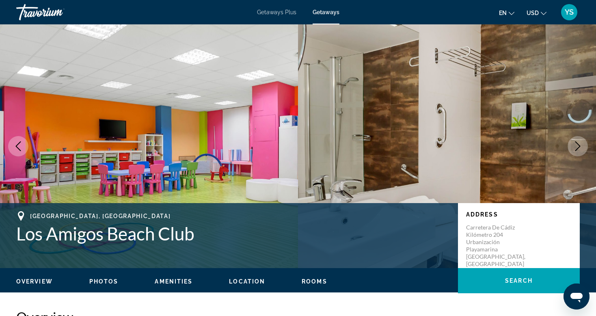
click at [576, 146] on icon "Next image" at bounding box center [578, 146] width 10 height 10
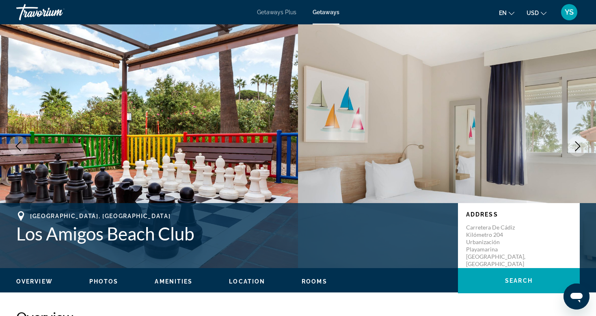
click at [576, 146] on icon "Next image" at bounding box center [578, 146] width 10 height 10
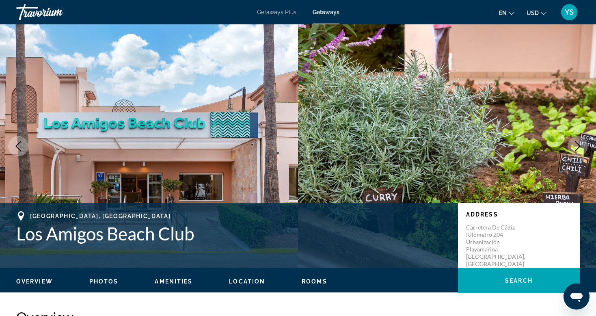
click at [576, 146] on icon "Next image" at bounding box center [578, 146] width 10 height 10
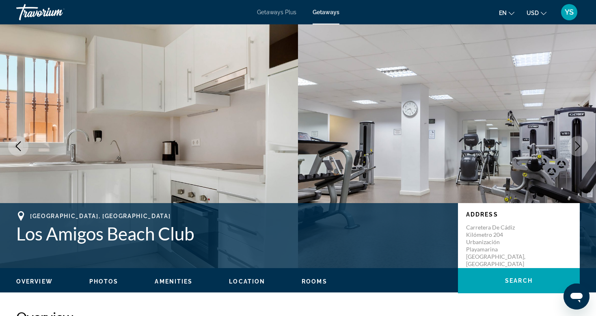
click at [576, 146] on icon "Next image" at bounding box center [578, 146] width 10 height 10
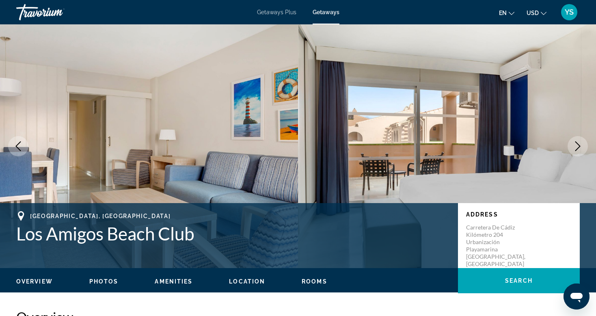
click at [576, 146] on icon "Next image" at bounding box center [578, 146] width 10 height 10
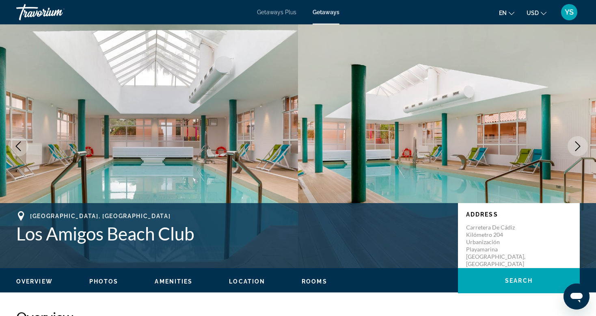
click at [576, 146] on icon "Next image" at bounding box center [578, 146] width 10 height 10
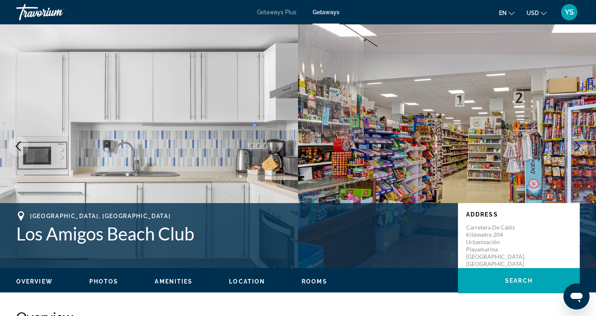
click at [576, 146] on icon "Next image" at bounding box center [578, 146] width 10 height 10
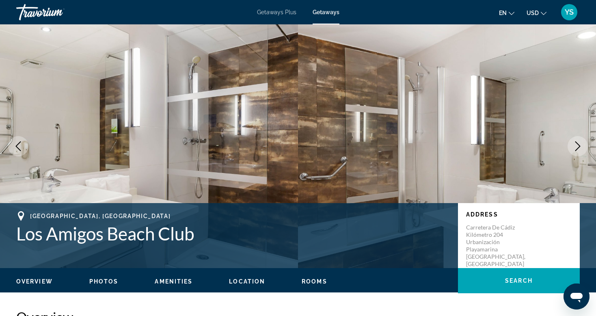
click at [576, 146] on icon "Next image" at bounding box center [578, 146] width 10 height 10
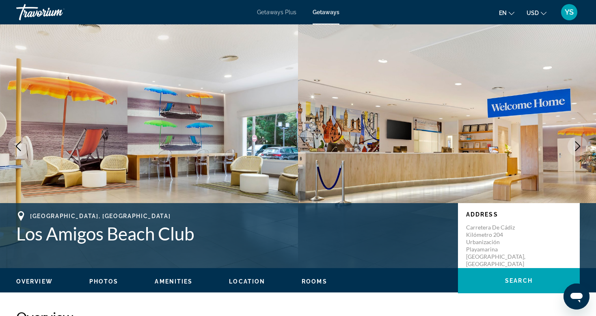
click at [576, 146] on icon "Next image" at bounding box center [578, 146] width 10 height 10
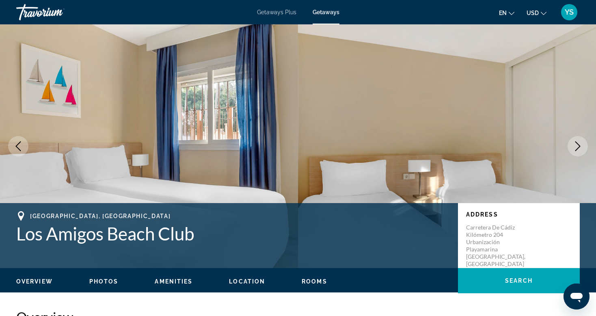
click at [576, 146] on icon "Next image" at bounding box center [578, 146] width 10 height 10
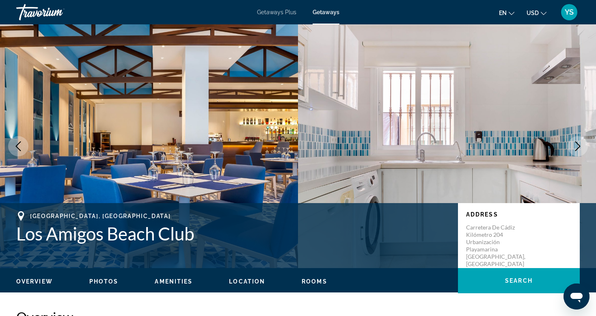
click at [576, 146] on icon "Next image" at bounding box center [578, 146] width 10 height 10
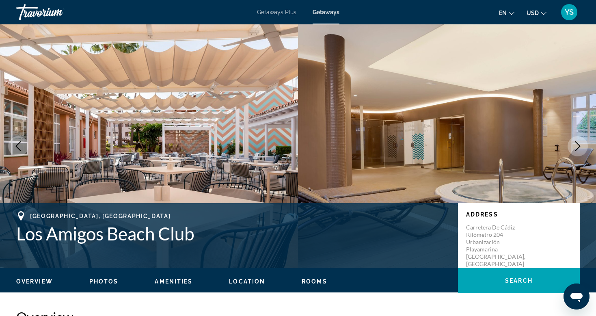
click at [576, 146] on icon "Next image" at bounding box center [578, 146] width 10 height 10
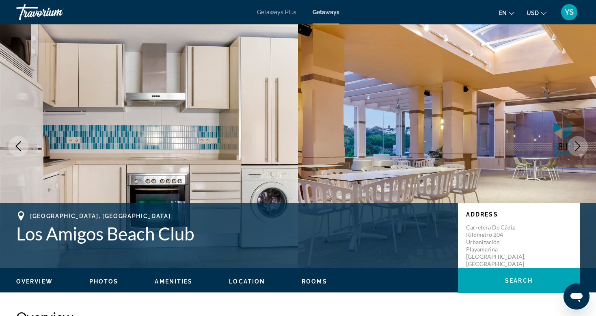
click at [576, 146] on icon "Next image" at bounding box center [578, 146] width 10 height 10
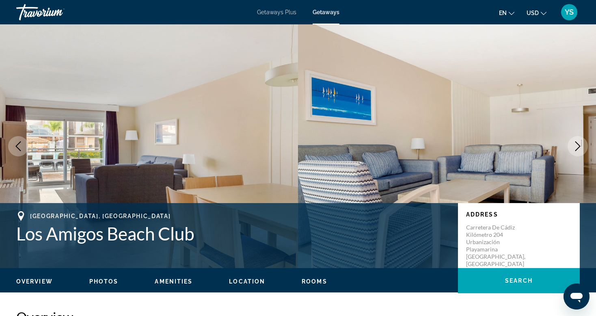
click at [576, 146] on icon "Next image" at bounding box center [578, 146] width 10 height 10
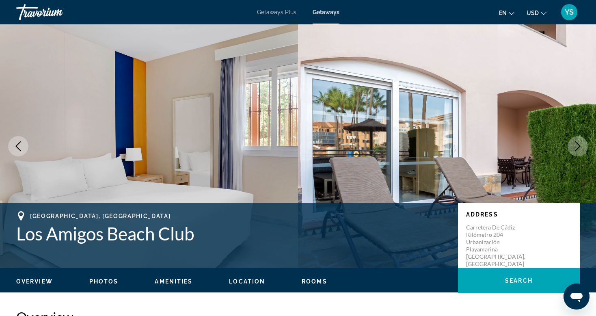
click at [576, 146] on icon "Next image" at bounding box center [578, 146] width 10 height 10
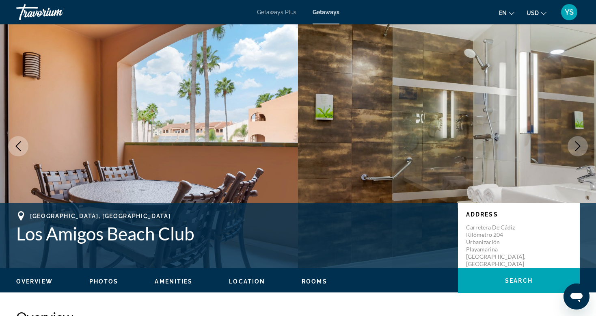
click at [19, 147] on icon "Previous image" at bounding box center [18, 146] width 10 height 10
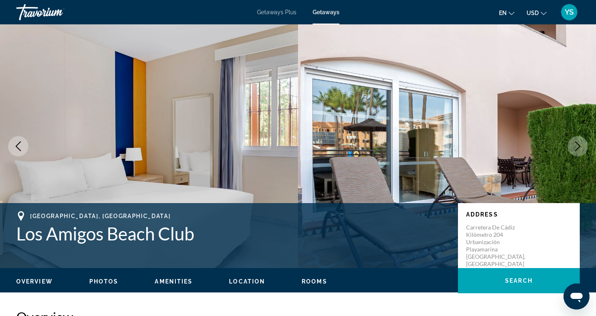
click at [582, 146] on icon "Next image" at bounding box center [578, 146] width 10 height 10
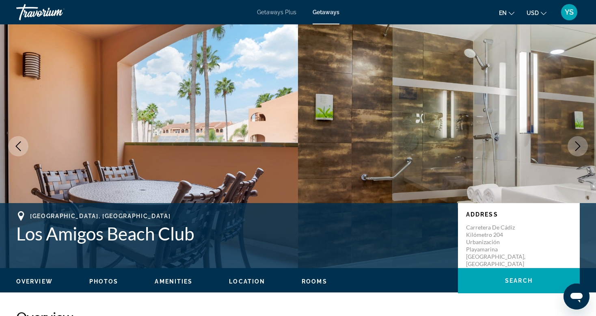
click at [582, 146] on icon "Next image" at bounding box center [578, 146] width 10 height 10
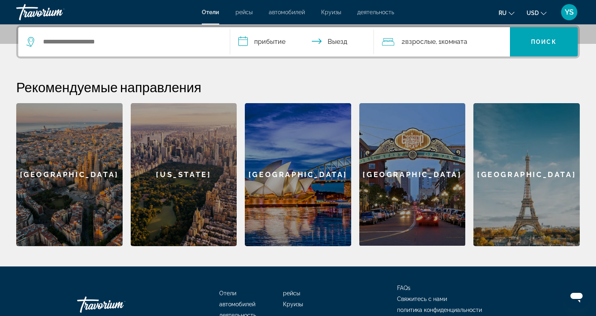
scroll to position [203, 0]
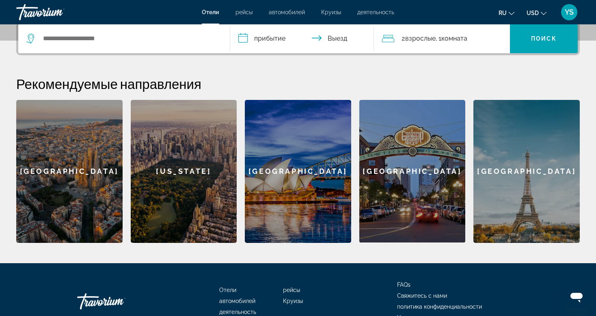
click at [273, 36] on input "**********" at bounding box center [303, 40] width 147 height 32
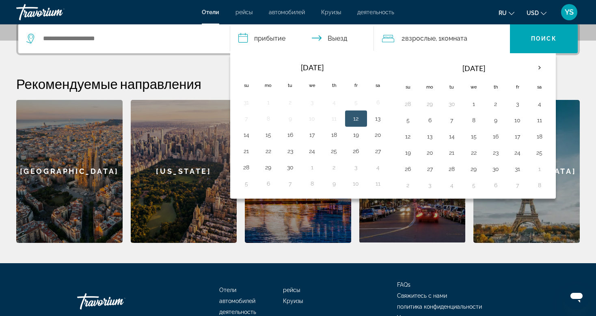
scroll to position [198, 0]
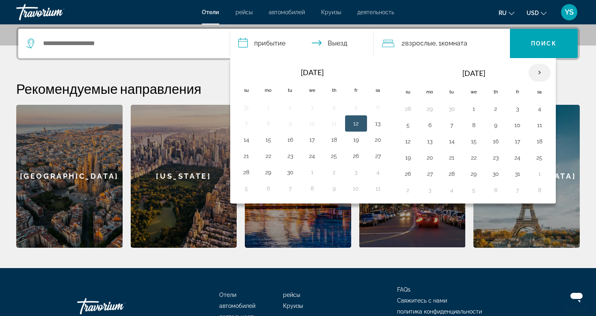
click at [536, 72] on th "Next month" at bounding box center [540, 73] width 22 height 18
click at [290, 158] on button "23" at bounding box center [290, 157] width 13 height 11
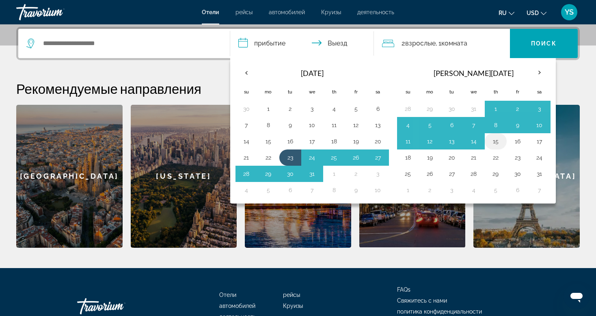
click at [493, 141] on button "15" at bounding box center [495, 141] width 13 height 11
type input "**********"
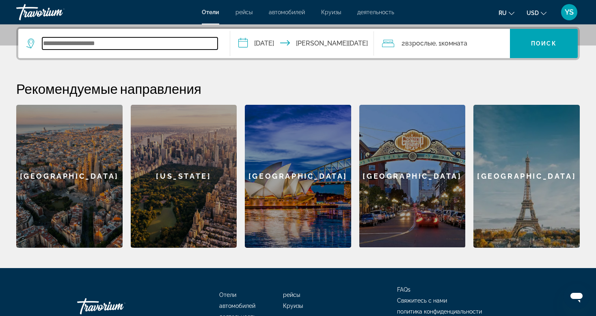
click at [121, 43] on input "Search widget" at bounding box center [129, 43] width 175 height 12
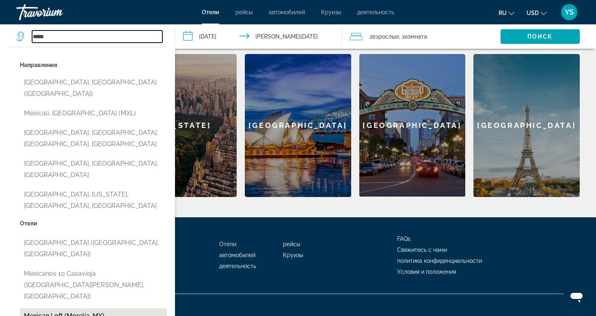
scroll to position [249, 0]
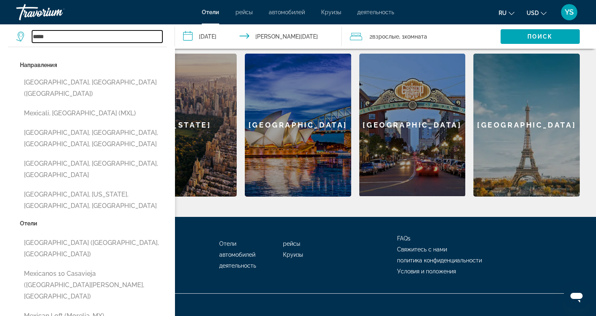
type input "**********"
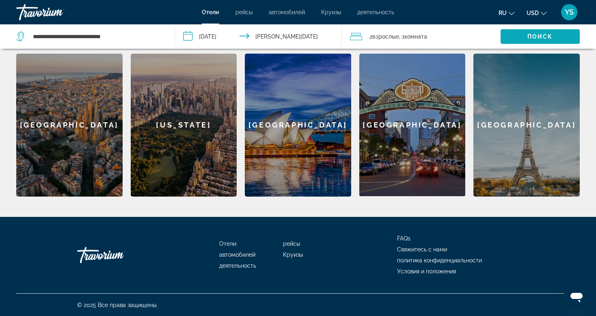
click at [532, 33] on span "Поиск" at bounding box center [541, 36] width 26 height 6
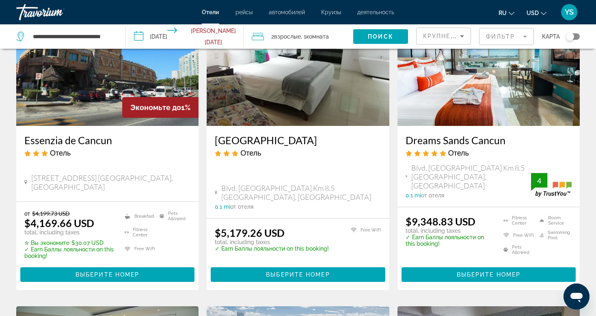
scroll to position [122, 0]
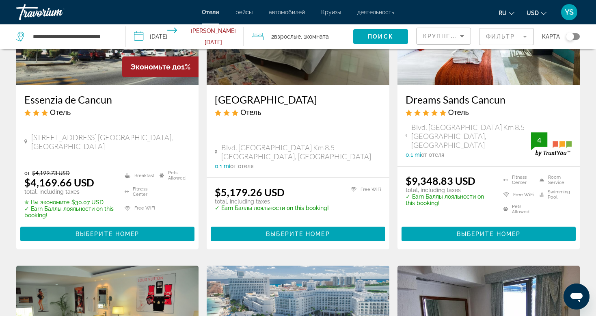
click at [527, 36] on mat-form-field "Фильтр" at bounding box center [506, 36] width 55 height 17
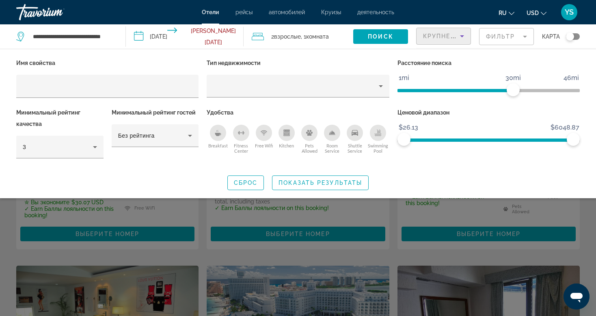
click at [464, 34] on icon "Sort by" at bounding box center [462, 36] width 10 height 10
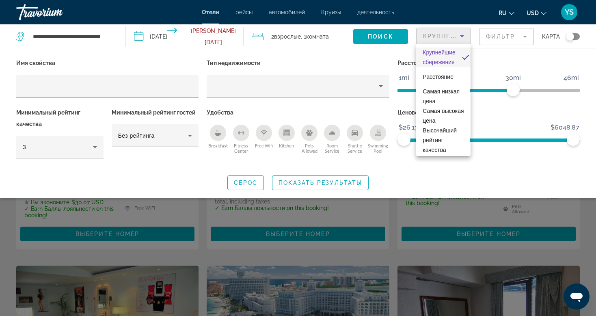
click at [576, 35] on div at bounding box center [298, 158] width 596 height 316
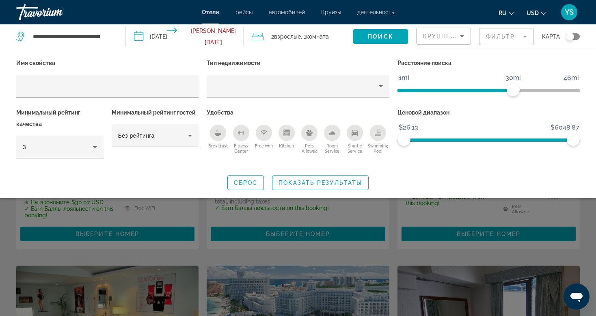
click at [576, 35] on div "Toggle map" at bounding box center [573, 36] width 14 height 6
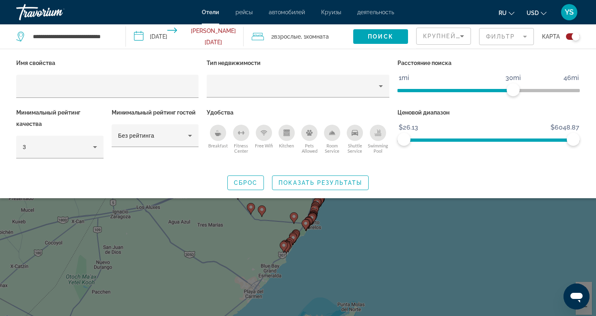
scroll to position [97, 0]
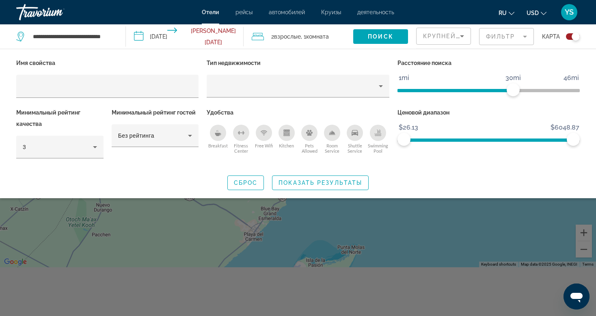
click at [443, 240] on div "Search widget" at bounding box center [298, 219] width 596 height 194
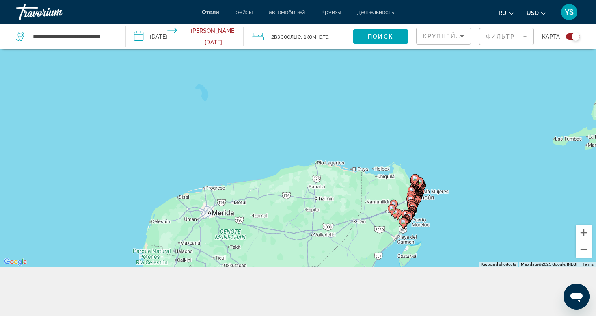
click at [421, 296] on div "**********" at bounding box center [298, 133] width 596 height 365
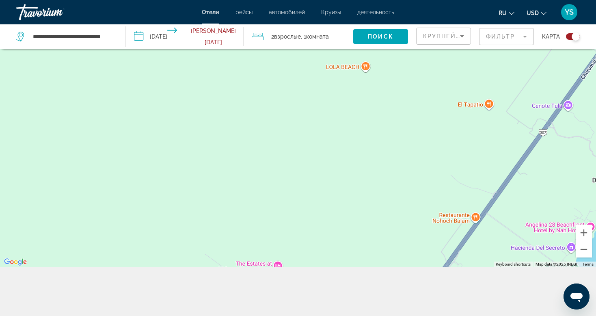
click at [568, 38] on div "Toggle map" at bounding box center [573, 36] width 14 height 6
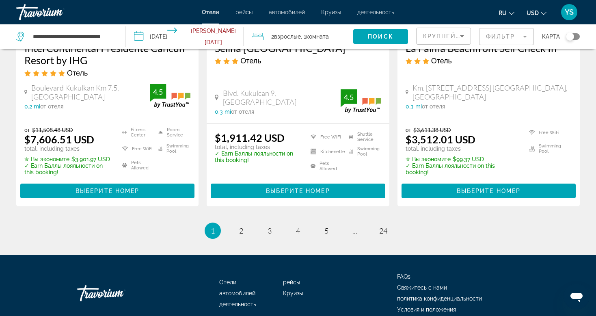
scroll to position [1132, 0]
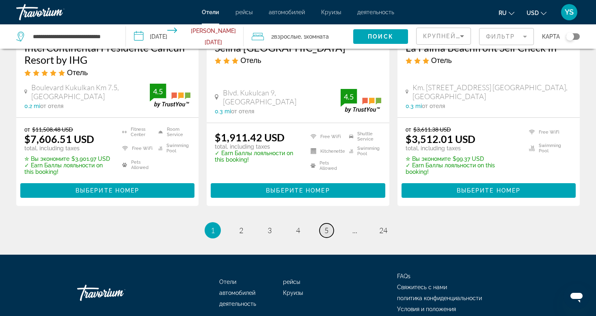
click at [326, 226] on span "5" at bounding box center [327, 230] width 4 height 9
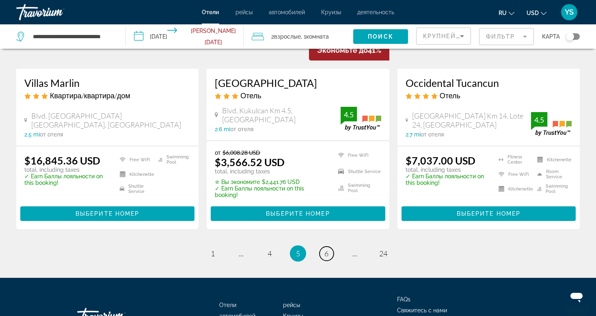
scroll to position [1119, 0]
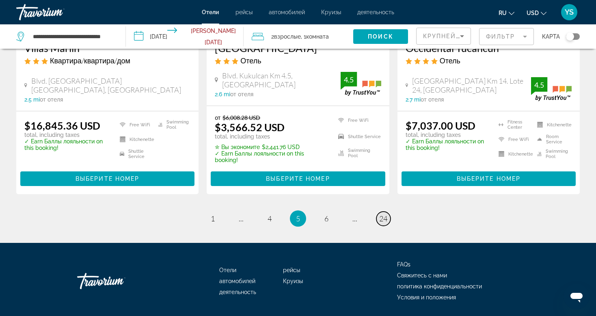
click at [382, 214] on span "24" at bounding box center [383, 218] width 8 height 9
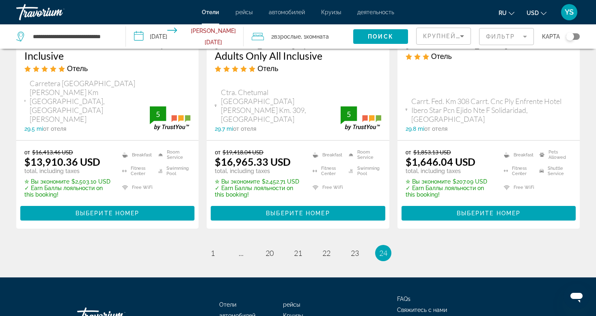
scroll to position [1204, 0]
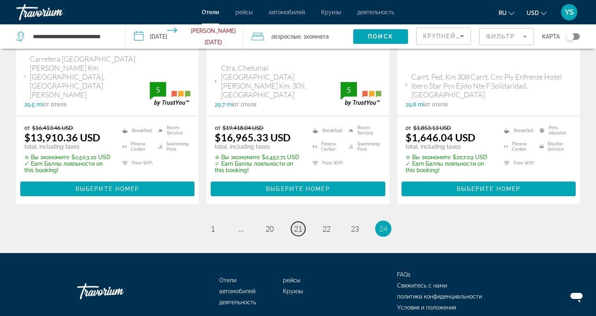
click at [297, 224] on span "21" at bounding box center [298, 228] width 8 height 9
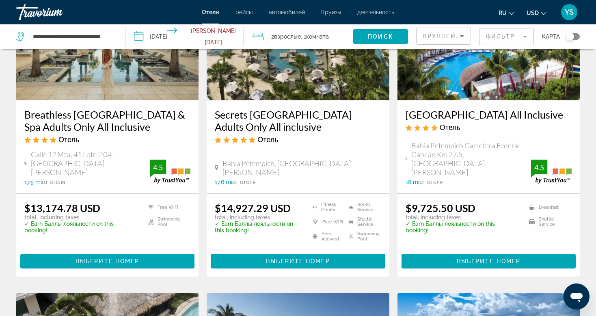
scroll to position [487, 0]
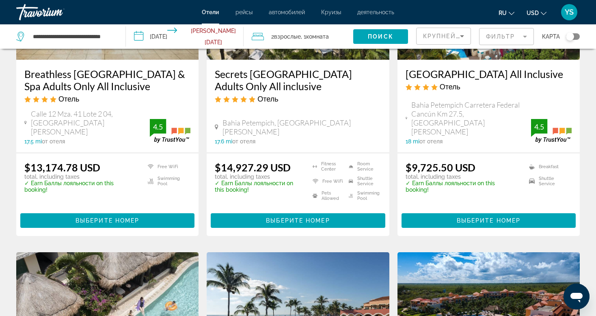
click at [85, 68] on h3 "Breathless [GEOGRAPHIC_DATA] & Spa Adults Only All Inclusive" at bounding box center [107, 80] width 166 height 24
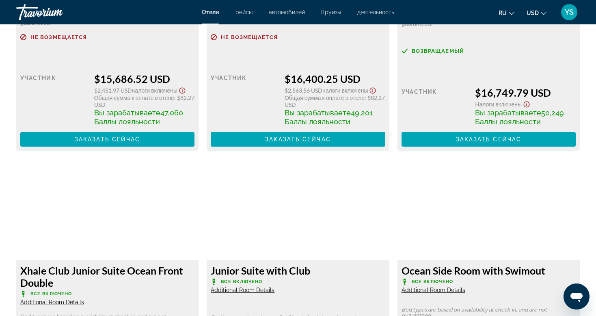
scroll to position [2639, 0]
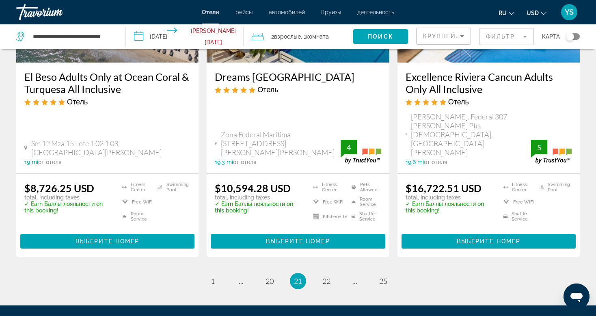
scroll to position [1152, 0]
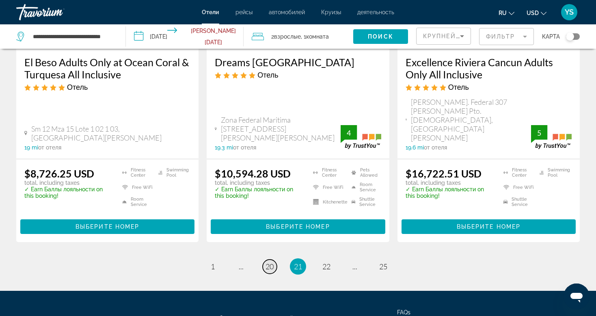
click at [275, 260] on link "page 20" at bounding box center [270, 267] width 14 height 14
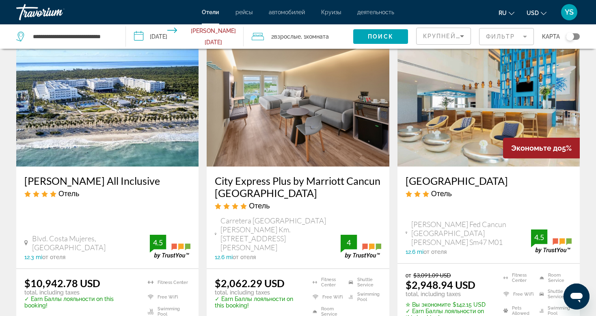
scroll to position [81, 0]
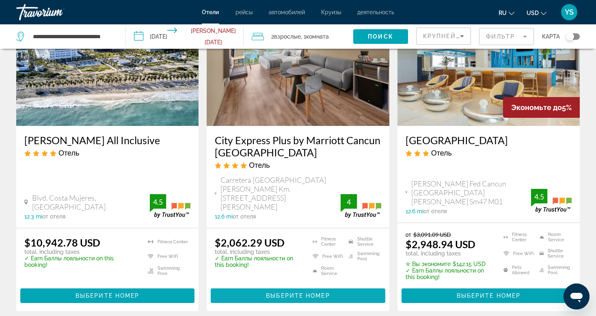
click at [295, 296] on span "Выберите номер" at bounding box center [298, 295] width 64 height 6
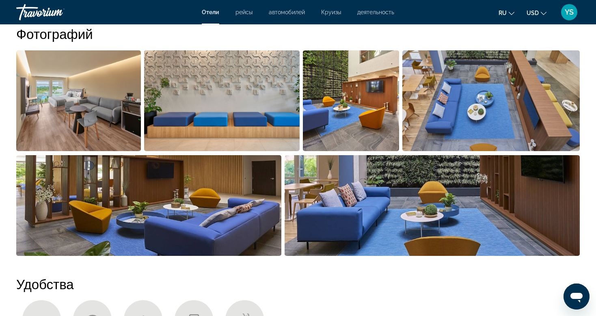
scroll to position [406, 0]
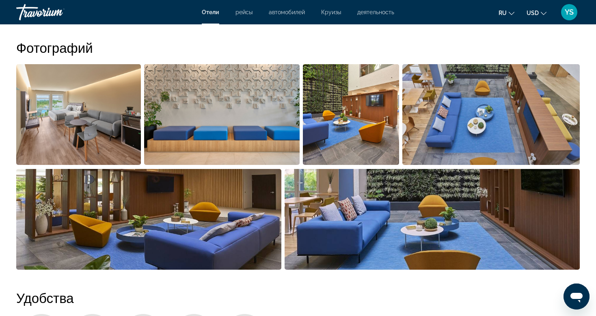
click at [90, 139] on img "Open full-screen image slider" at bounding box center [78, 114] width 125 height 101
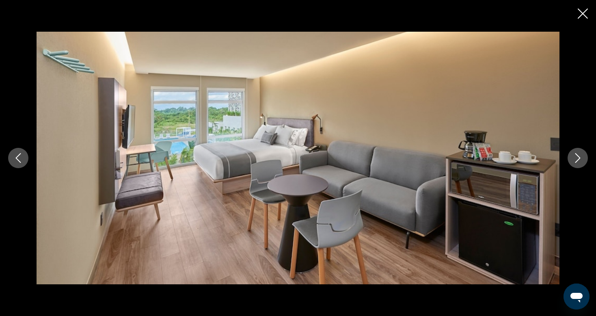
click at [568, 156] on button "Next image" at bounding box center [578, 158] width 20 height 20
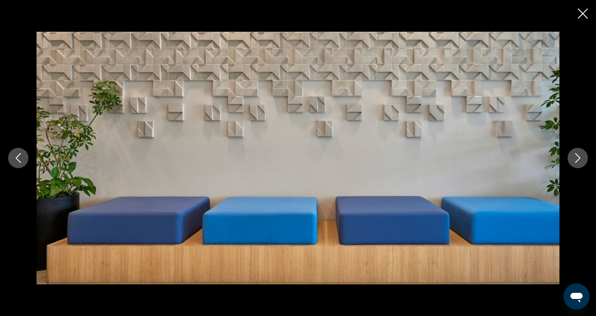
click at [568, 156] on button "Next image" at bounding box center [578, 158] width 20 height 20
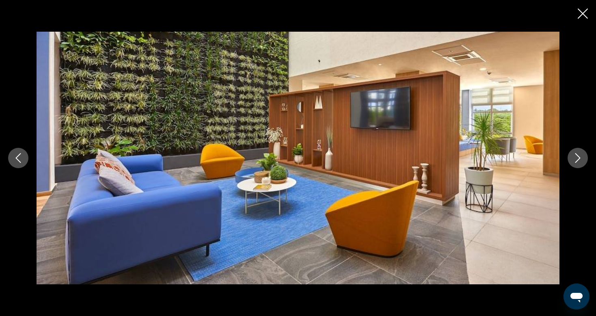
click at [568, 156] on button "Next image" at bounding box center [578, 158] width 20 height 20
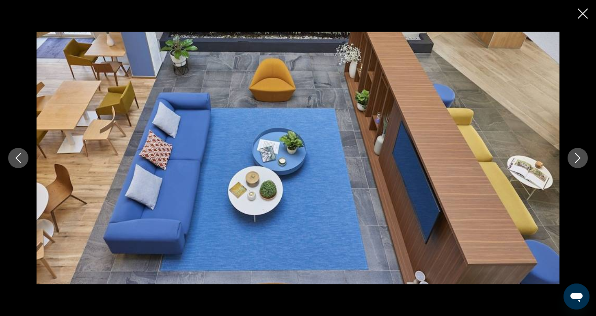
click at [568, 156] on button "Next image" at bounding box center [578, 158] width 20 height 20
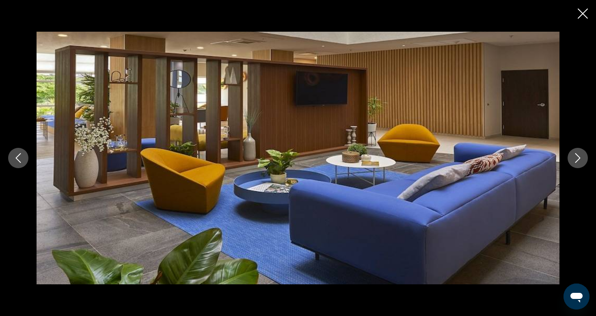
click at [568, 156] on button "Next image" at bounding box center [578, 158] width 20 height 20
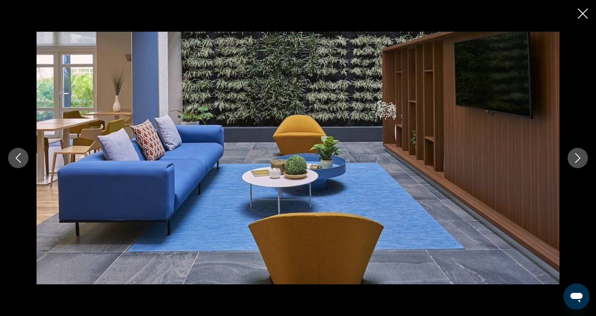
click at [568, 156] on button "Next image" at bounding box center [578, 158] width 20 height 20
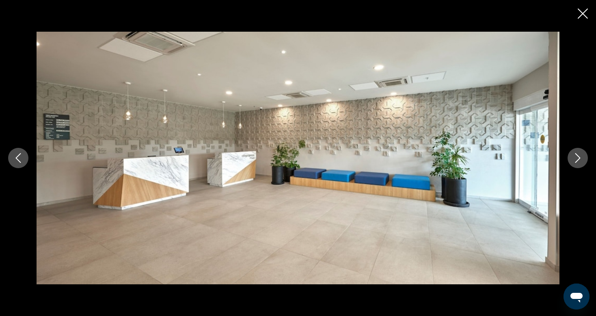
click at [568, 156] on button "Next image" at bounding box center [578, 158] width 20 height 20
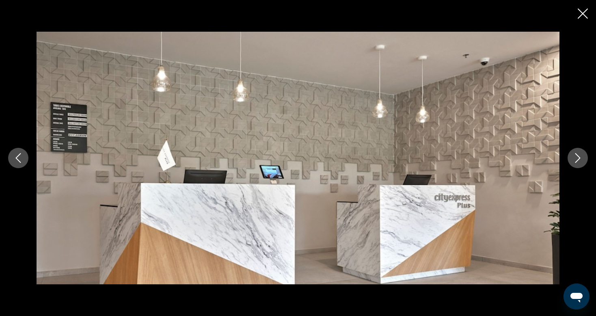
click at [568, 156] on button "Next image" at bounding box center [578, 158] width 20 height 20
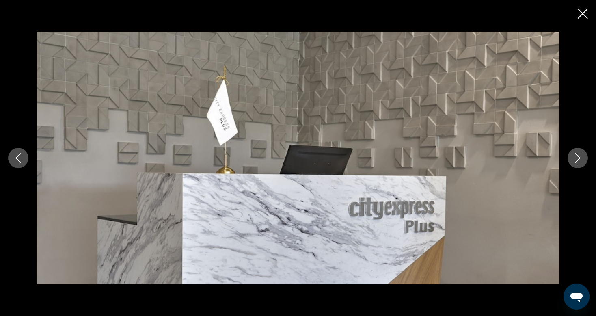
click at [568, 156] on button "Next image" at bounding box center [578, 158] width 20 height 20
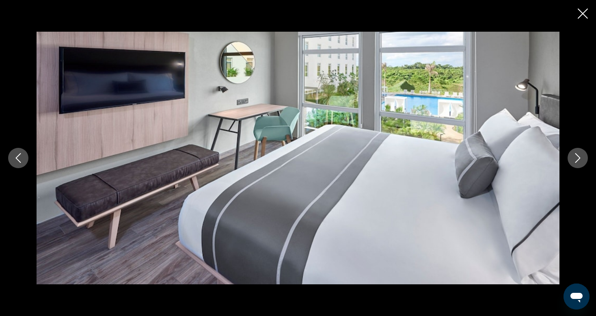
click at [568, 156] on button "Next image" at bounding box center [578, 158] width 20 height 20
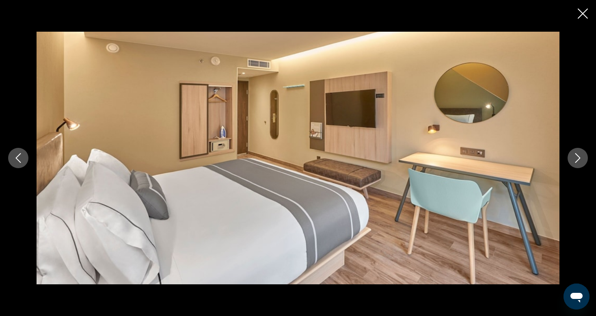
click at [568, 156] on button "Next image" at bounding box center [578, 158] width 20 height 20
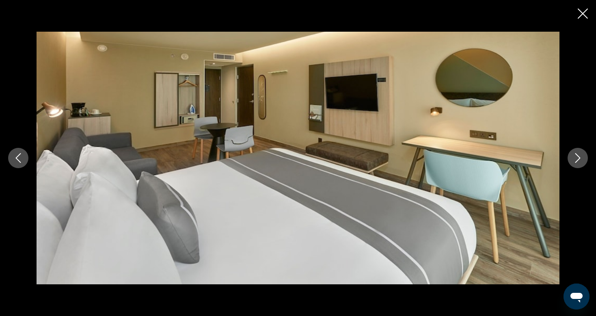
click at [568, 156] on button "Next image" at bounding box center [578, 158] width 20 height 20
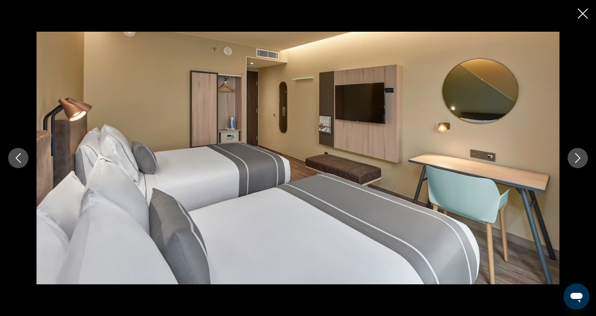
click at [568, 156] on button "Next image" at bounding box center [578, 158] width 20 height 20
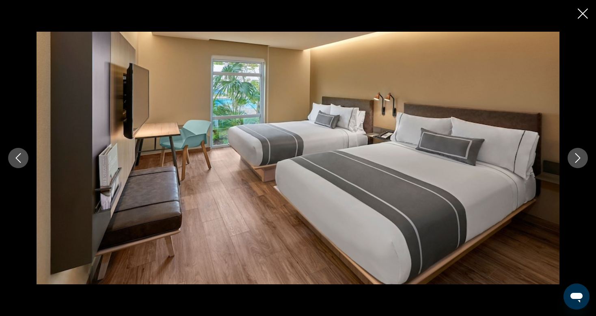
click at [568, 156] on button "Next image" at bounding box center [578, 158] width 20 height 20
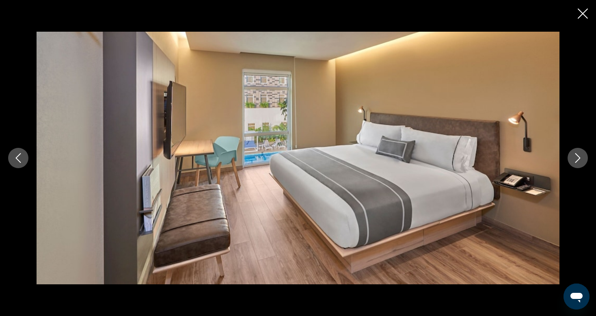
click at [568, 156] on button "Next image" at bounding box center [578, 158] width 20 height 20
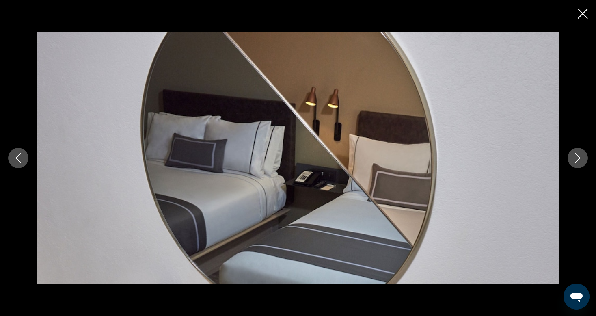
click at [568, 156] on button "Next image" at bounding box center [578, 158] width 20 height 20
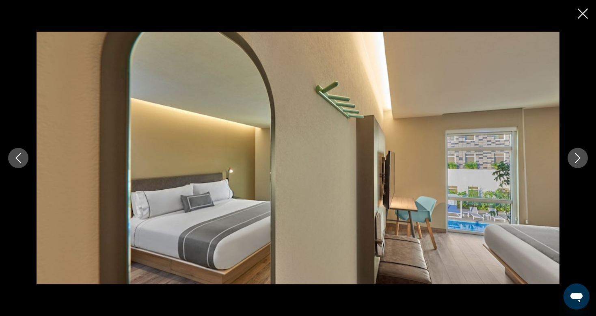
click at [568, 156] on button "Next image" at bounding box center [578, 158] width 20 height 20
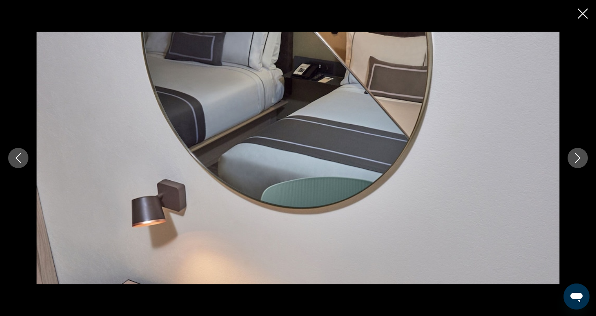
click at [568, 156] on button "Next image" at bounding box center [578, 158] width 20 height 20
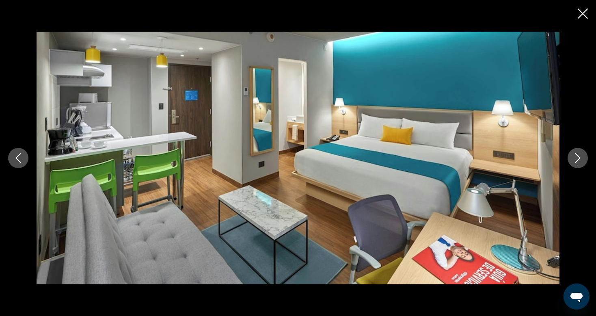
click at [568, 156] on button "Next image" at bounding box center [578, 158] width 20 height 20
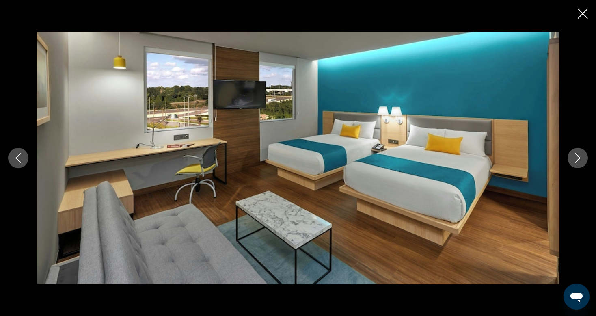
click at [568, 156] on button "Next image" at bounding box center [578, 158] width 20 height 20
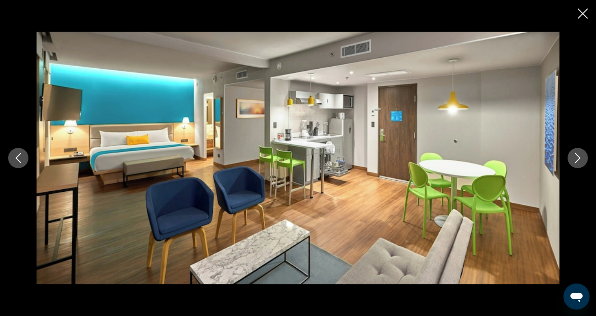
click at [568, 156] on button "Next image" at bounding box center [578, 158] width 20 height 20
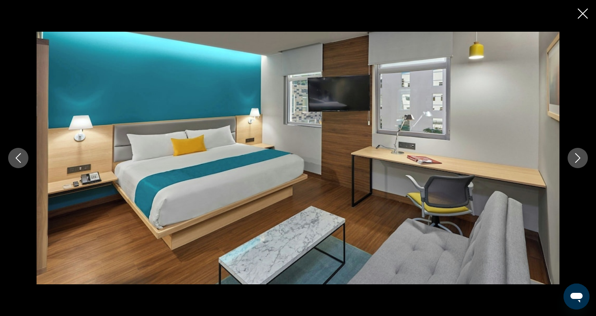
click at [568, 156] on button "Next image" at bounding box center [578, 158] width 20 height 20
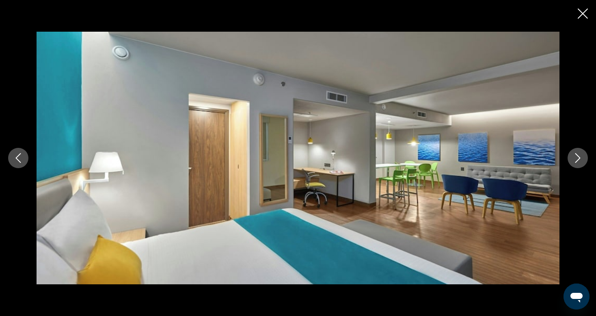
click at [16, 159] on icon "Previous image" at bounding box center [18, 158] width 10 height 10
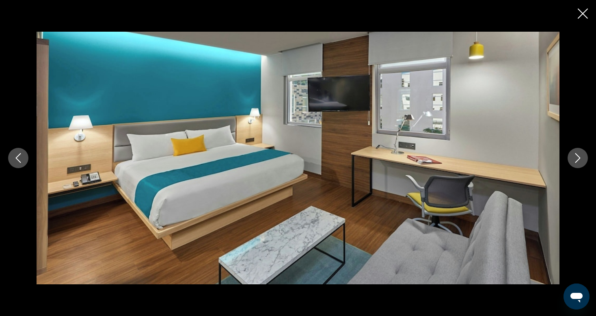
click at [16, 159] on icon "Previous image" at bounding box center [18, 158] width 10 height 10
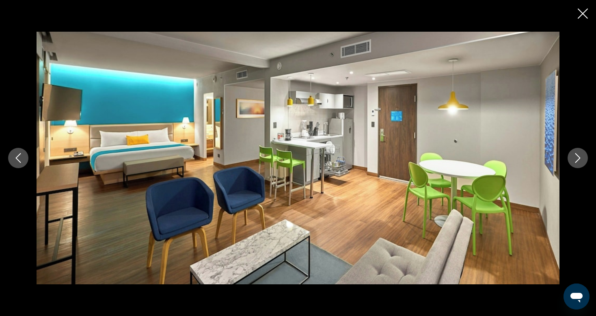
click at [576, 154] on icon "Next image" at bounding box center [578, 158] width 5 height 10
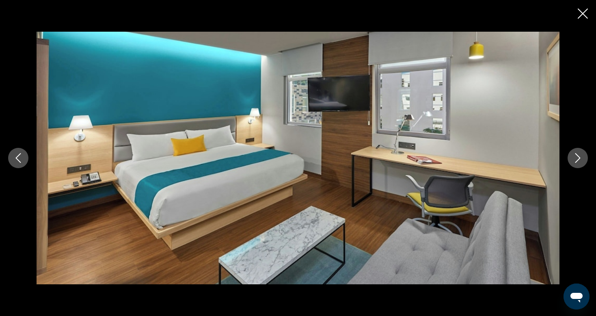
click at [581, 13] on icon "Close slideshow" at bounding box center [583, 14] width 10 height 10
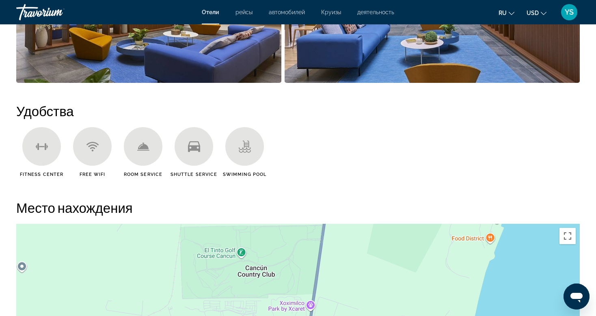
scroll to position [715, 0]
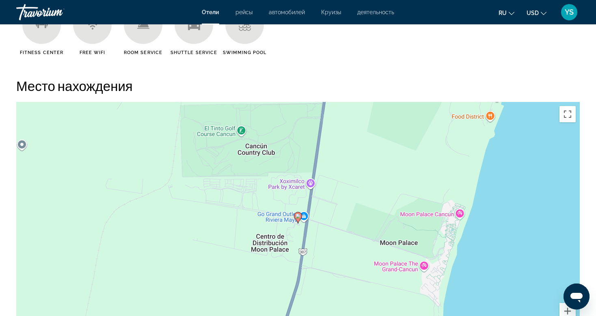
click at [460, 212] on div "To activate drag with keyboard, press Alt + Enter. Once in keyboard drag state,…" at bounding box center [298, 224] width 564 height 244
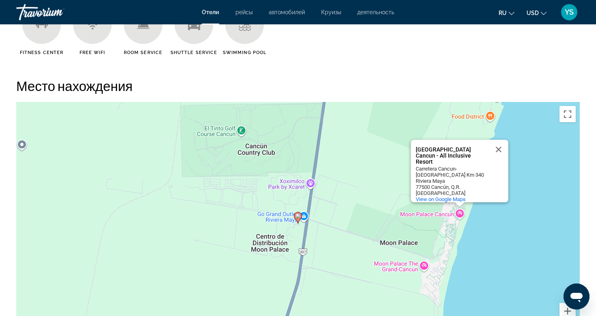
click at [460, 212] on div "To activate drag with keyboard, press Alt + Enter. Once in keyboard drag state,…" at bounding box center [298, 224] width 564 height 244
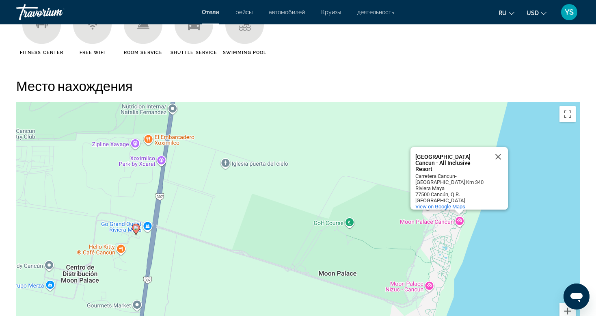
click at [459, 222] on div "To activate drag with keyboard, press Alt + Enter. Once in keyboard drag state,…" at bounding box center [298, 224] width 564 height 244
click at [458, 221] on div "To activate drag with keyboard, press Alt + Enter. Once in keyboard drag state,…" at bounding box center [298, 224] width 564 height 244
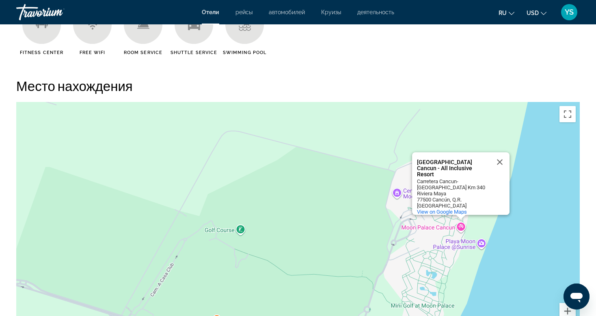
click at [461, 227] on div "[GEOGRAPHIC_DATA] Cancun - All Inclusive Resort [GEOGRAPHIC_DATA] Cancun - All …" at bounding box center [298, 224] width 564 height 244
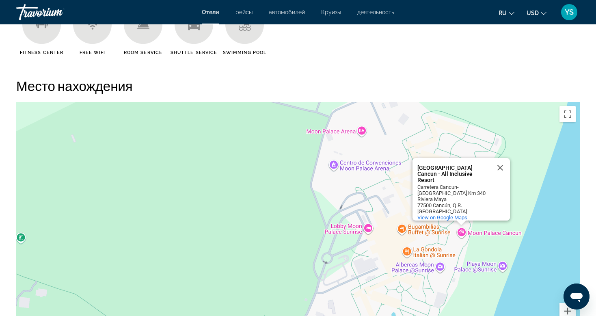
click at [460, 229] on div "[GEOGRAPHIC_DATA] Cancun - All Inclusive Resort [GEOGRAPHIC_DATA] Cancun - All …" at bounding box center [298, 224] width 564 height 244
click at [477, 232] on div "[GEOGRAPHIC_DATA] Cancun - All Inclusive Resort [GEOGRAPHIC_DATA] Cancun - All …" at bounding box center [298, 224] width 564 height 244
